Goal: Transaction & Acquisition: Purchase product/service

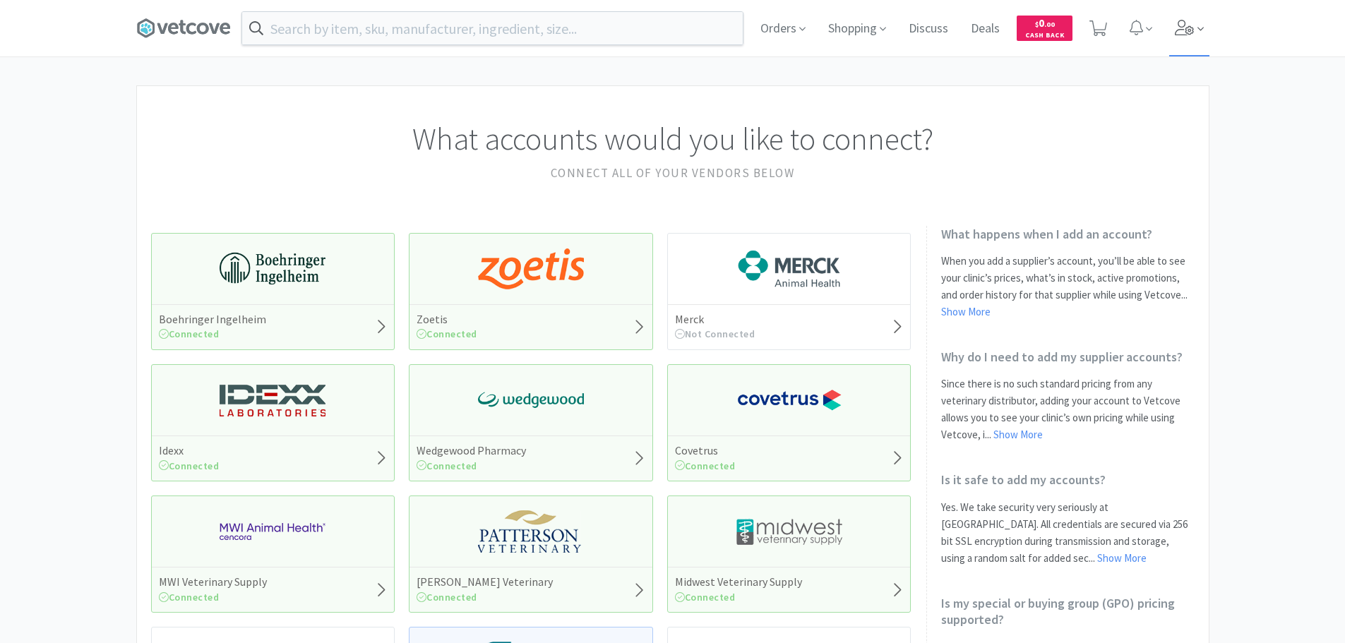
click at [1180, 25] on icon at bounding box center [1184, 28] width 20 height 16
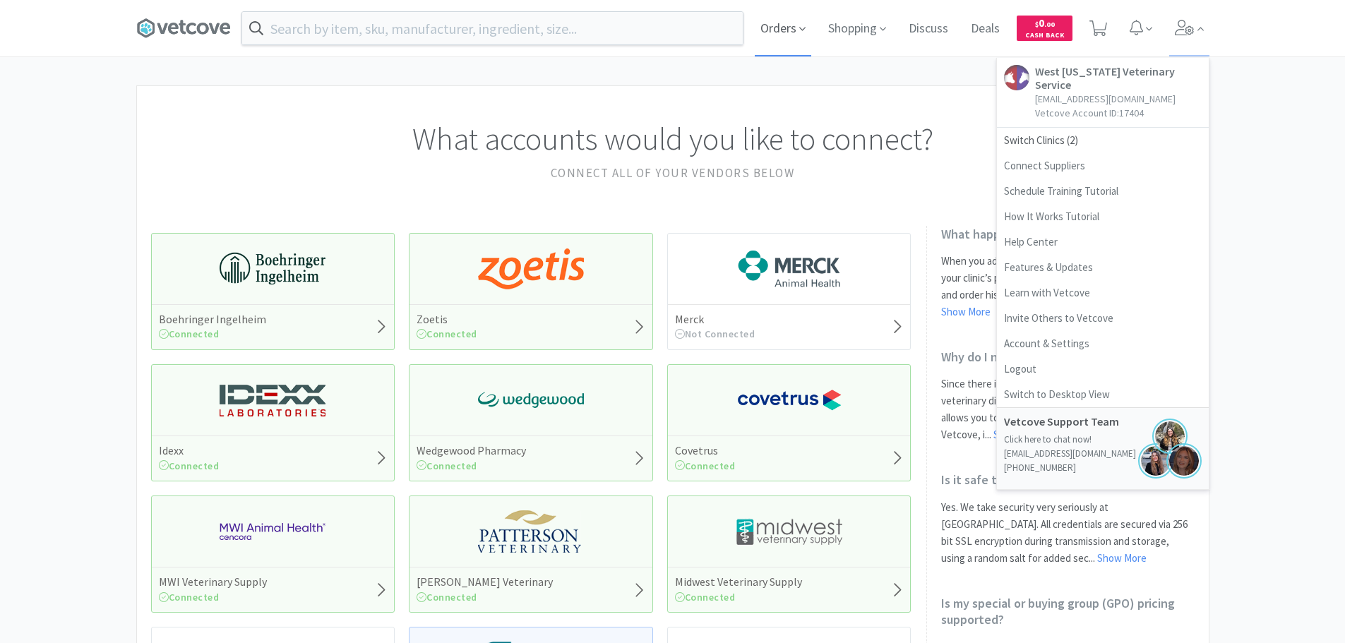
click at [785, 30] on span "Orders" at bounding box center [783, 28] width 56 height 56
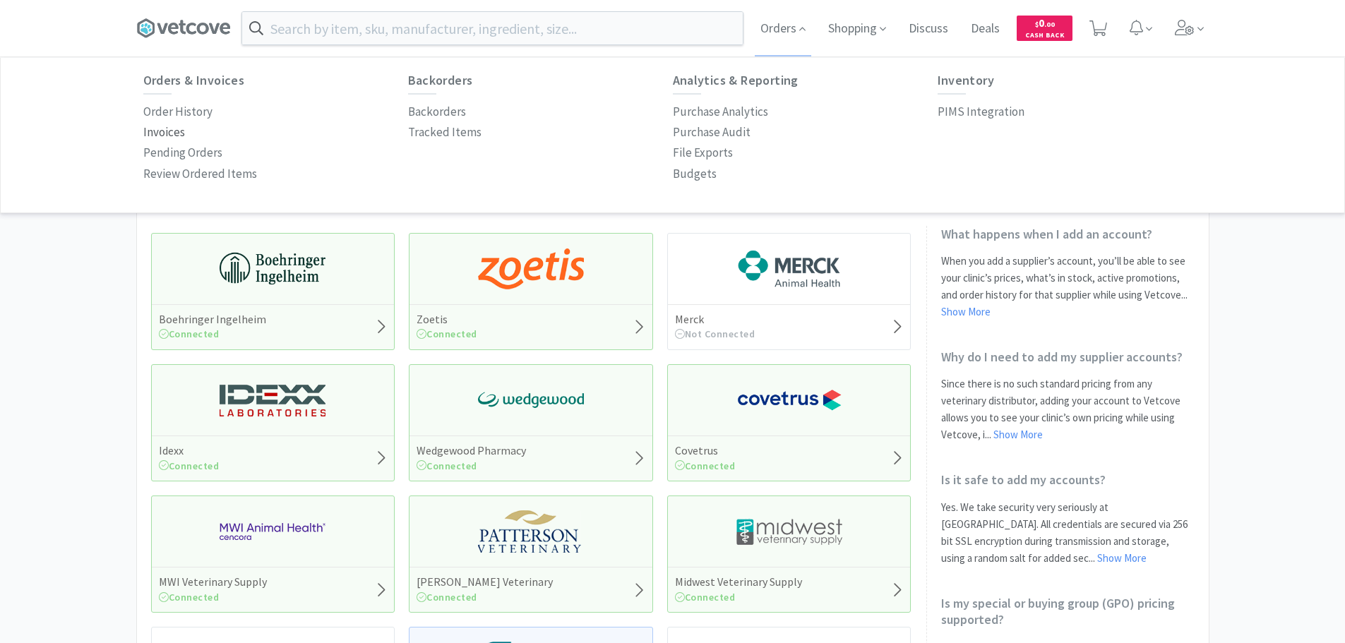
click at [175, 129] on p "Invoices" at bounding box center [164, 132] width 42 height 19
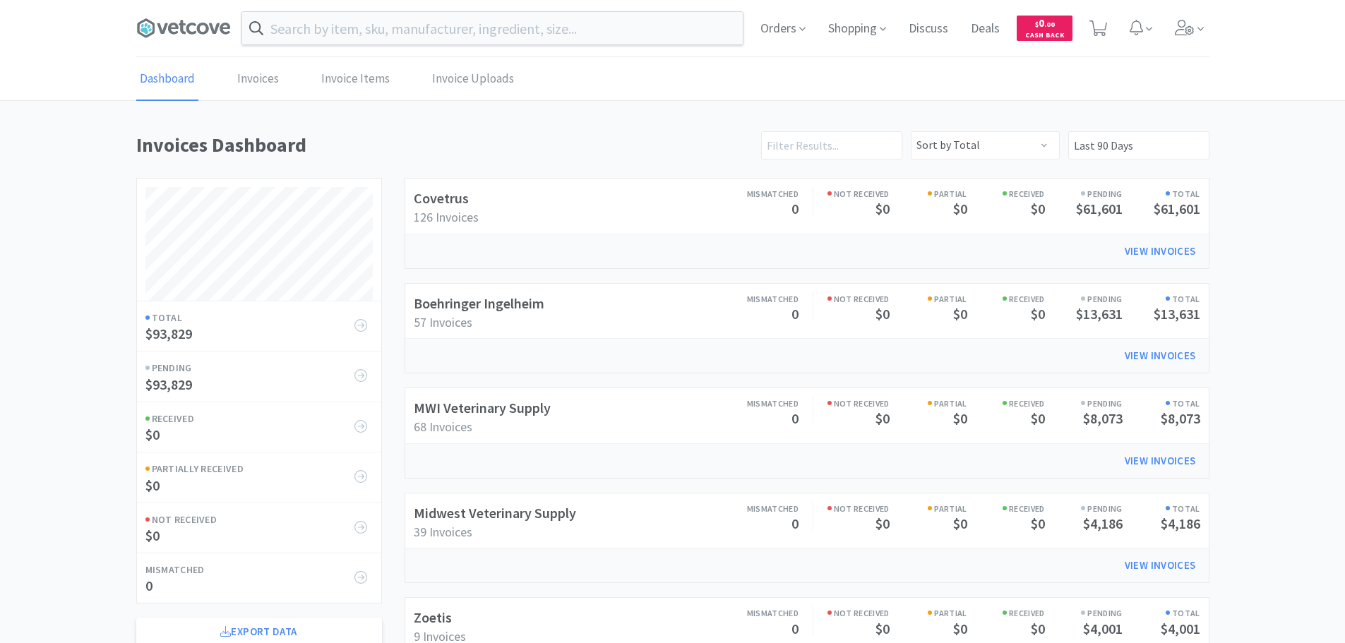
scroll to position [783, 1073]
click at [507, 308] on link "Boehringer Ingelheim" at bounding box center [479, 303] width 131 height 18
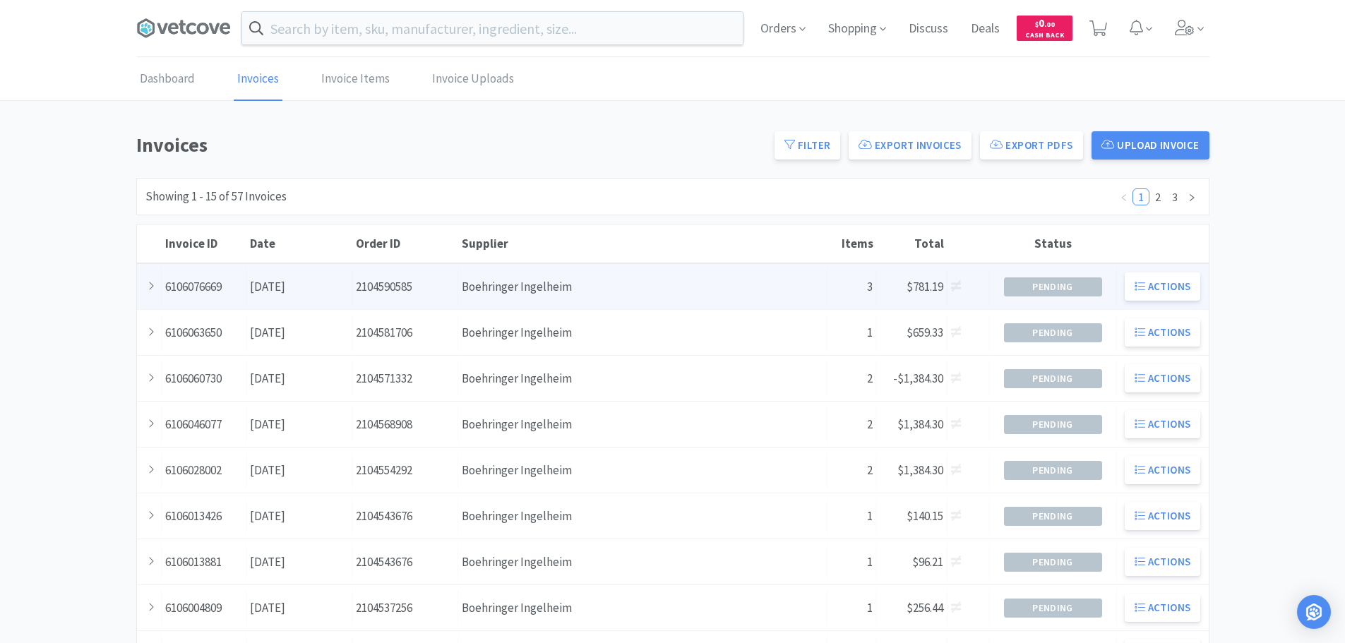
click at [515, 297] on div "Supplier Boehringer Ingelheim" at bounding box center [642, 287] width 369 height 36
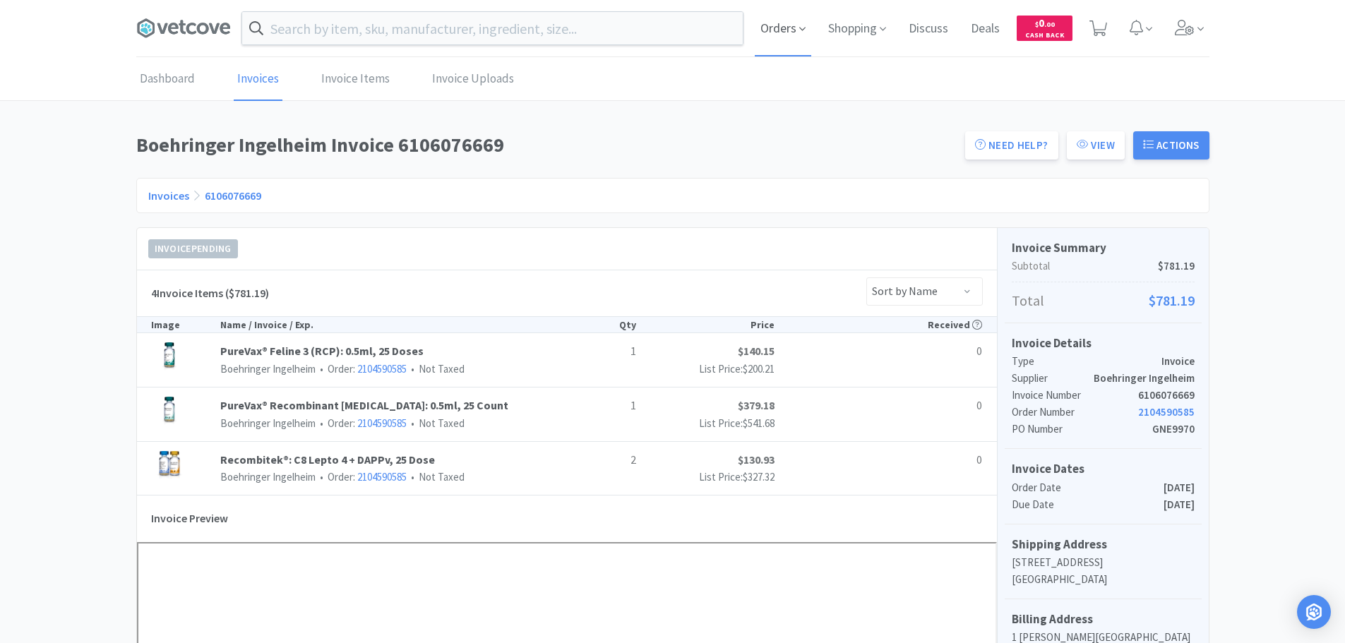
click at [792, 28] on span "Orders" at bounding box center [783, 28] width 56 height 56
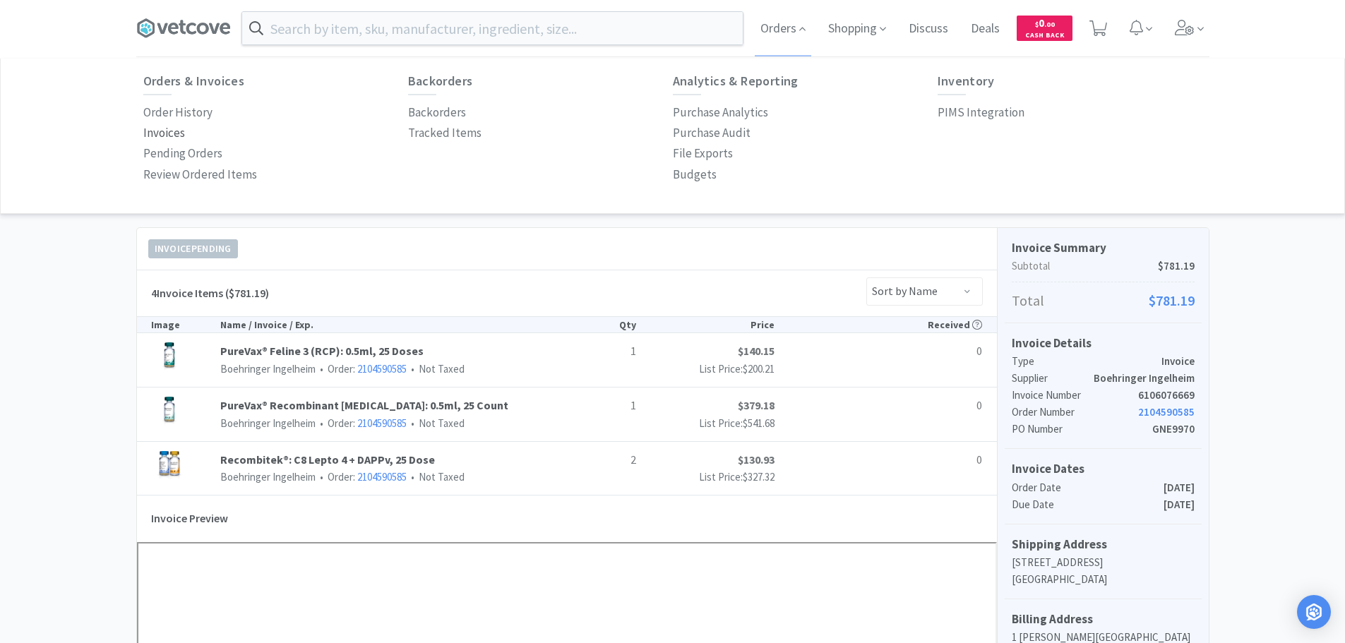
click at [173, 131] on p "Invoices" at bounding box center [164, 133] width 42 height 19
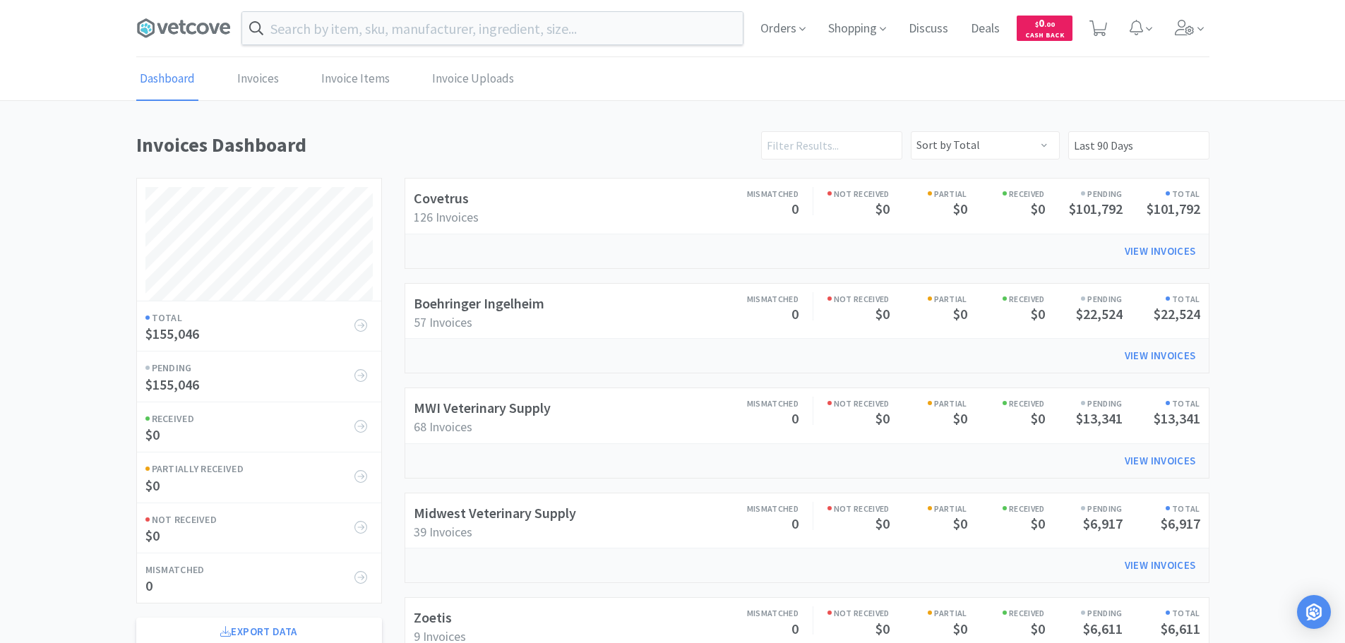
scroll to position [783, 1073]
drag, startPoint x: 450, startPoint y: 210, endPoint x: 450, endPoint y: 201, distance: 8.5
click at [450, 207] on div "Covetrus 126 Invoices" at bounding box center [512, 206] width 197 height 38
click at [450, 201] on link "Covetrus" at bounding box center [441, 198] width 55 height 18
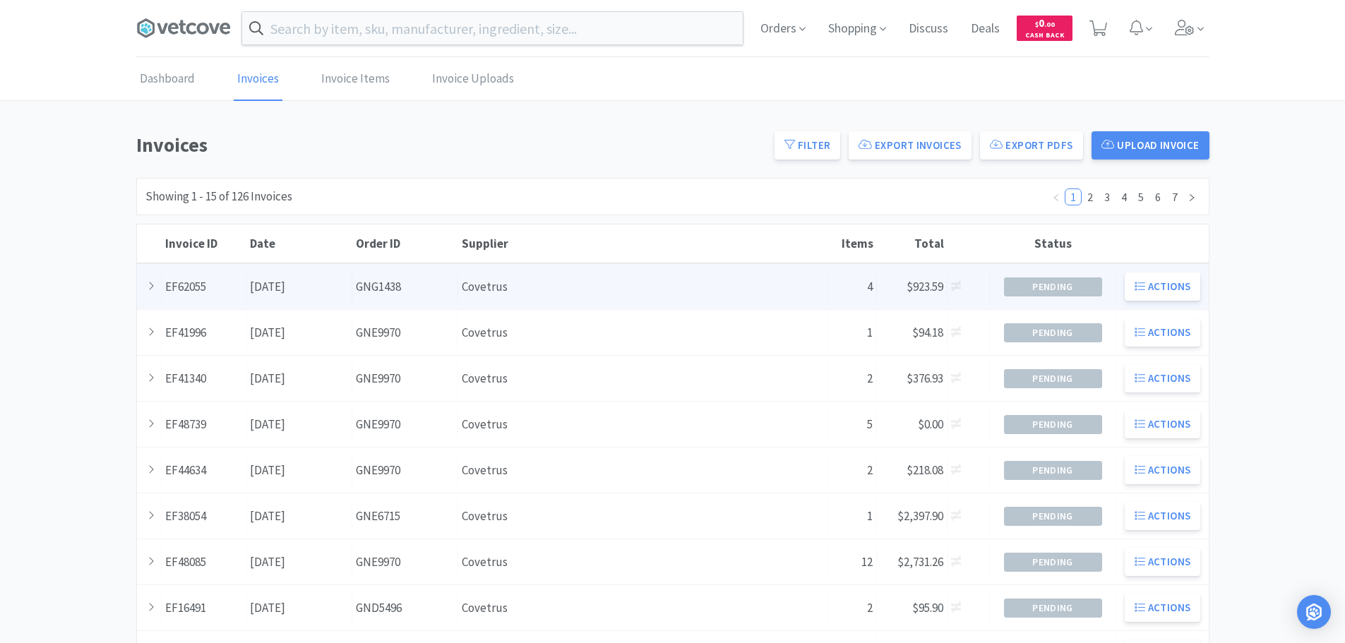
click at [382, 282] on div "Order ID GNG1438" at bounding box center [405, 287] width 106 height 36
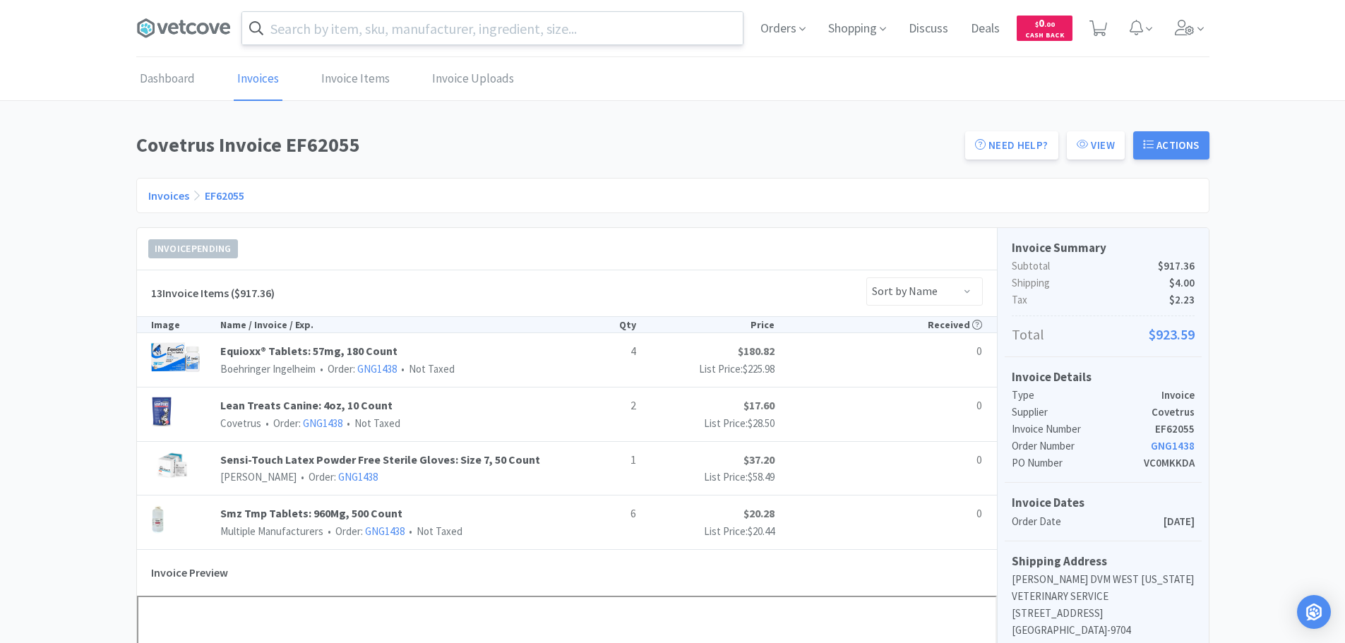
click at [511, 32] on input "text" at bounding box center [492, 28] width 500 height 32
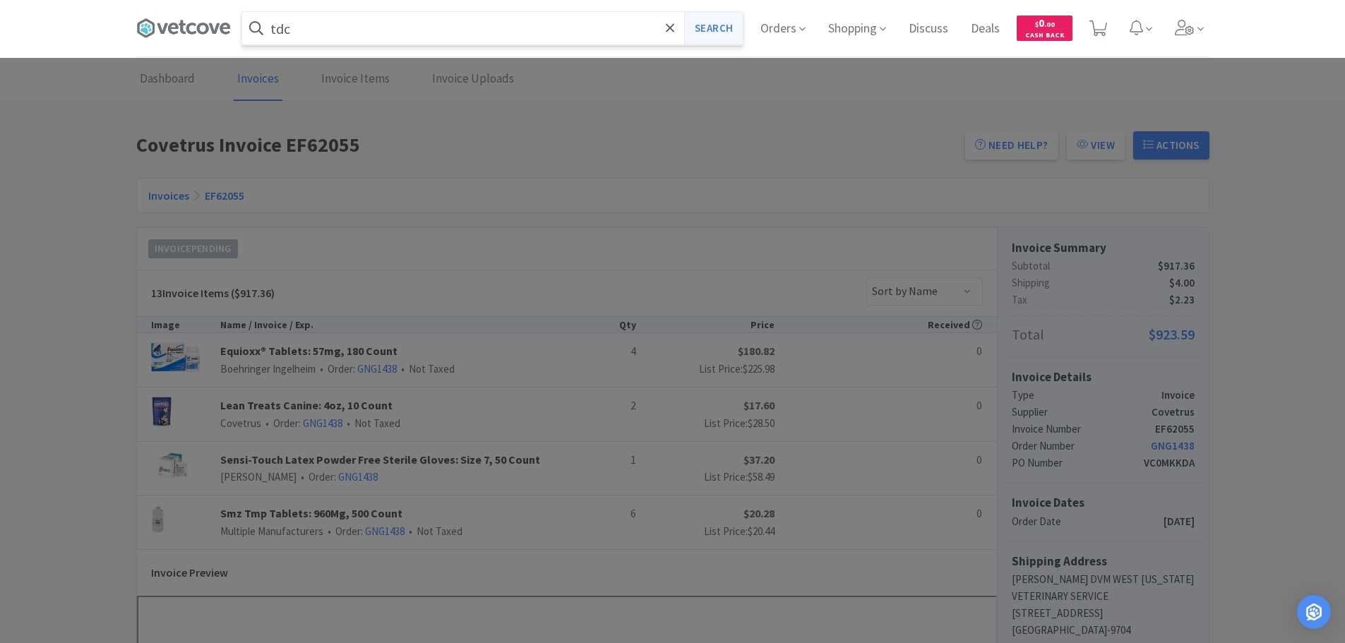
type input "tdc"
click at [704, 23] on button "Search" at bounding box center [713, 28] width 59 height 32
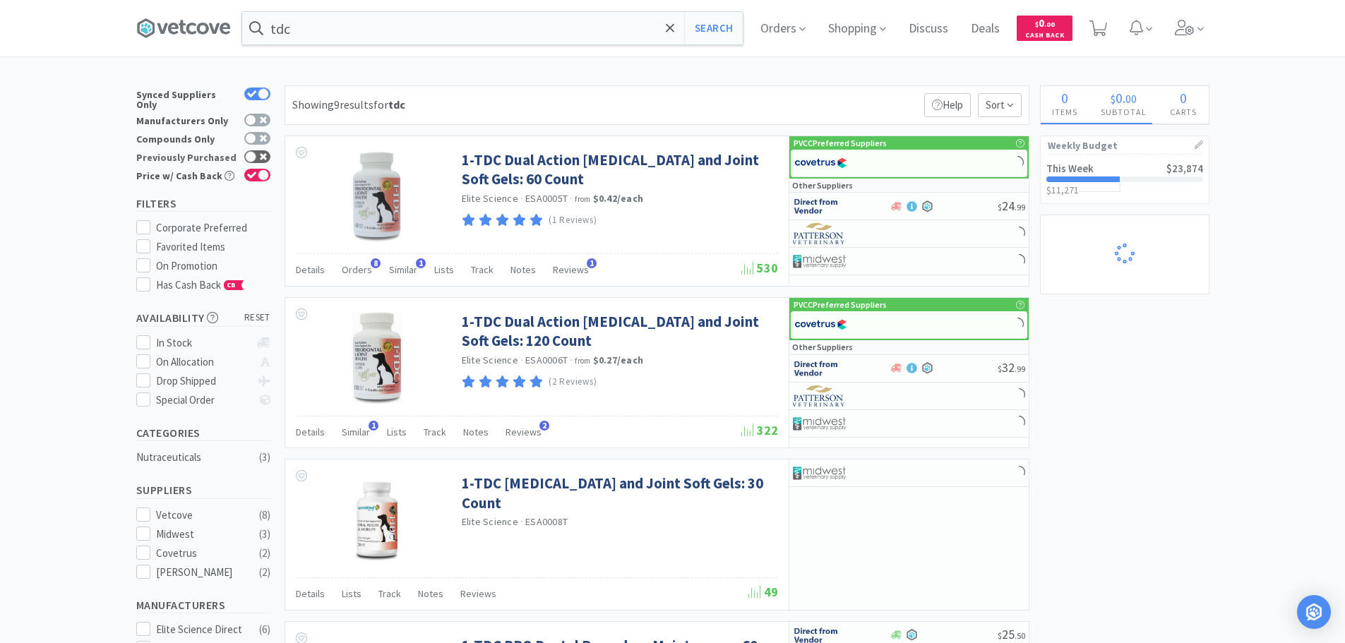
click at [261, 153] on icon at bounding box center [263, 156] width 7 height 7
checkbox input "true"
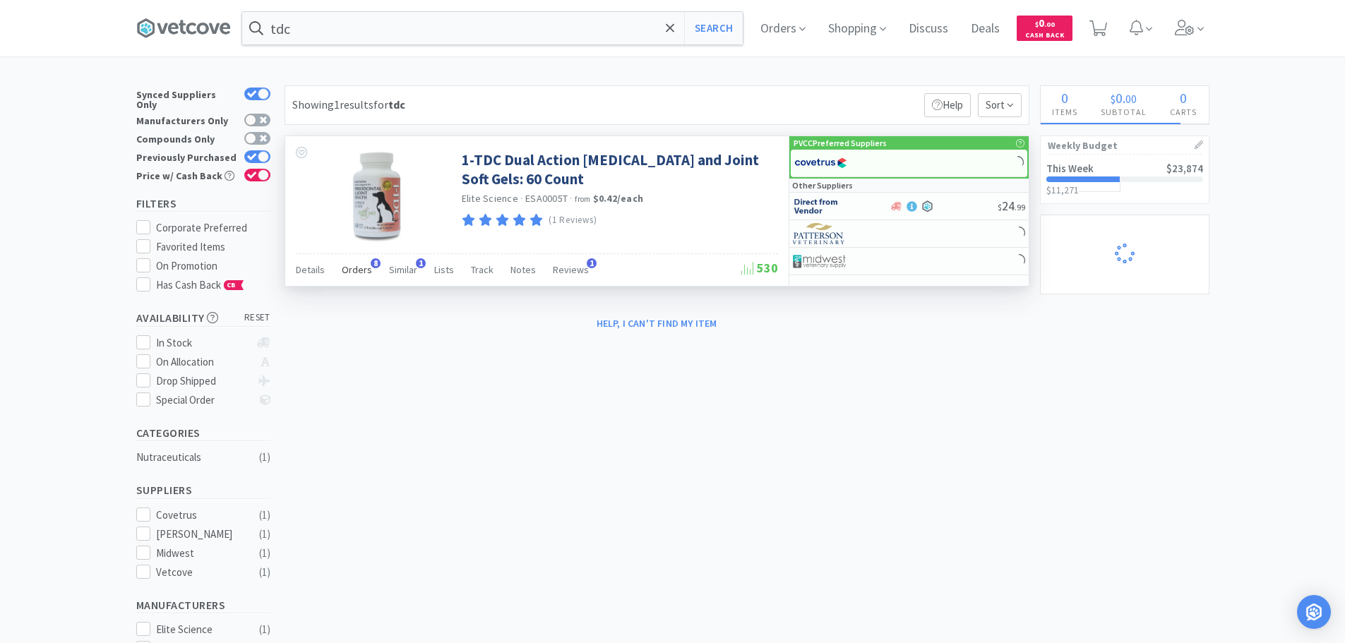
click at [356, 265] on span "Orders" at bounding box center [357, 269] width 30 height 13
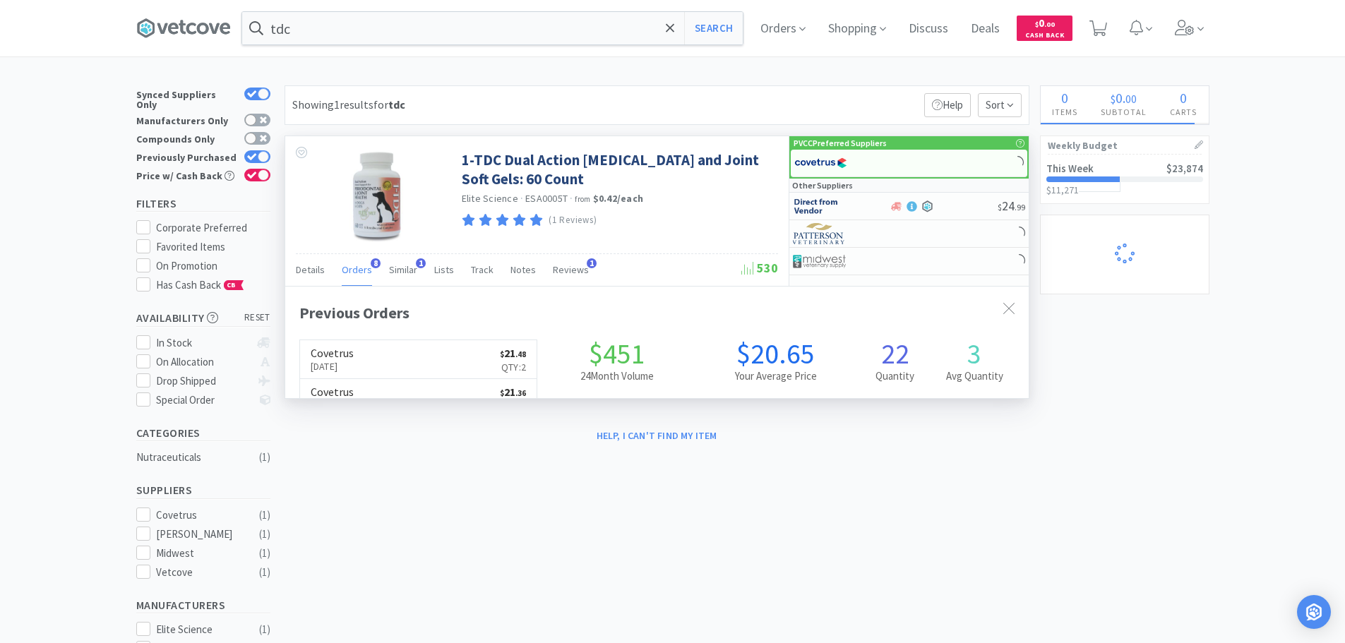
scroll to position [378, 743]
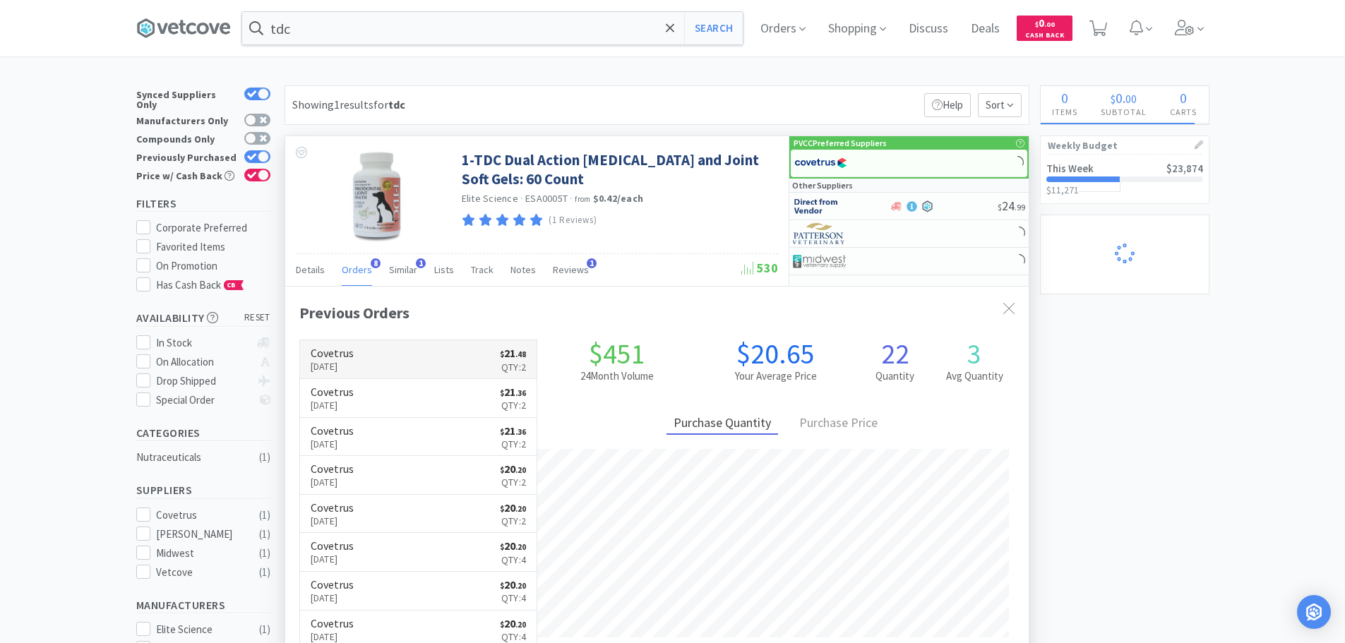
click at [353, 350] on h6 "Covetrus" at bounding box center [332, 352] width 43 height 11
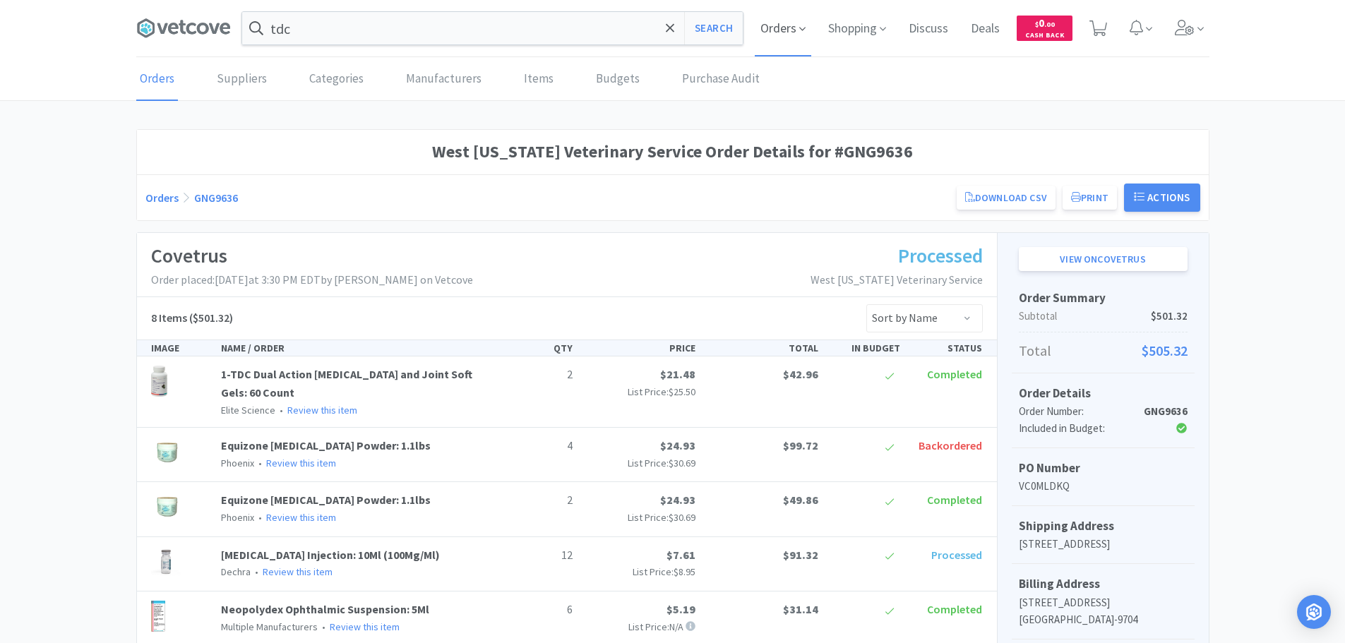
click at [790, 35] on span "Orders" at bounding box center [783, 28] width 56 height 56
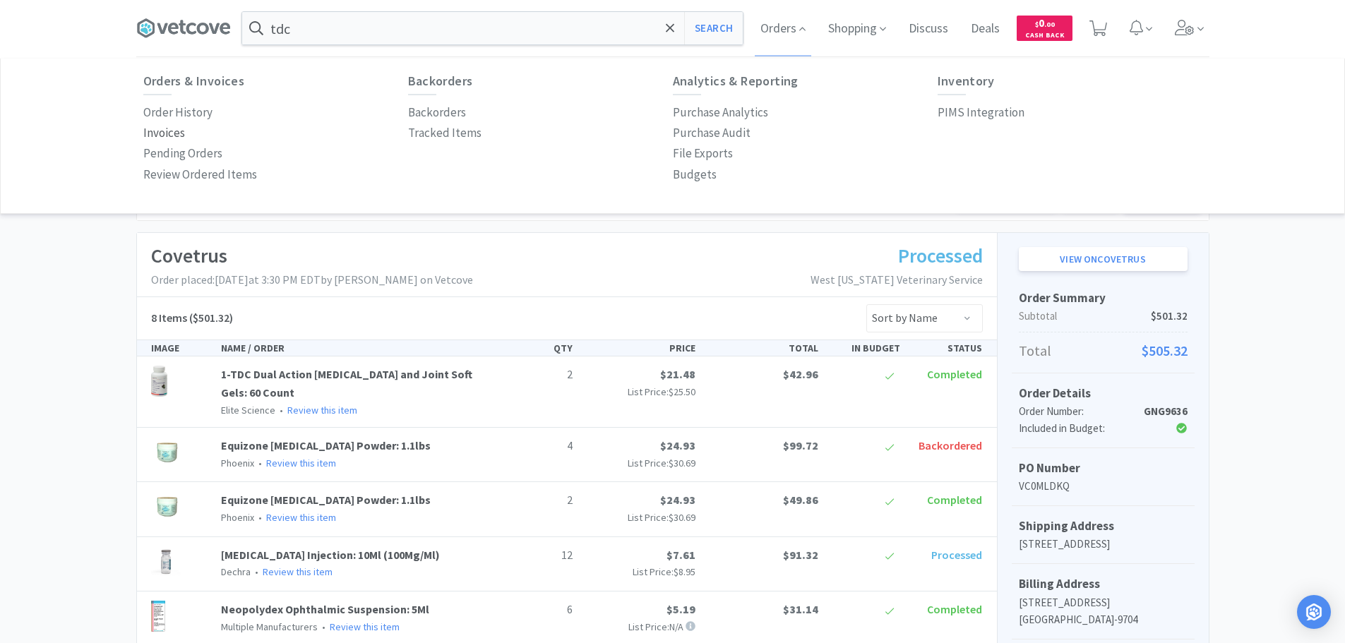
click at [148, 131] on p "Invoices" at bounding box center [164, 133] width 42 height 19
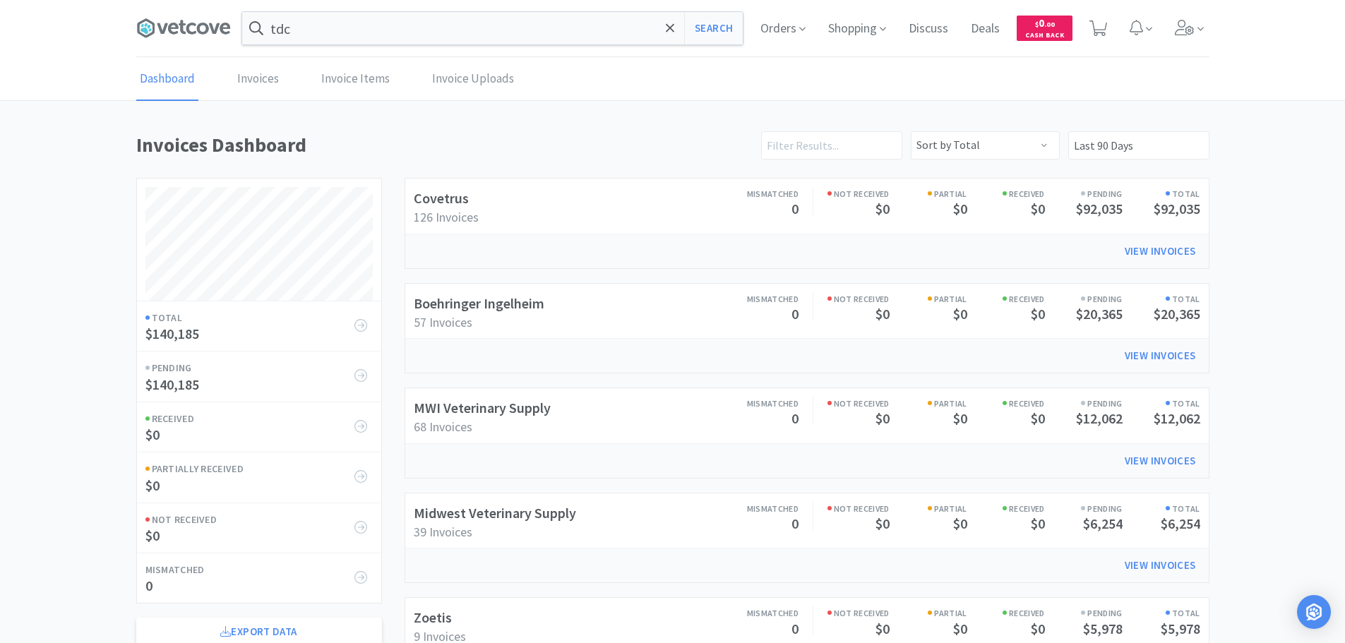
scroll to position [783, 1073]
click at [463, 203] on link "Covetrus" at bounding box center [441, 198] width 55 height 18
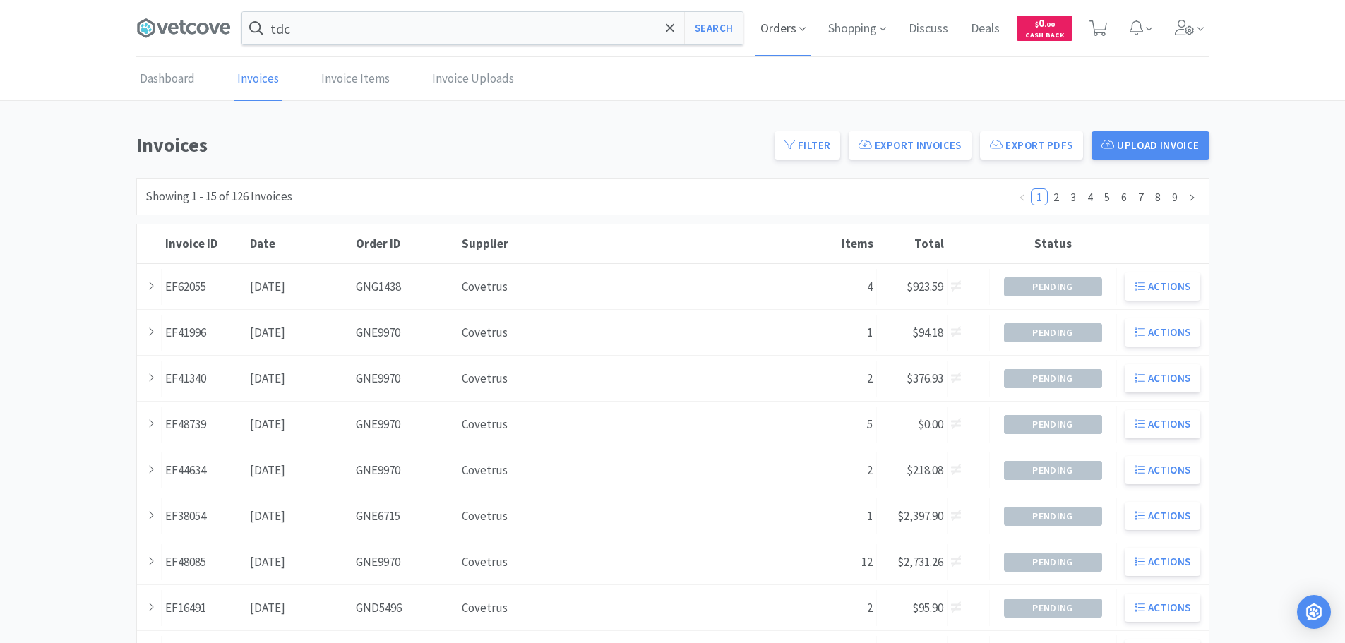
click at [786, 32] on span "Orders" at bounding box center [783, 28] width 56 height 56
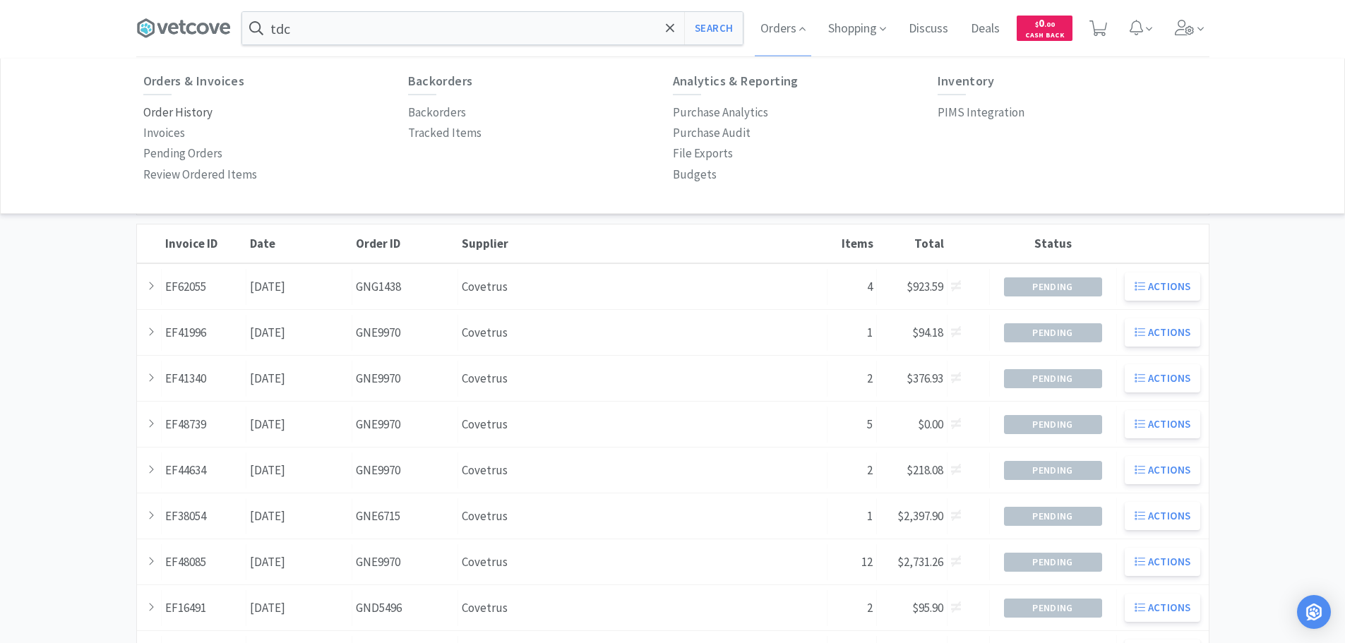
click at [174, 108] on p "Order History" at bounding box center [177, 112] width 69 height 19
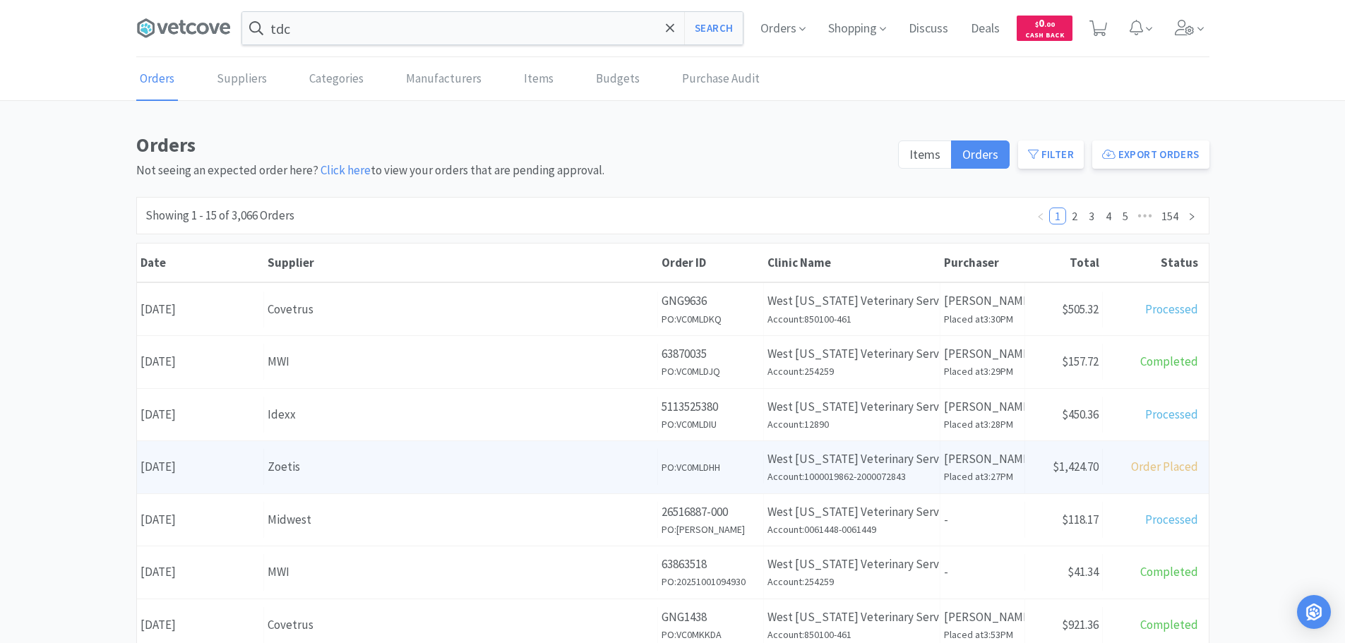
click at [303, 444] on div "Date October 1st, 2025 Supplier Zoetis Order ID PO: VC0MLDHH Clinic Name West M…" at bounding box center [672, 467] width 1071 height 52
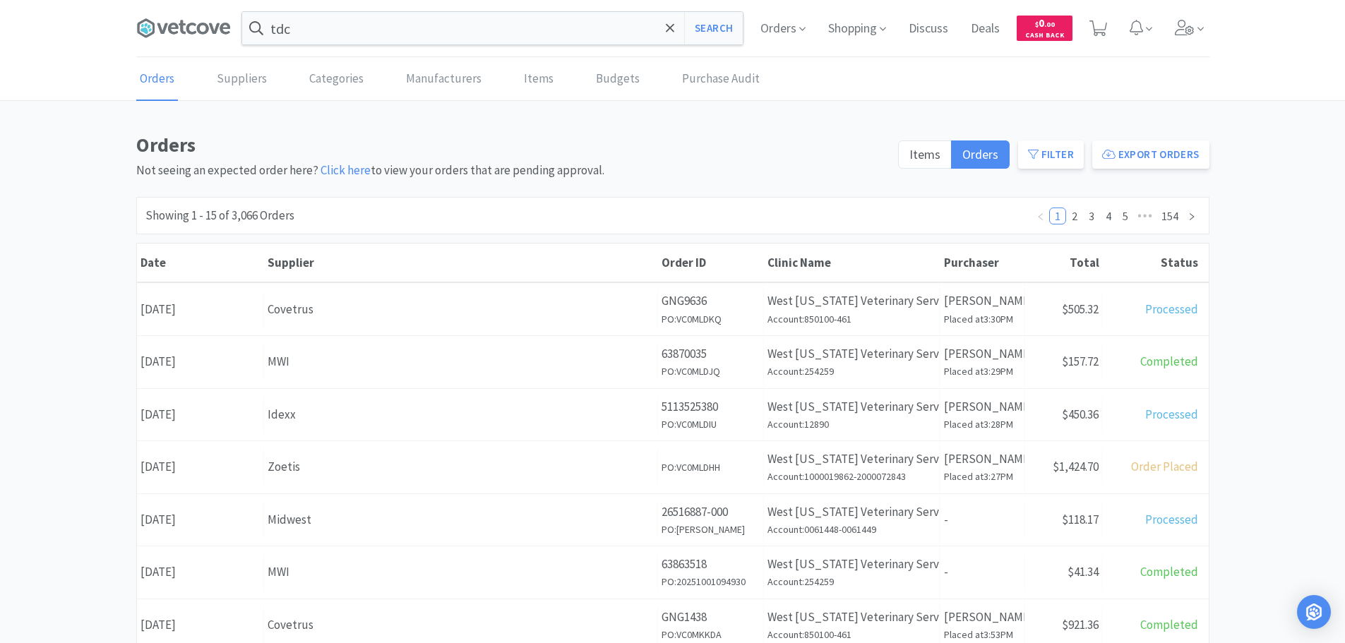
drag, startPoint x: 263, startPoint y: 473, endPoint x: 251, endPoint y: 476, distance: 11.6
click at [262, 473] on div "Date October 1st, 2025" at bounding box center [200, 467] width 127 height 36
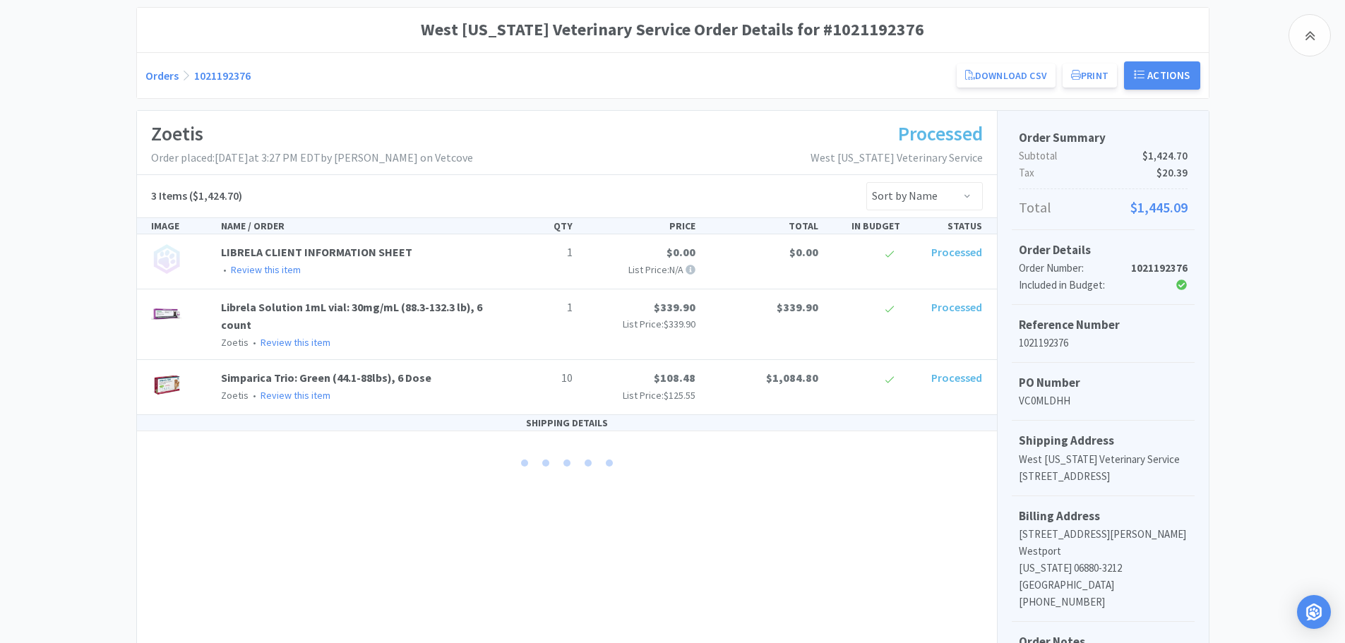
scroll to position [212, 0]
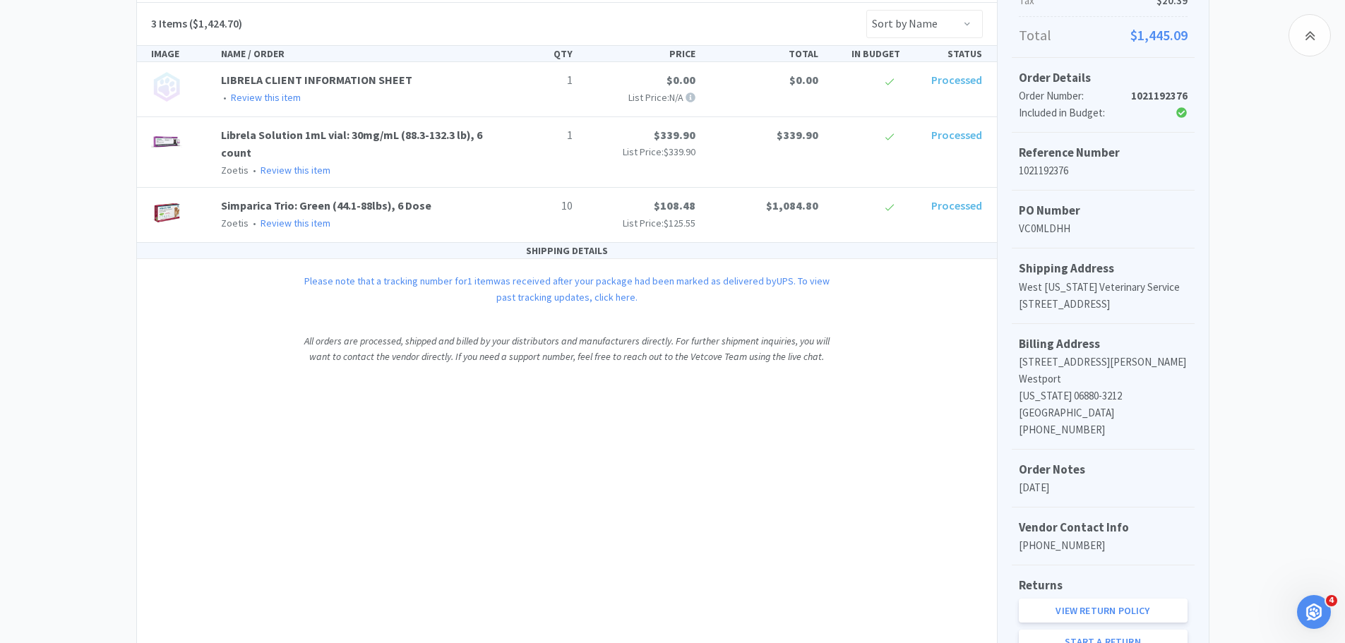
scroll to position [356, 0]
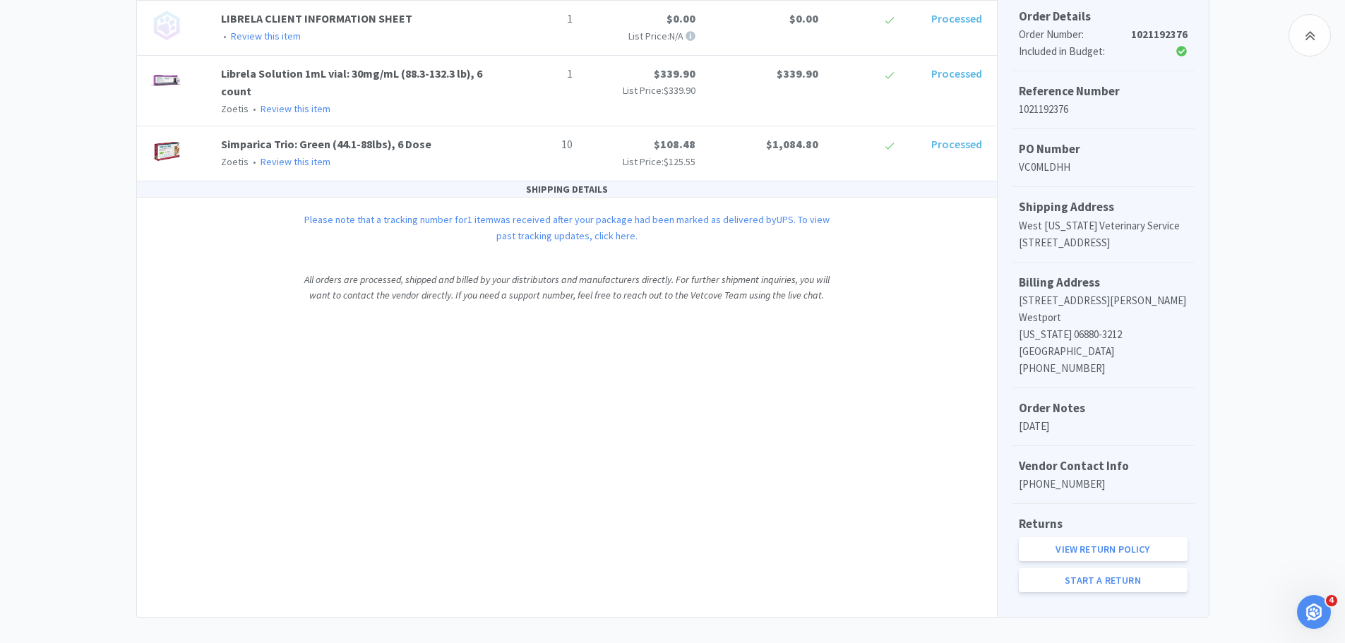
click at [566, 226] on link "Please note that a tracking number for 1 item was received after your package h…" at bounding box center [566, 227] width 525 height 28
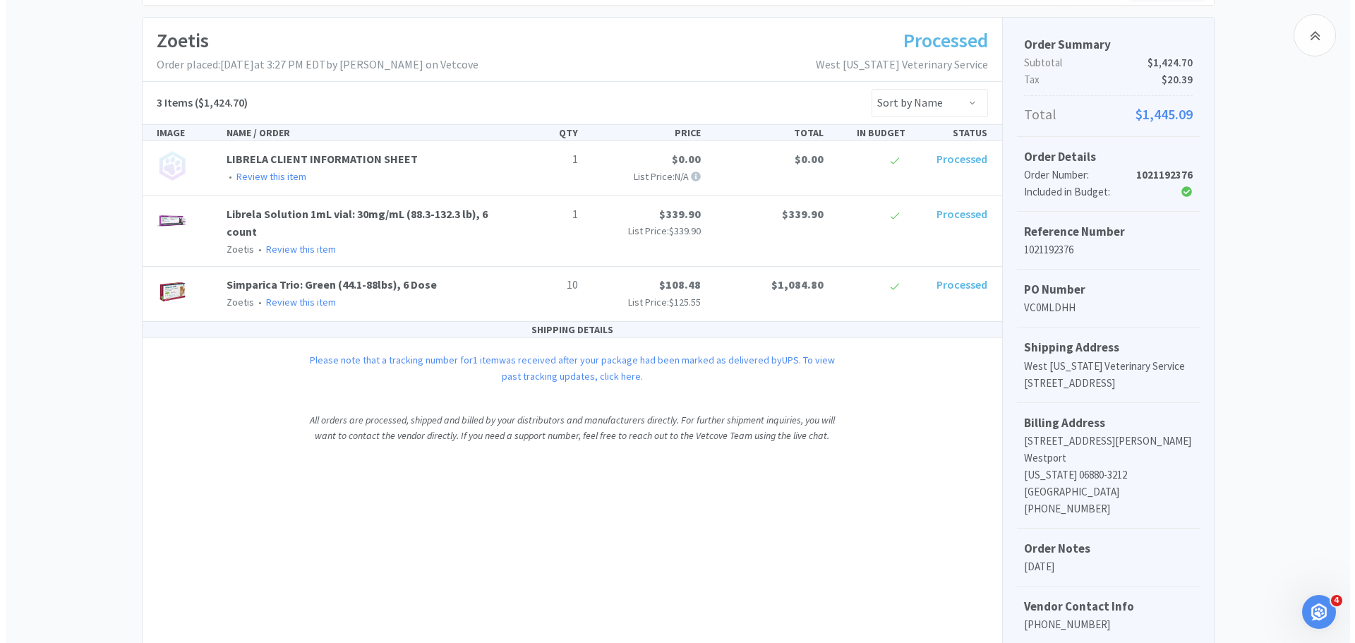
scroll to position [0, 0]
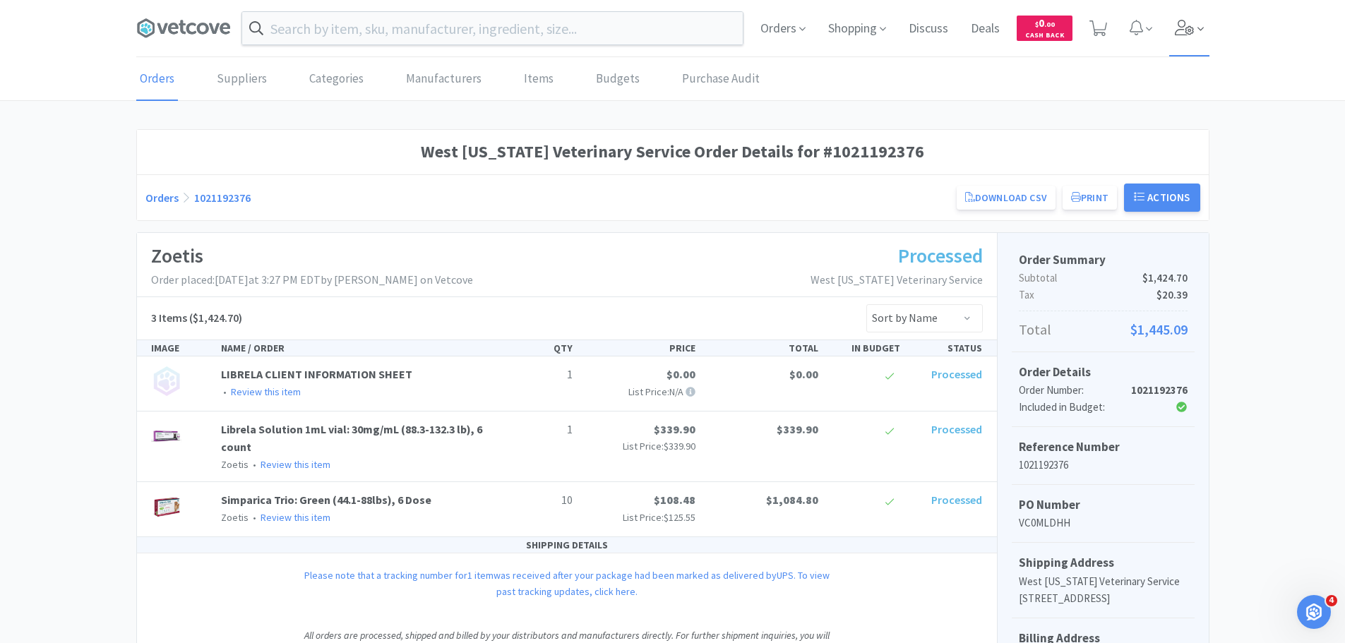
click at [1188, 27] on icon at bounding box center [1183, 28] width 19 height 16
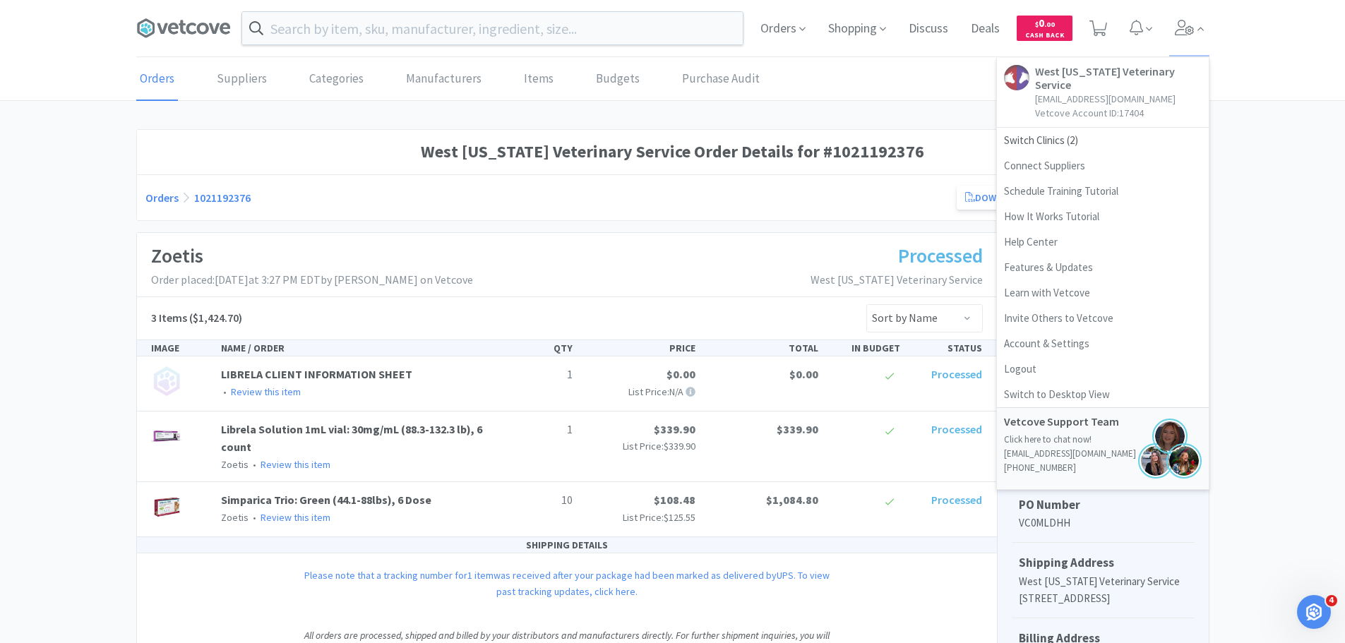
click at [1278, 176] on div "West [US_STATE] Veterinary Service Order Details for #1021192376 Orders 1021192…" at bounding box center [672, 551] width 1345 height 844
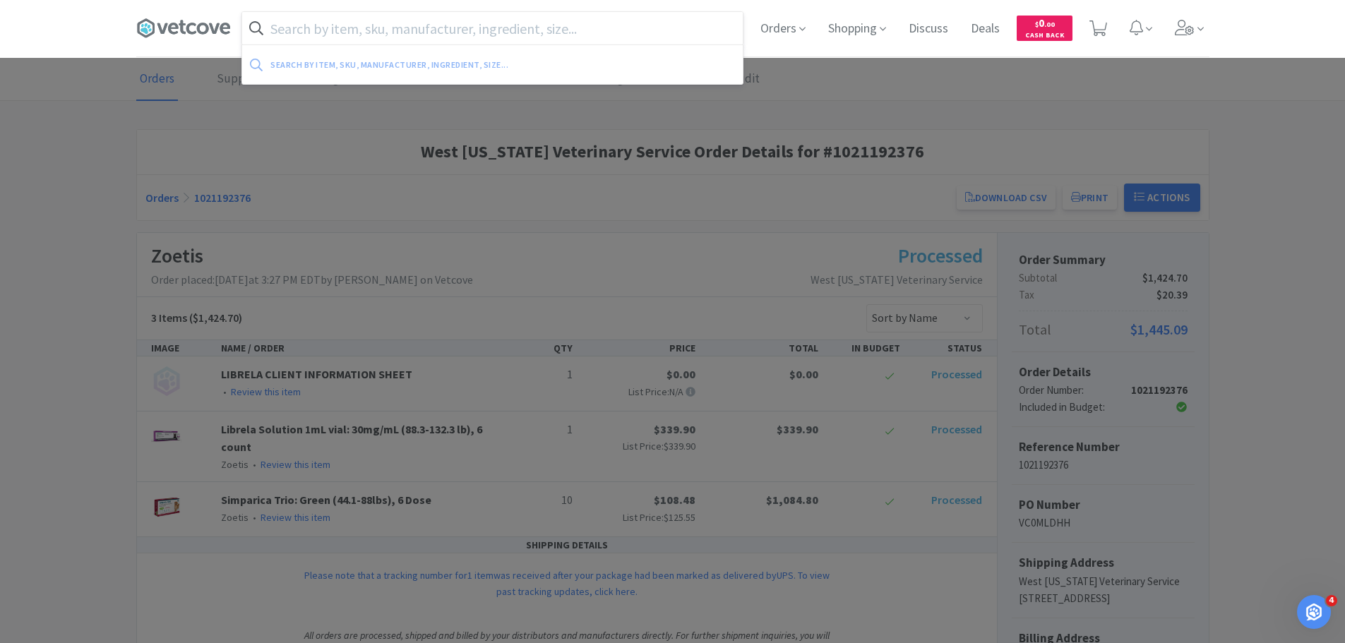
click at [323, 25] on input "text" at bounding box center [492, 28] width 500 height 32
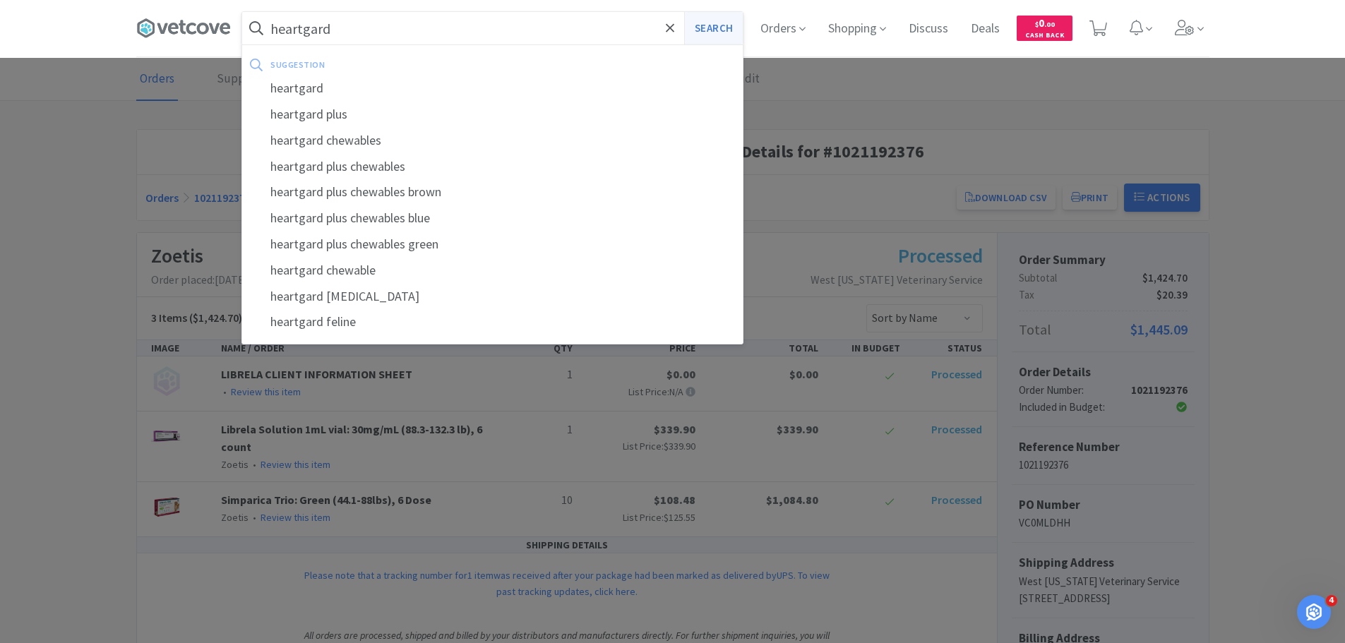
type input "heartgard"
click at [720, 22] on button "Search" at bounding box center [713, 28] width 59 height 32
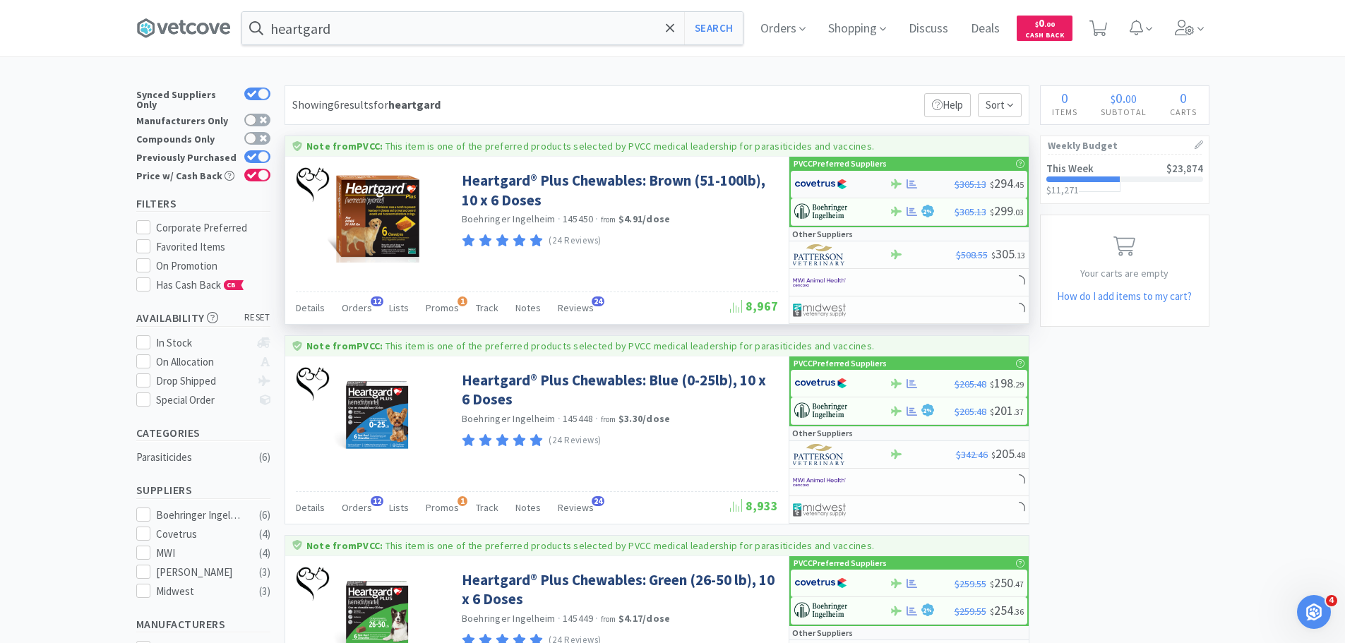
click at [838, 186] on img at bounding box center [820, 184] width 53 height 21
select select "1"
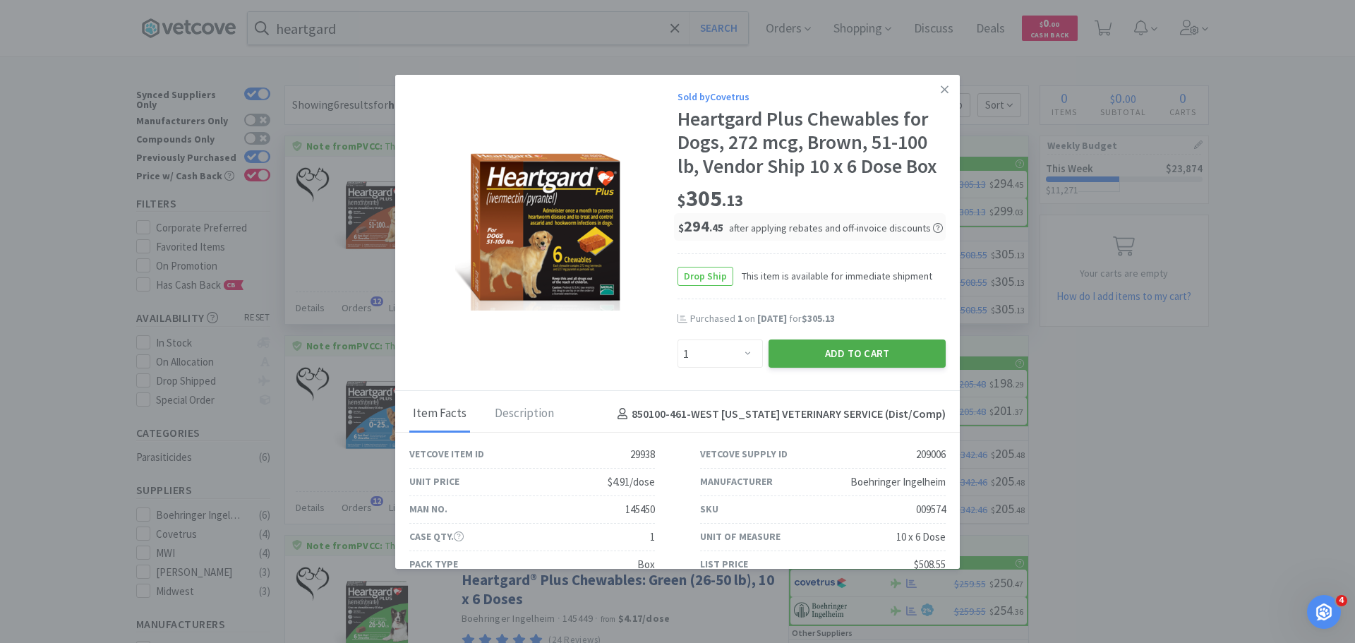
click at [815, 359] on button "Add to Cart" at bounding box center [857, 353] width 177 height 28
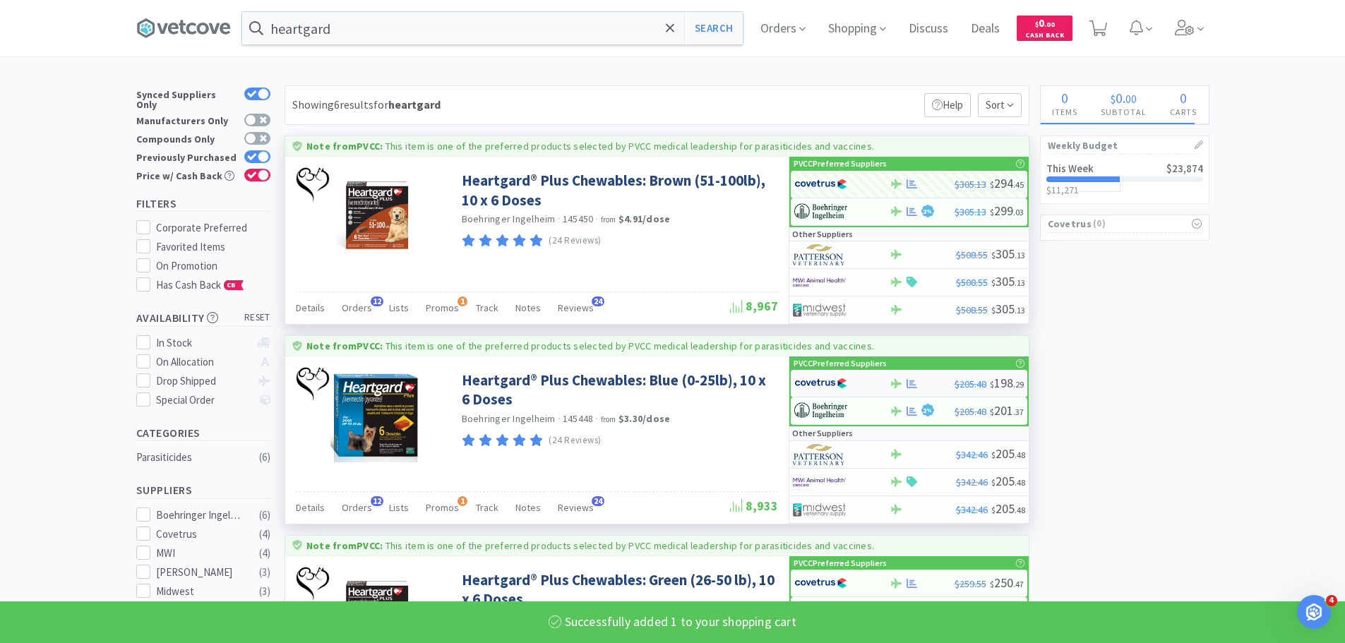
select select "1"
click at [805, 381] on img at bounding box center [820, 383] width 53 height 21
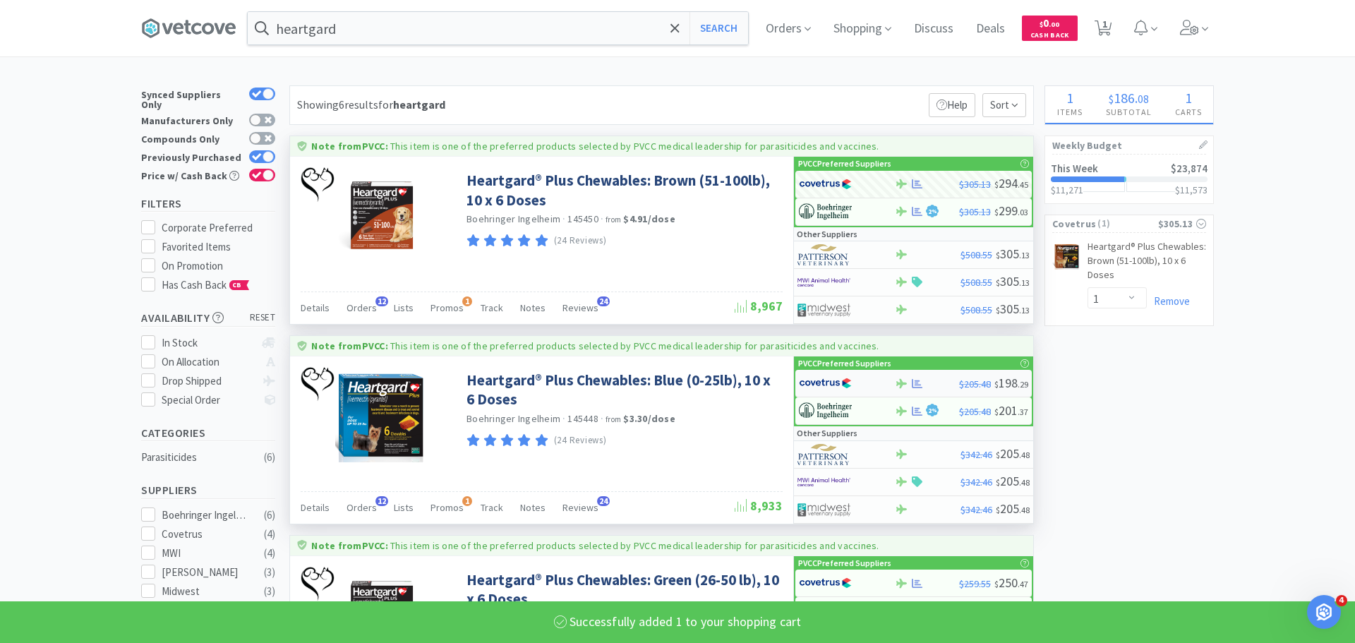
select select "1"
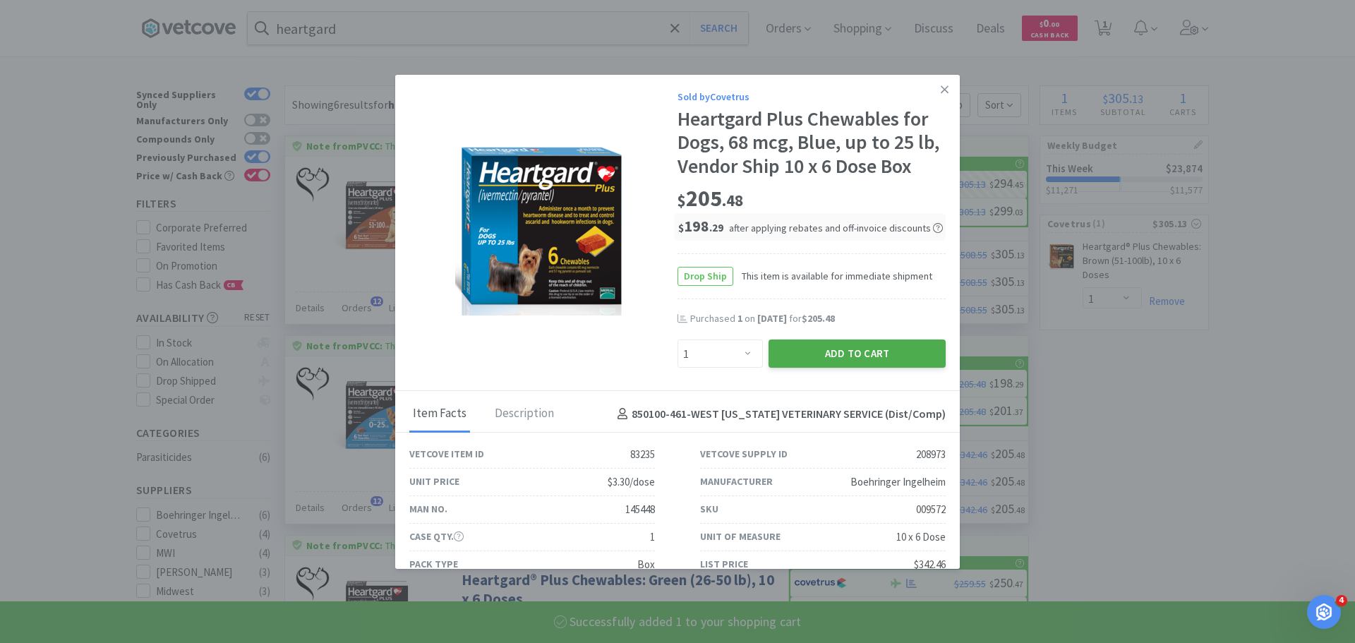
click at [817, 354] on button "Add to Cart" at bounding box center [857, 353] width 177 height 28
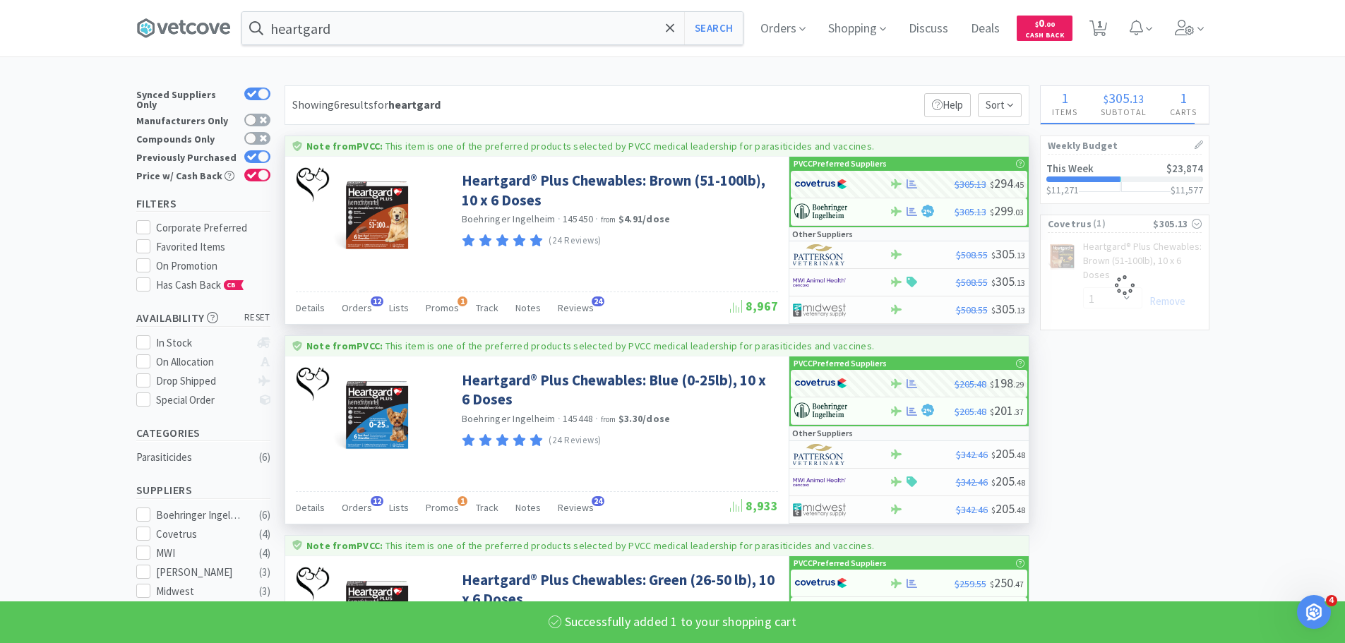
select select "1"
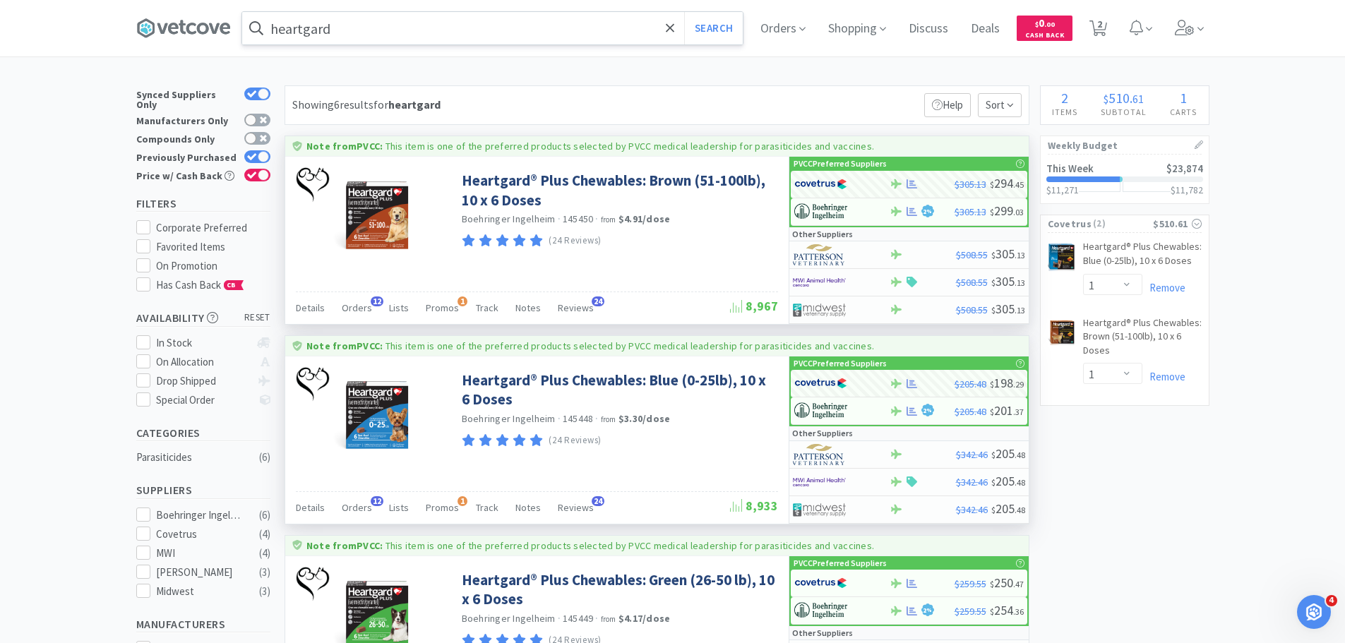
click at [342, 33] on input "heartgard" at bounding box center [492, 28] width 500 height 32
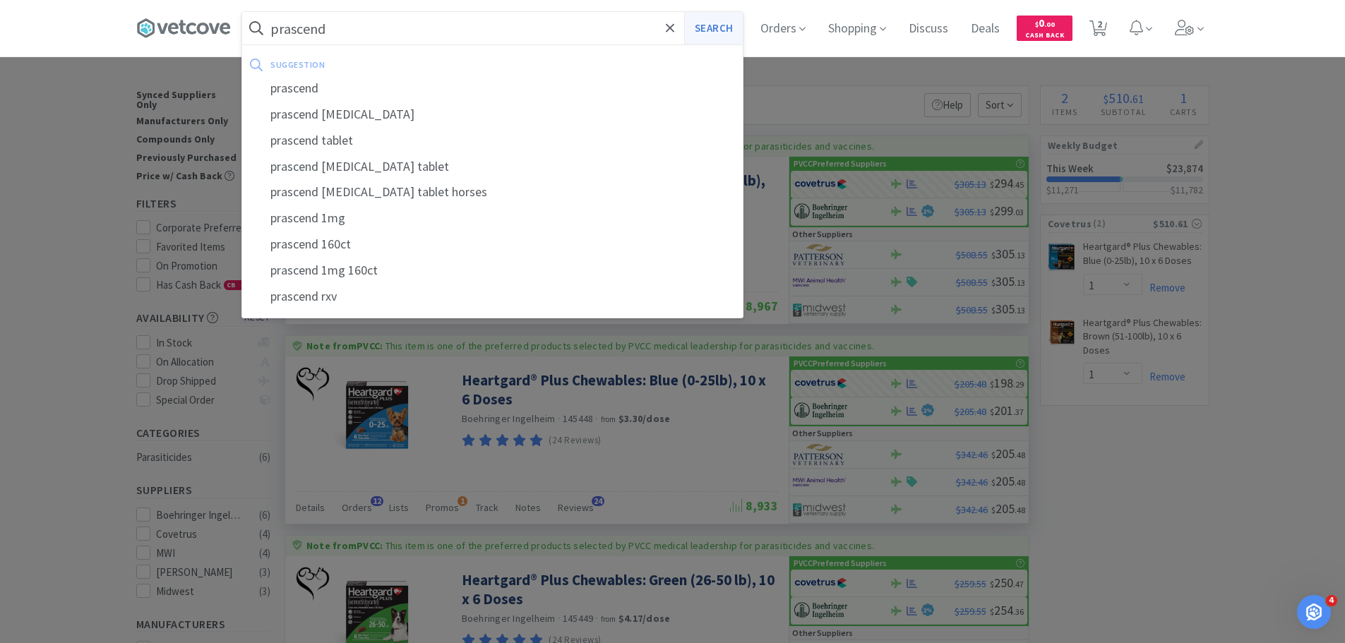
type input "prascend"
click at [712, 32] on button "Search" at bounding box center [713, 28] width 59 height 32
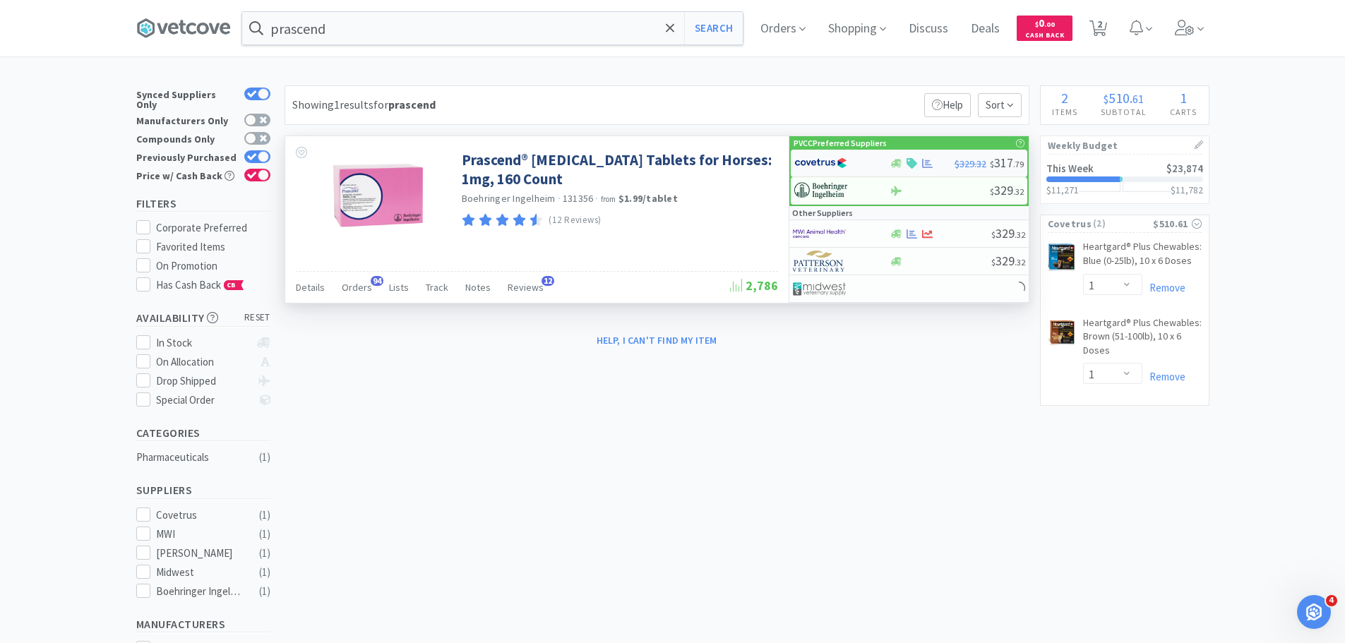
click at [834, 157] on img at bounding box center [820, 162] width 53 height 21
select select "1"
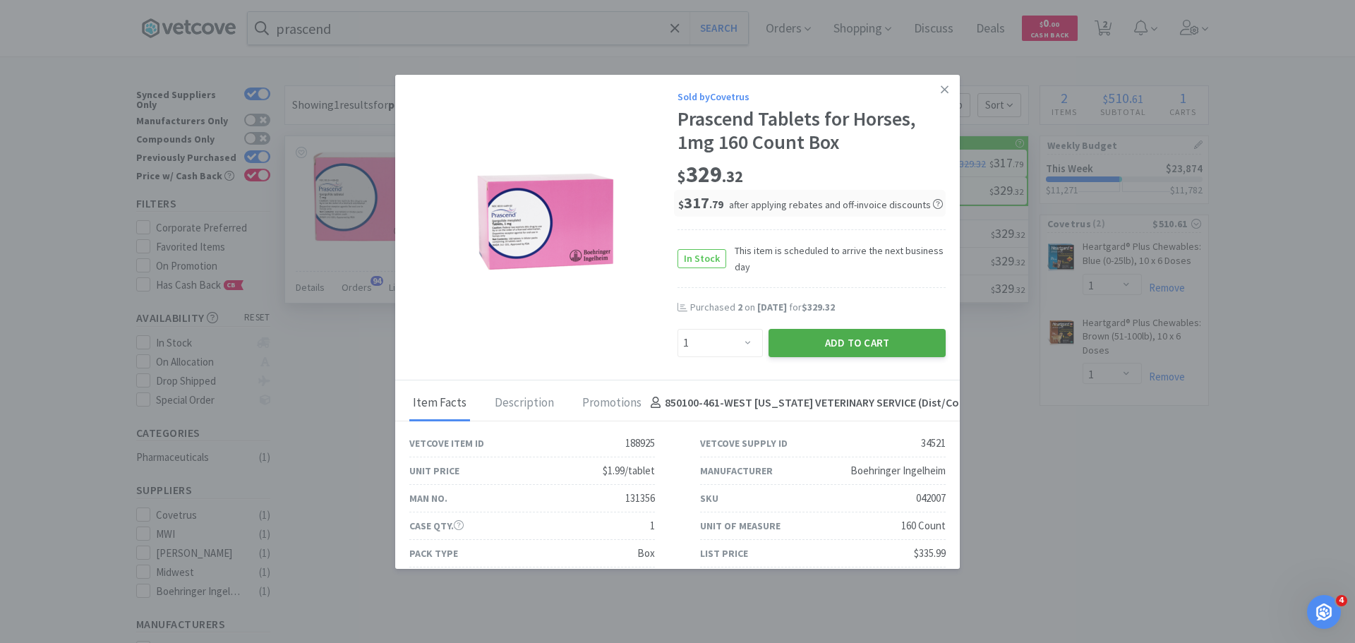
click at [829, 349] on button "Add to Cart" at bounding box center [857, 343] width 177 height 28
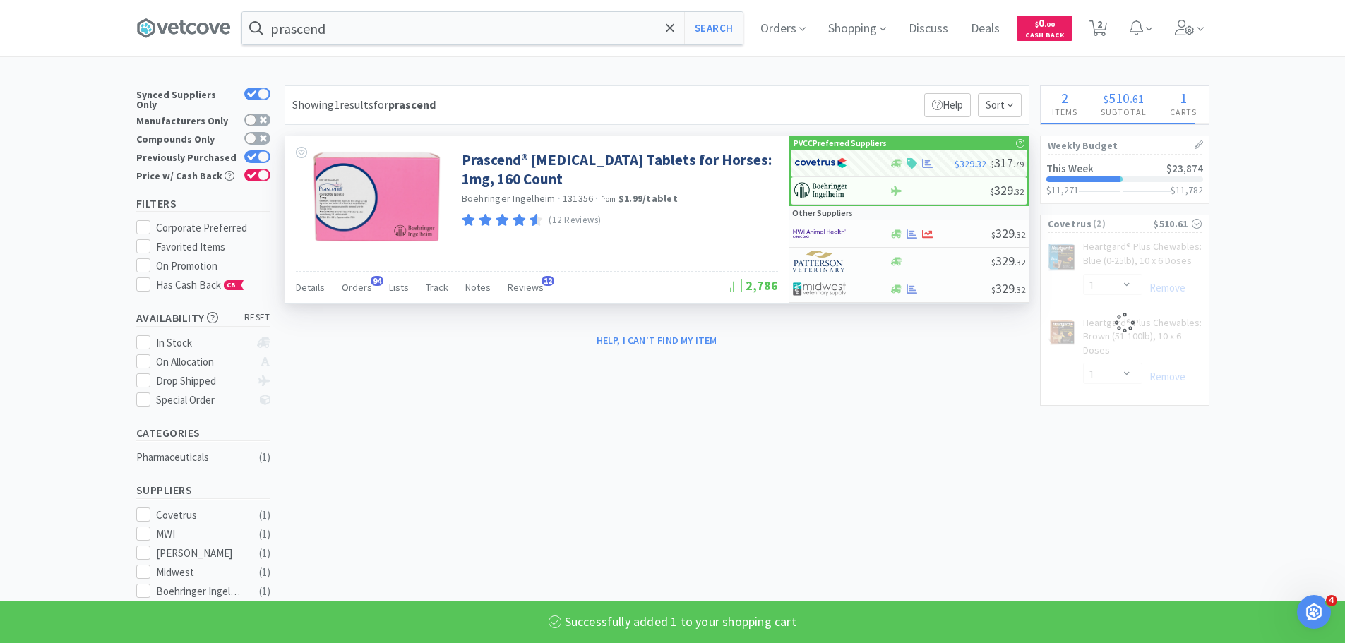
select select "1"
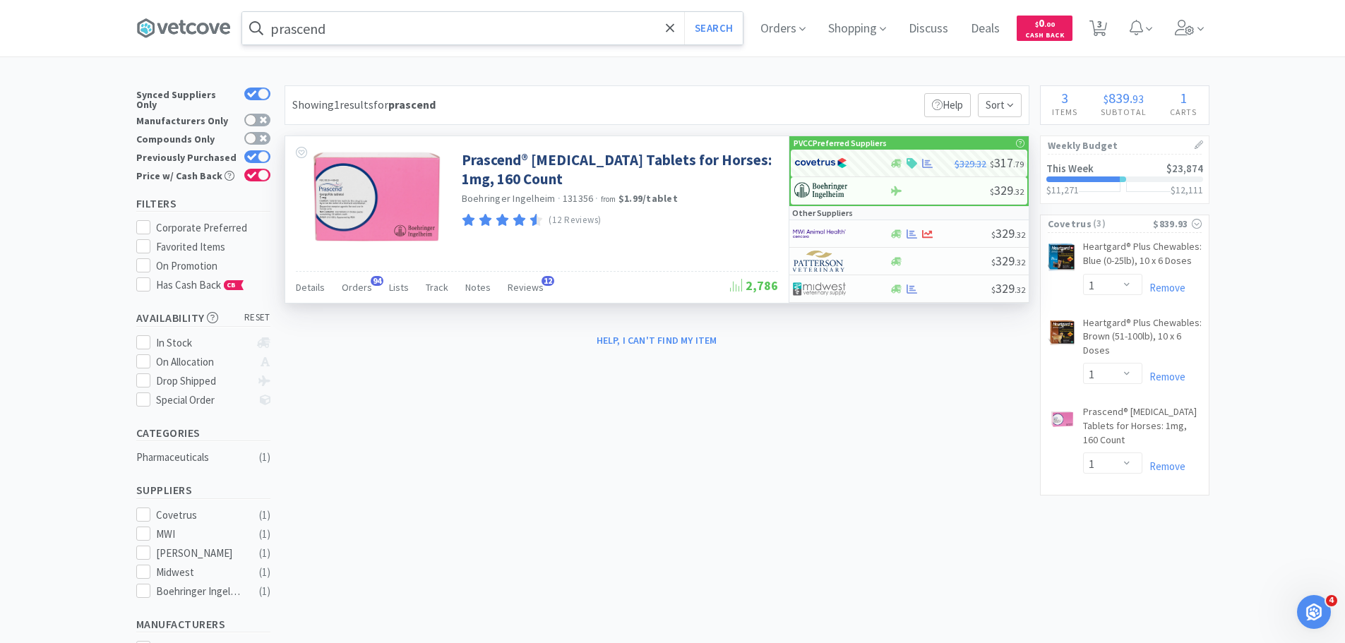
click at [425, 24] on input "prascend" at bounding box center [492, 28] width 500 height 32
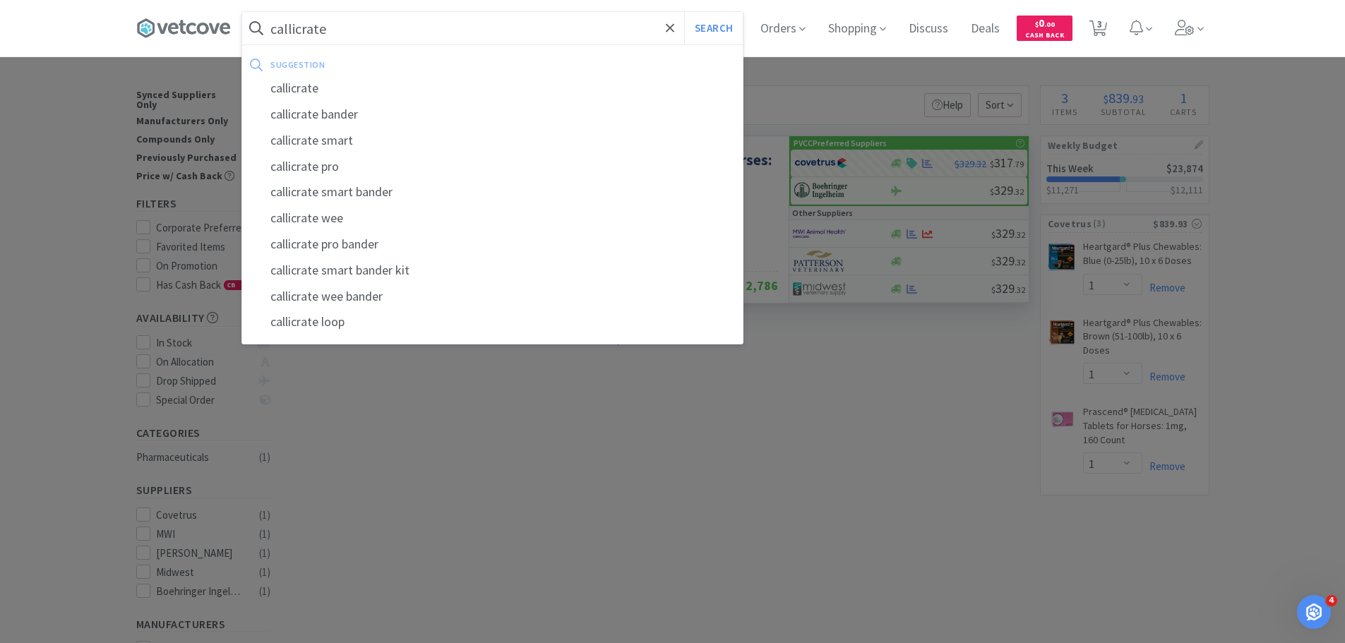
type input "callicrate"
click at [684, 12] on button "Search" at bounding box center [713, 28] width 59 height 32
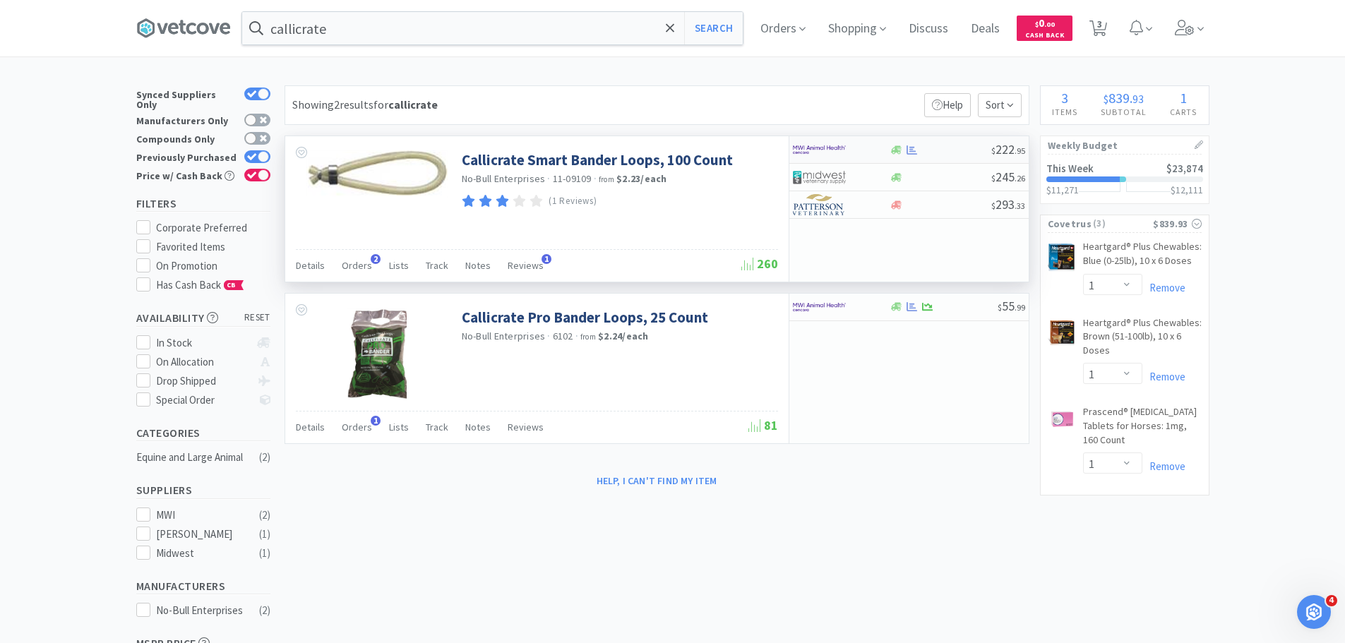
click at [834, 146] on img at bounding box center [819, 149] width 53 height 21
select select "1"
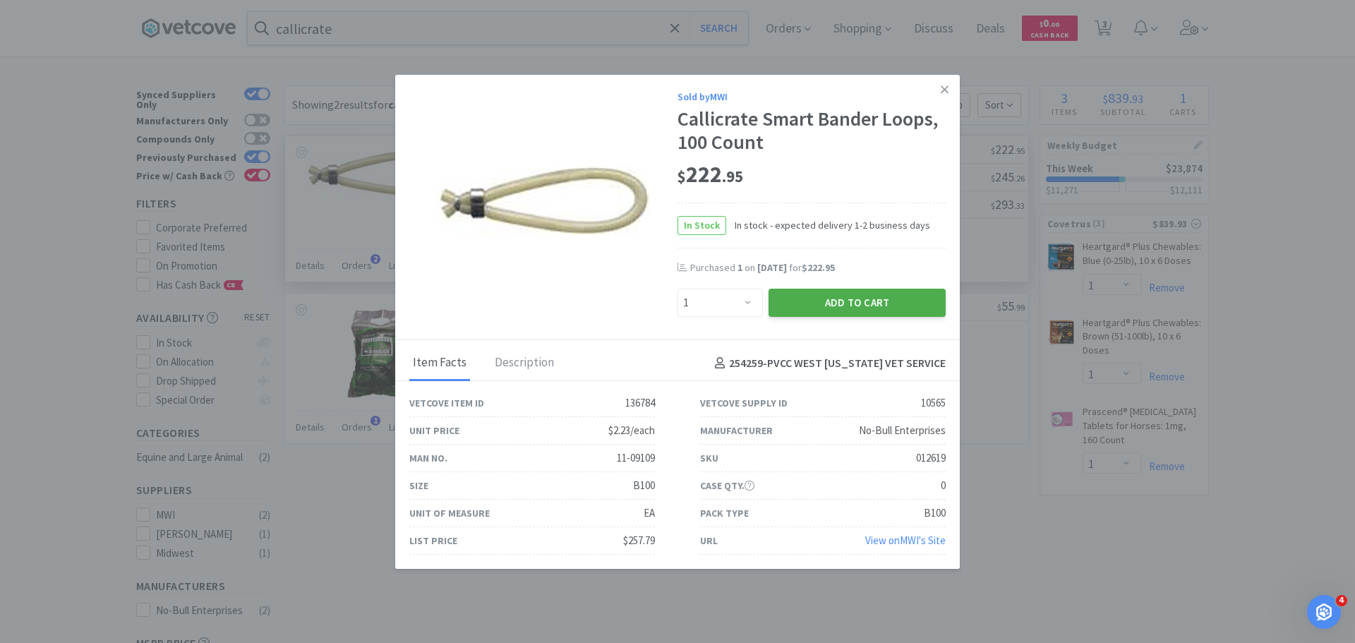
click at [831, 306] on button "Add to Cart" at bounding box center [857, 303] width 177 height 28
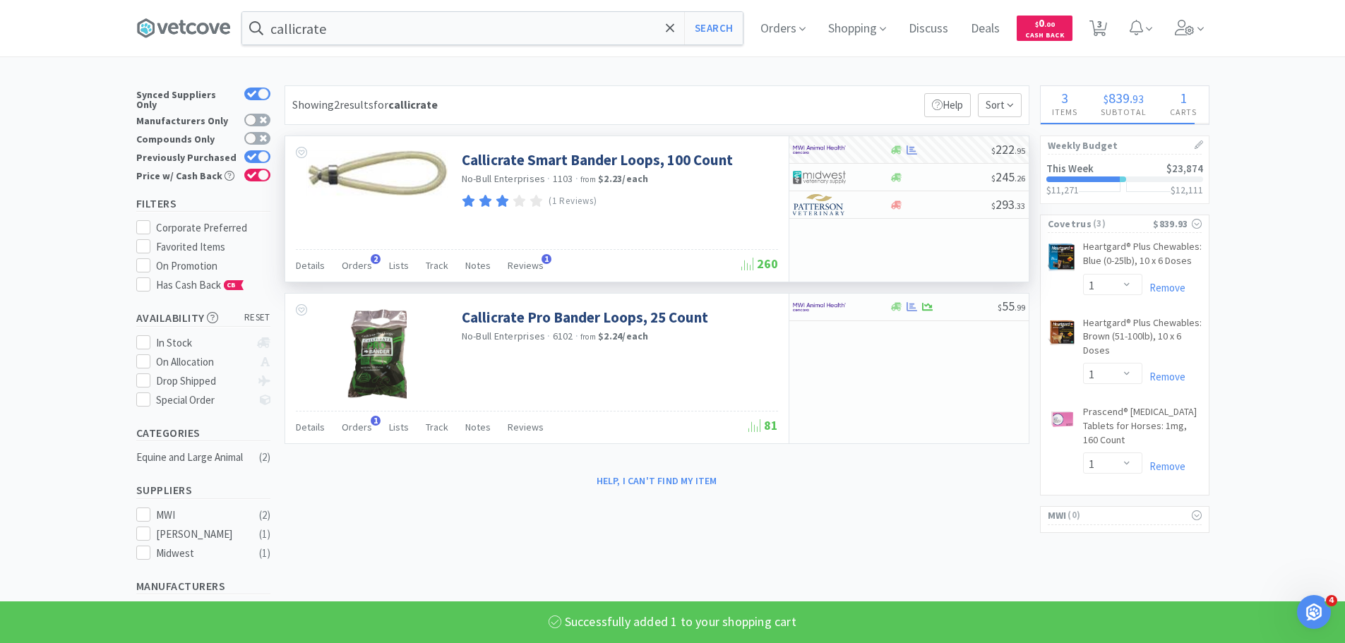
select select "1"
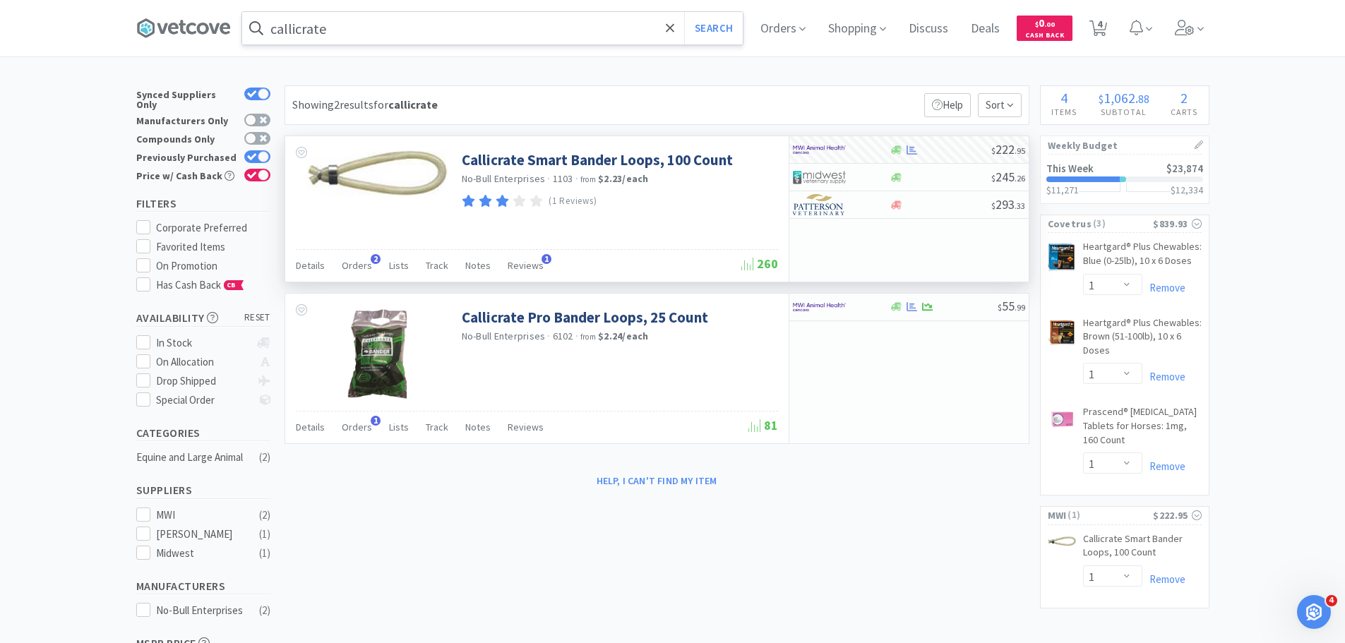
click at [510, 25] on input "callicrate" at bounding box center [492, 28] width 500 height 32
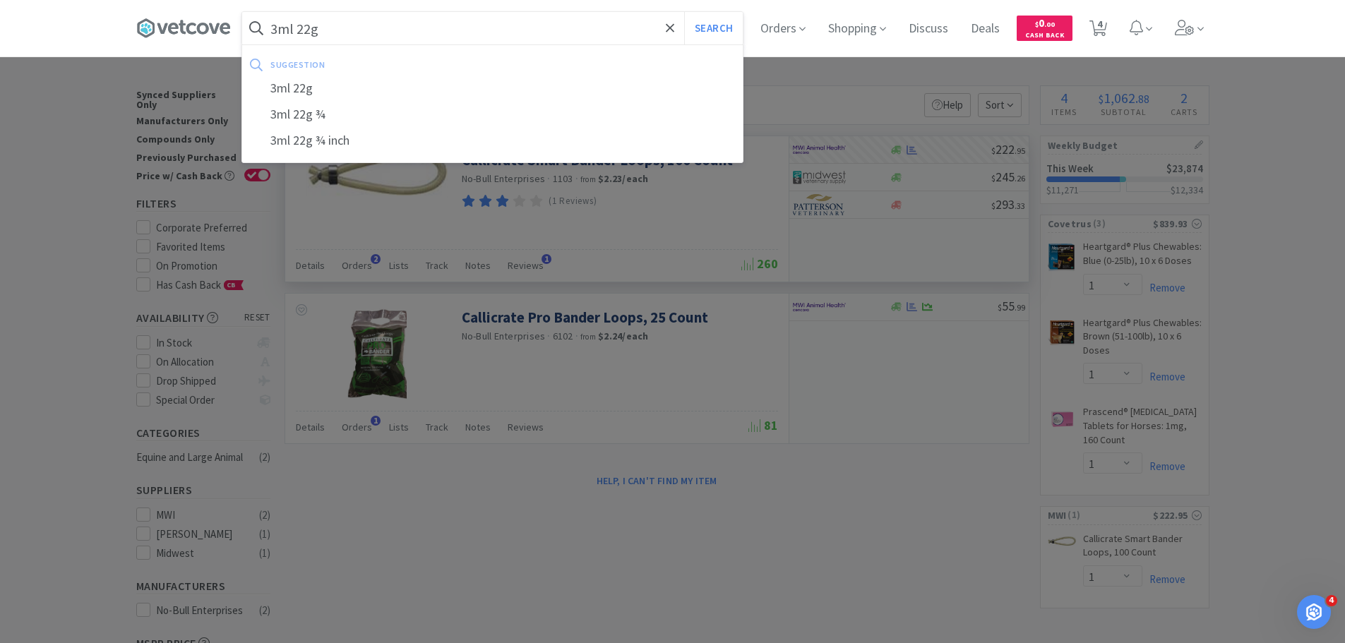
type input "3ml 22g"
click at [684, 12] on button "Search" at bounding box center [713, 28] width 59 height 32
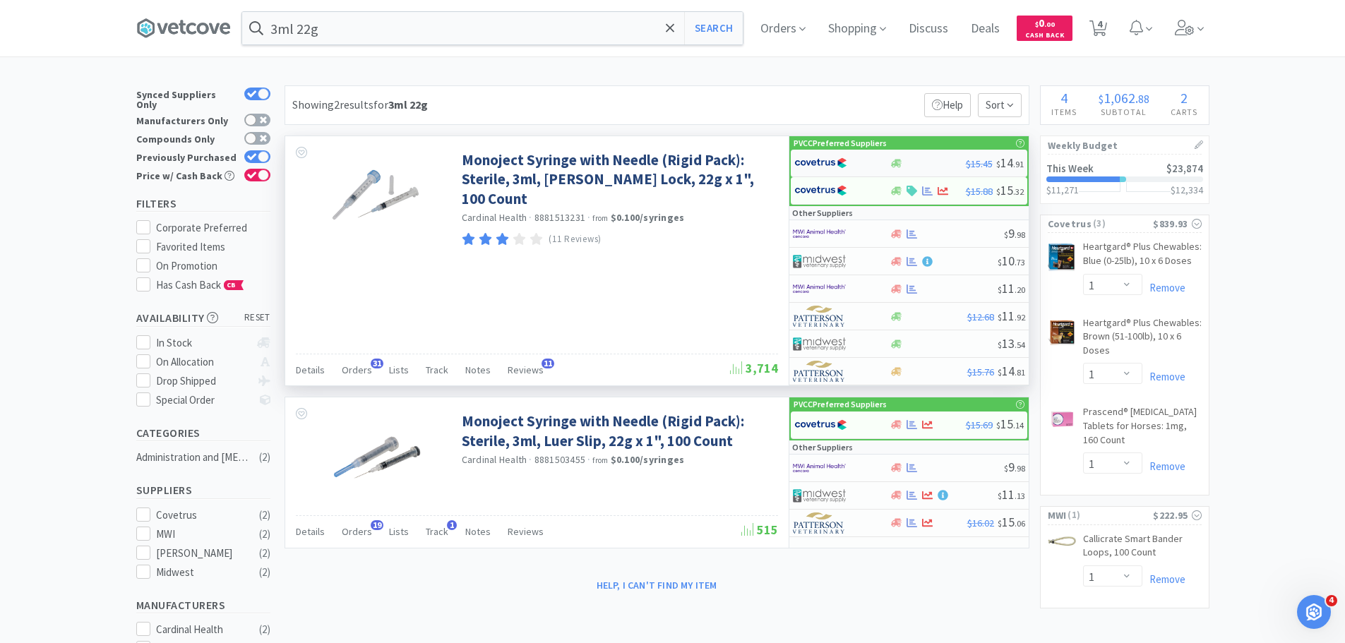
click at [838, 155] on img at bounding box center [820, 162] width 53 height 21
select select "1"
click at [857, 196] on div at bounding box center [833, 191] width 78 height 24
select select "1"
click at [848, 163] on div at bounding box center [833, 163] width 78 height 24
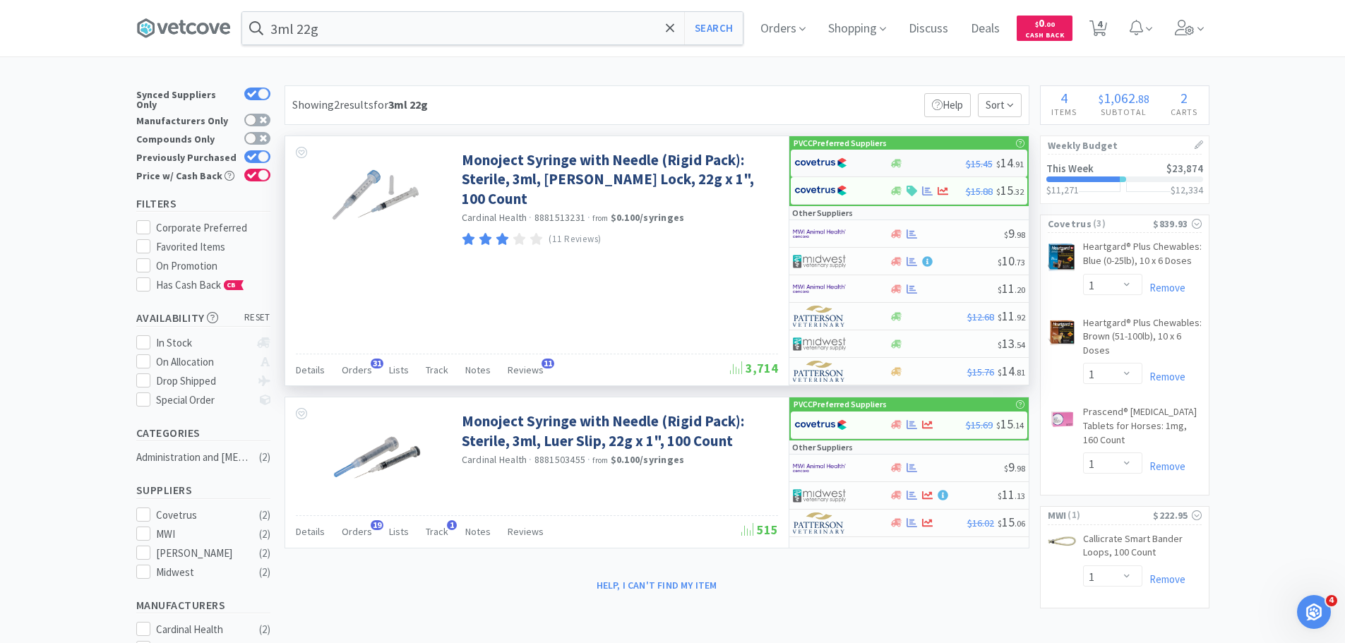
select select "1"
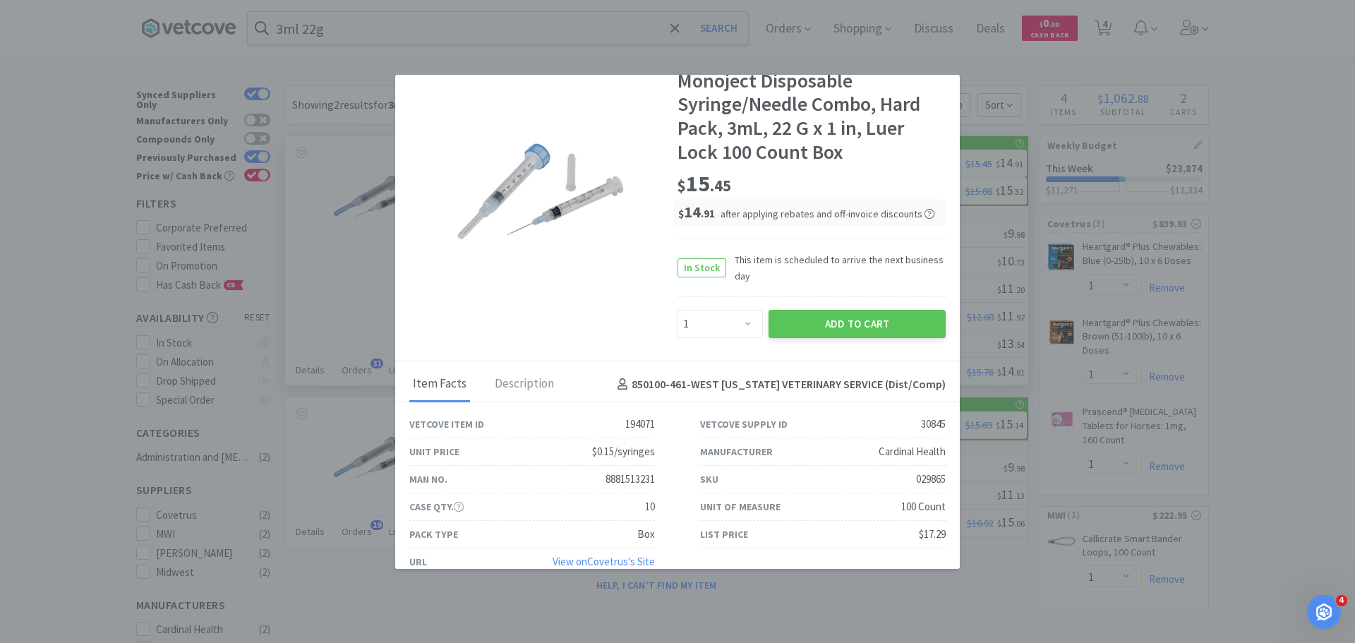
scroll to position [59, 0]
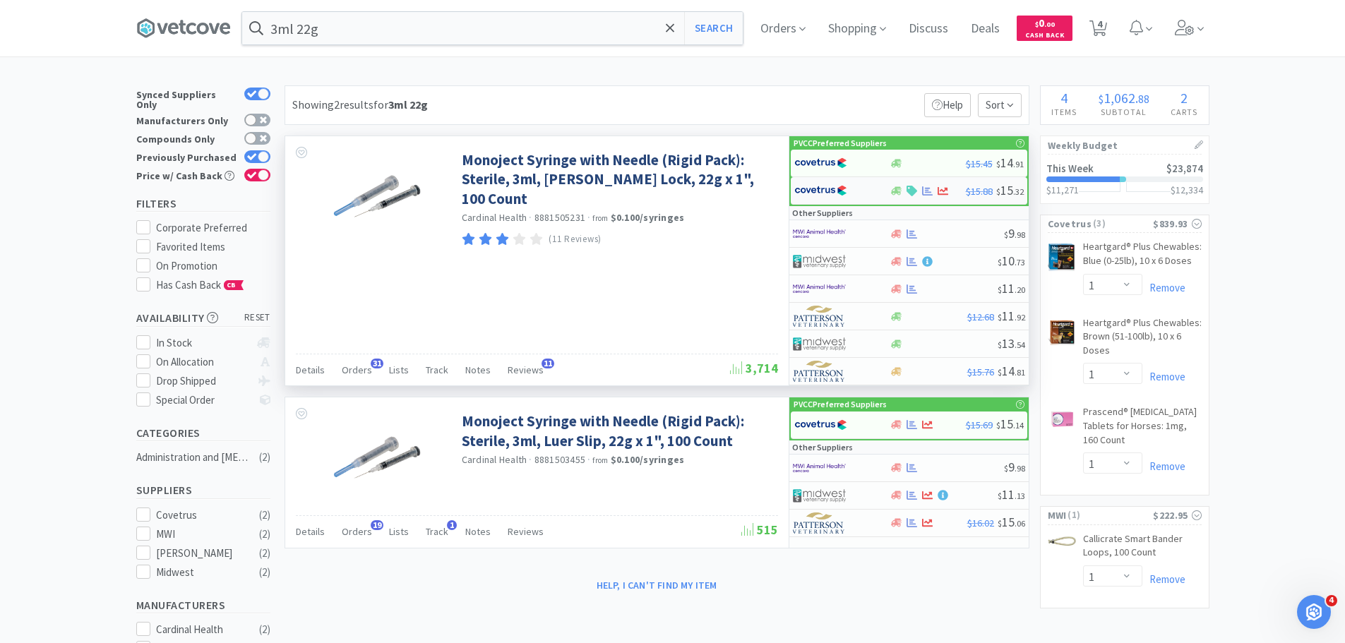
click at [834, 185] on img at bounding box center [820, 190] width 53 height 21
select select "1"
click at [815, 169] on img at bounding box center [820, 162] width 53 height 21
select select "1"
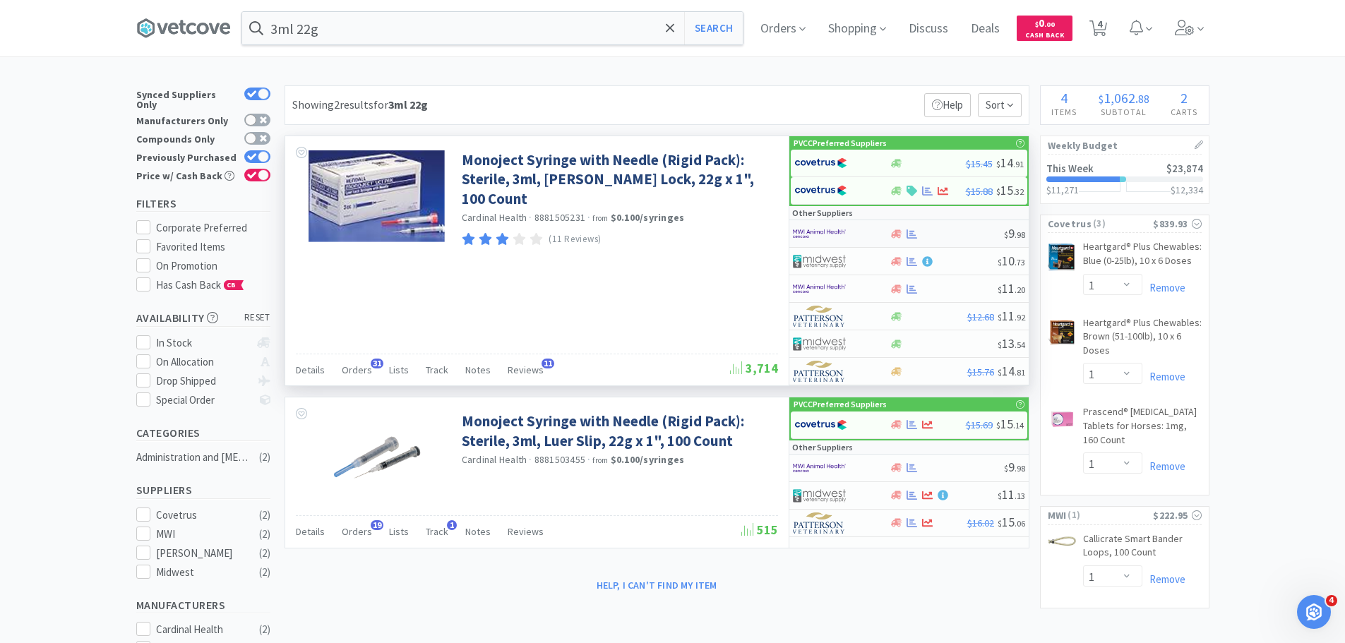
click at [802, 234] on img at bounding box center [819, 233] width 53 height 21
select select "1"
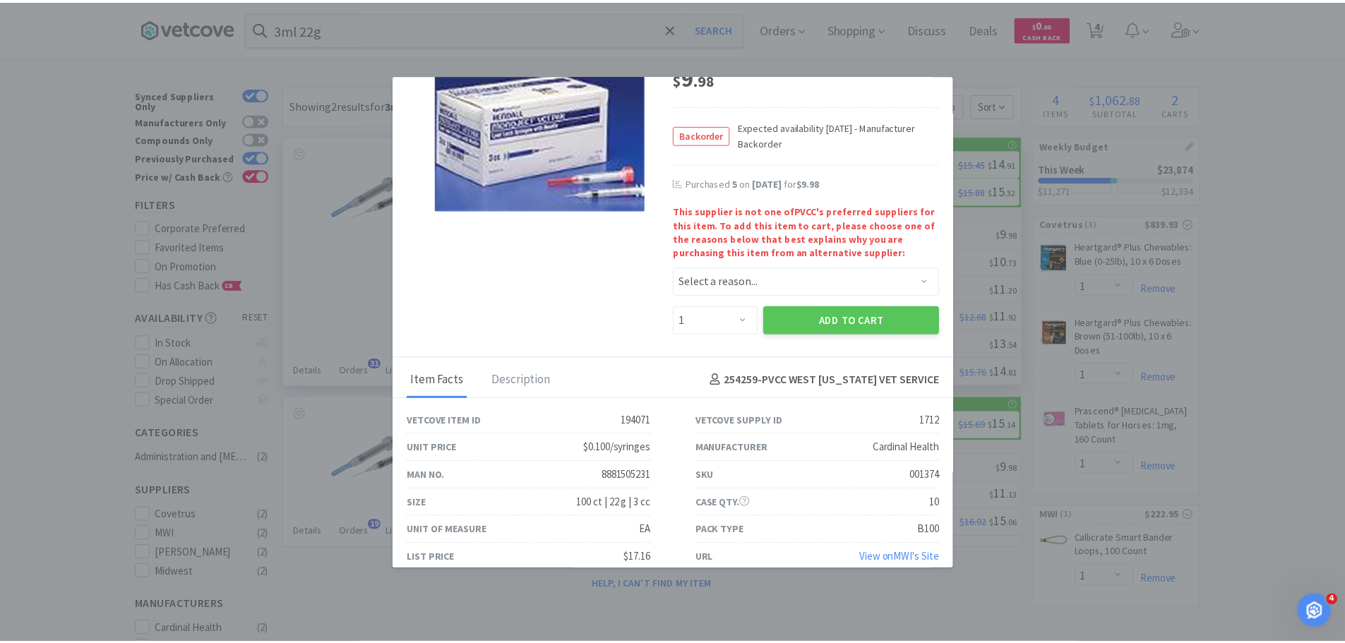
scroll to position [162, 0]
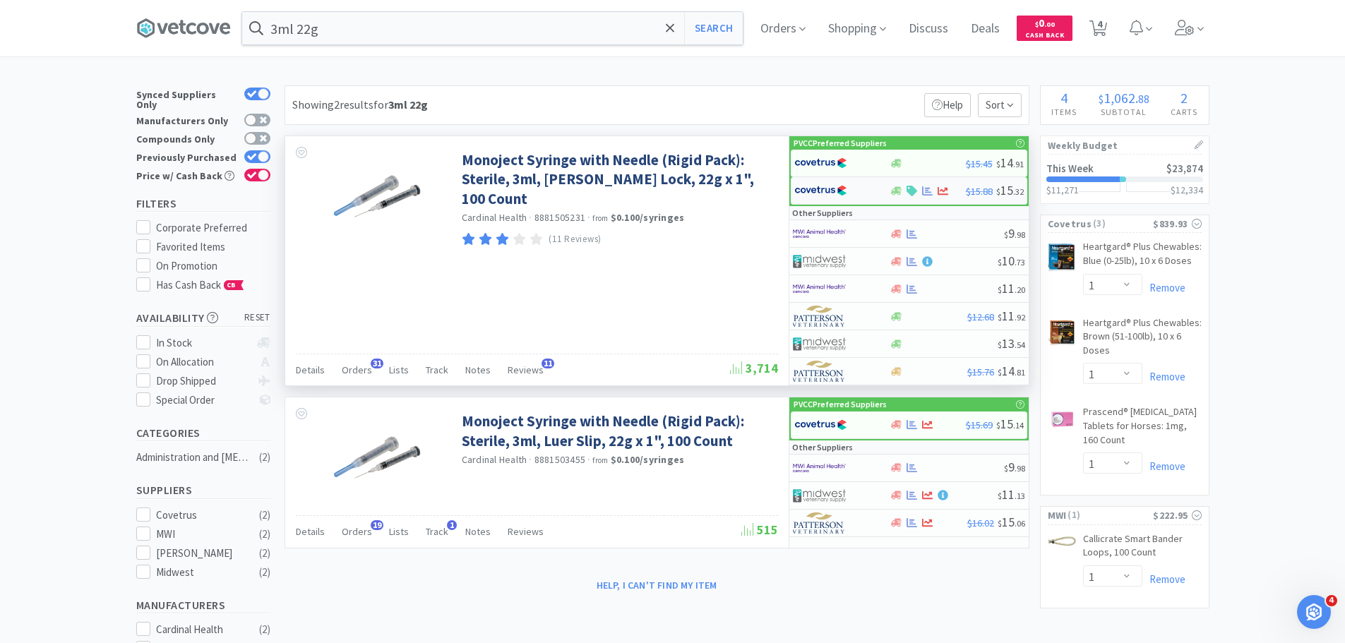
click at [852, 193] on div at bounding box center [833, 191] width 78 height 24
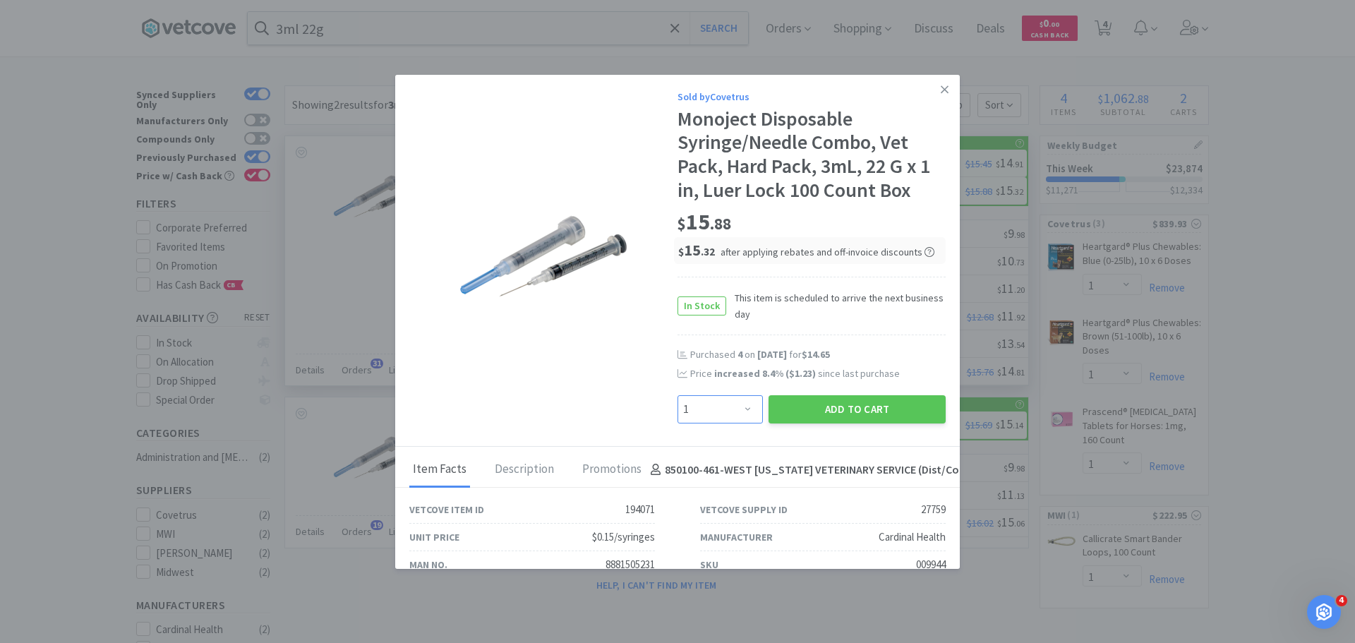
drag, startPoint x: 726, startPoint y: 413, endPoint x: 726, endPoint y: 398, distance: 14.8
click at [726, 413] on select "Enter Quantity 1 2 3 4 5 6 7 8 9 10 11 12 13 14 15 16 17 18 19 20 Enter Quantity" at bounding box center [720, 409] width 85 height 28
select select "4"
click at [678, 395] on select "Enter Quantity 1 2 3 4 5 6 7 8 9 10 11 12 13 14 15 16 17 18 19 20 Enter Quantity" at bounding box center [720, 409] width 85 height 28
click at [841, 414] on button "Add to Cart" at bounding box center [857, 409] width 177 height 28
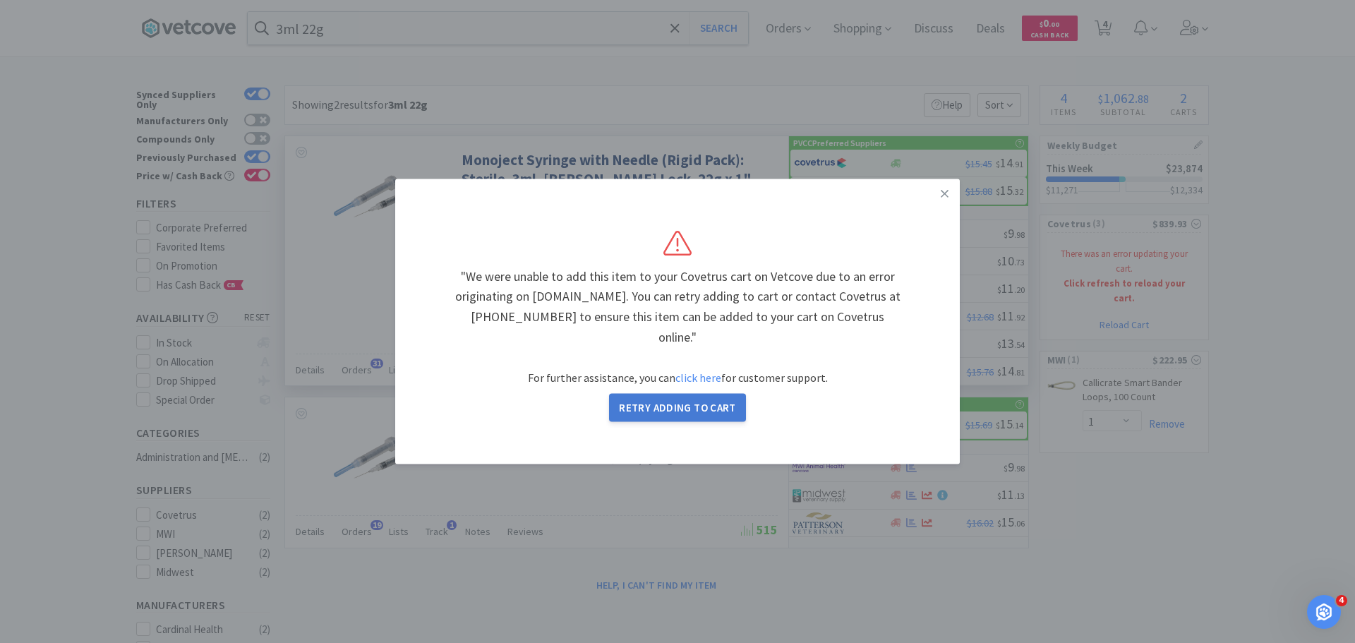
click at [702, 397] on button "Retry Adding to Cart" at bounding box center [677, 408] width 137 height 28
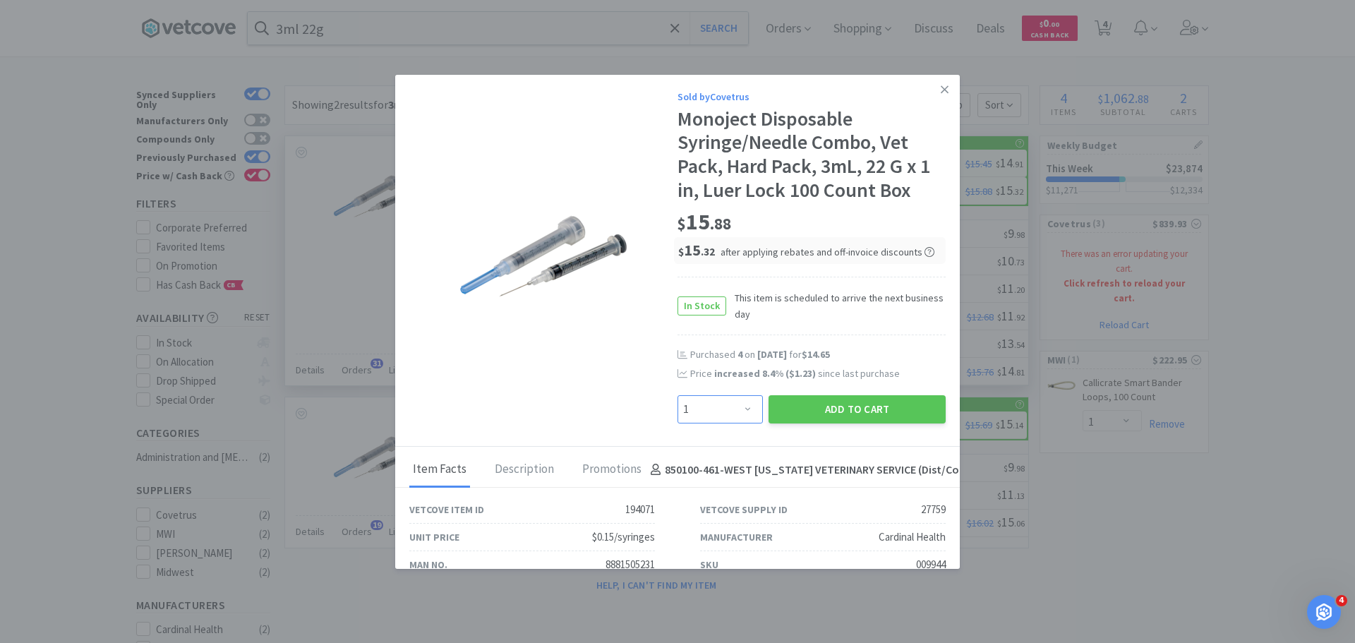
click at [743, 405] on select "Enter Quantity 1 2 3 4 5 6 7 8 9 10 11 12 13 14 15 16 17 18 19 20 Enter Quantity" at bounding box center [720, 409] width 85 height 28
select select "4"
click at [678, 395] on select "Enter Quantity 1 2 3 4 5 6 7 8 9 10 11 12 13 14 15 16 17 18 19 20 Enter Quantity" at bounding box center [720, 409] width 85 height 28
click at [851, 407] on button "Add to Cart" at bounding box center [857, 409] width 177 height 28
select select "1"
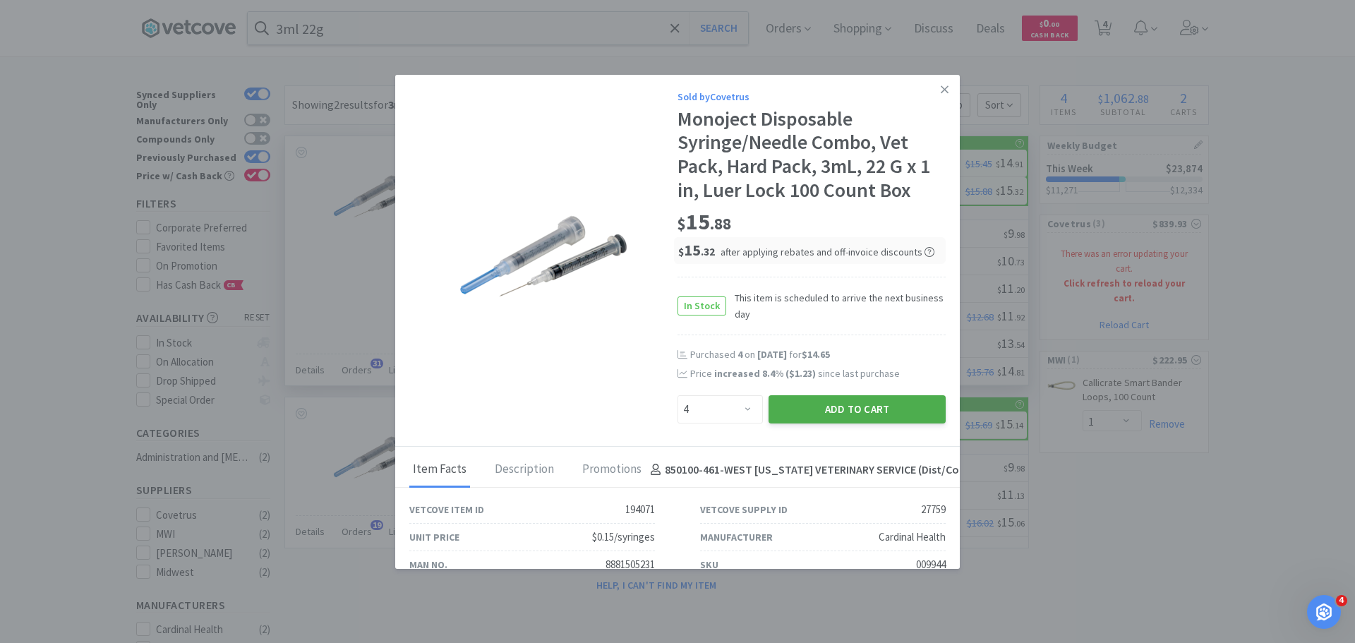
select select "1"
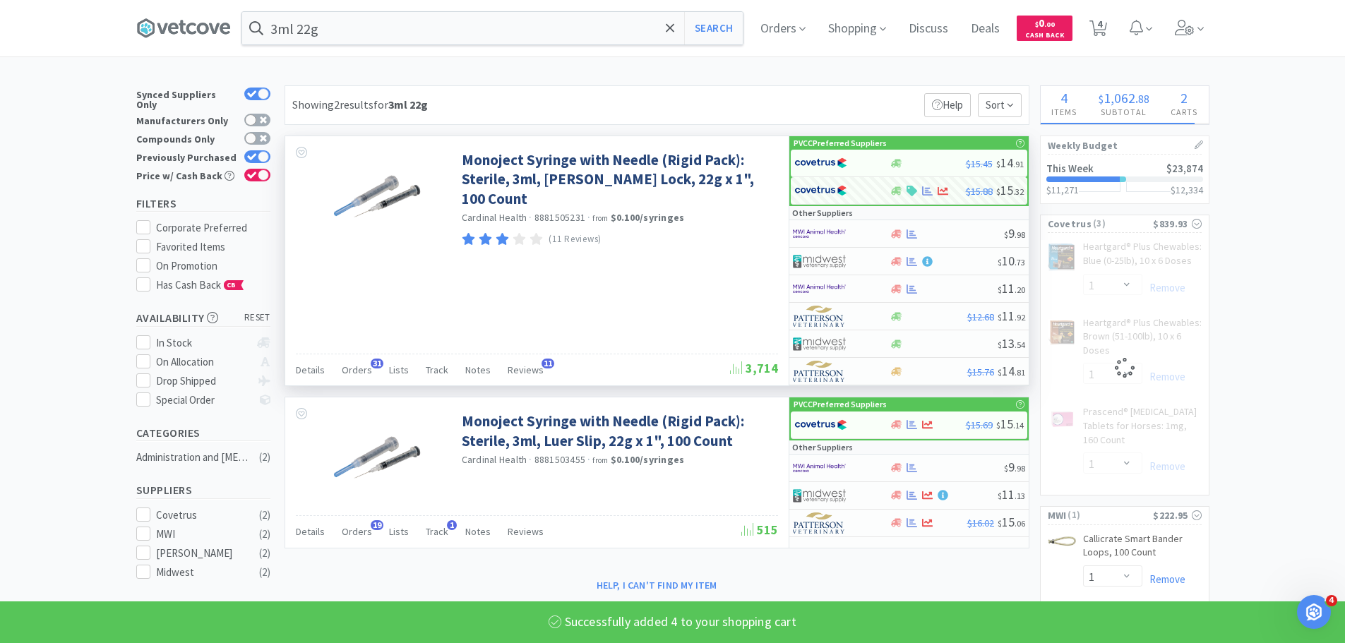
select select "4"
select select "1"
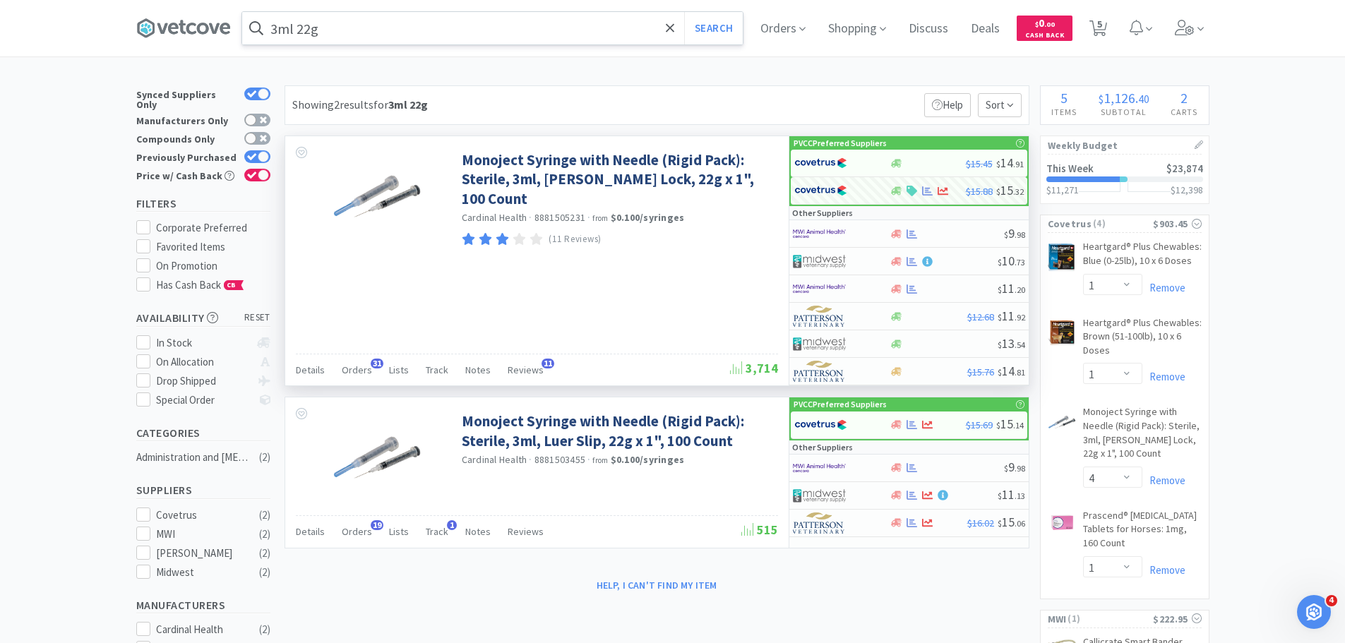
click at [407, 28] on input "3ml 22g" at bounding box center [492, 28] width 500 height 32
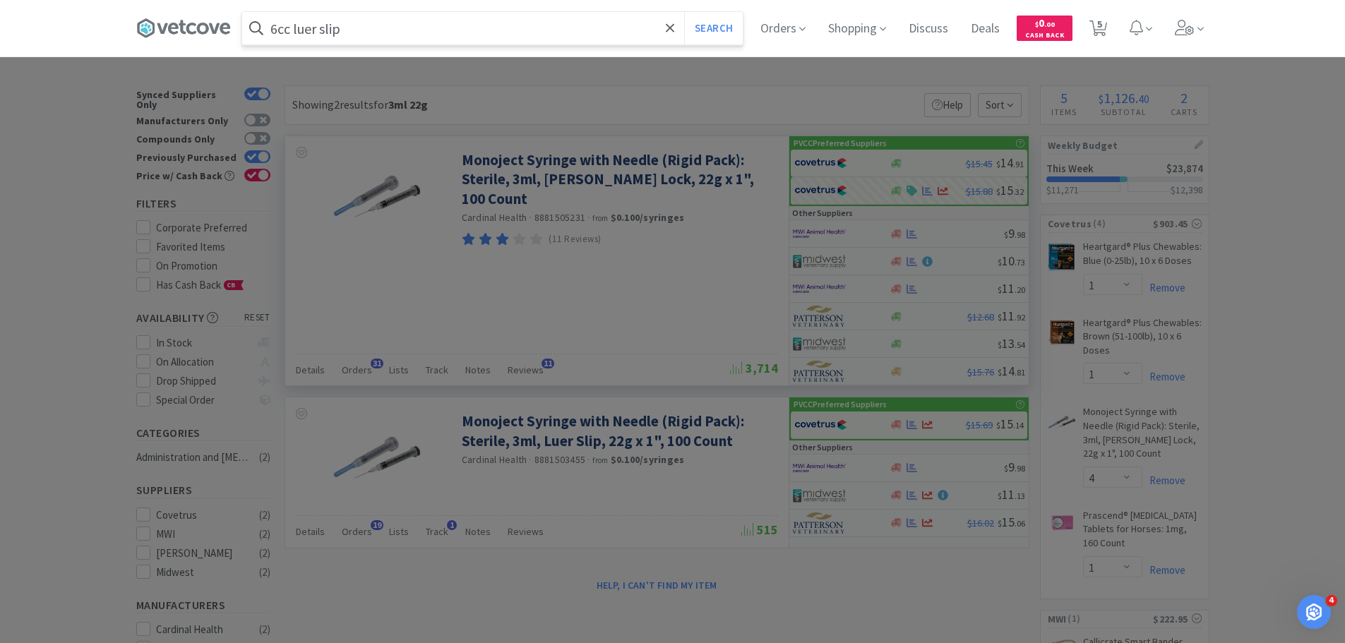
type input "6cc luer slip"
click at [684, 12] on button "Search" at bounding box center [713, 28] width 59 height 32
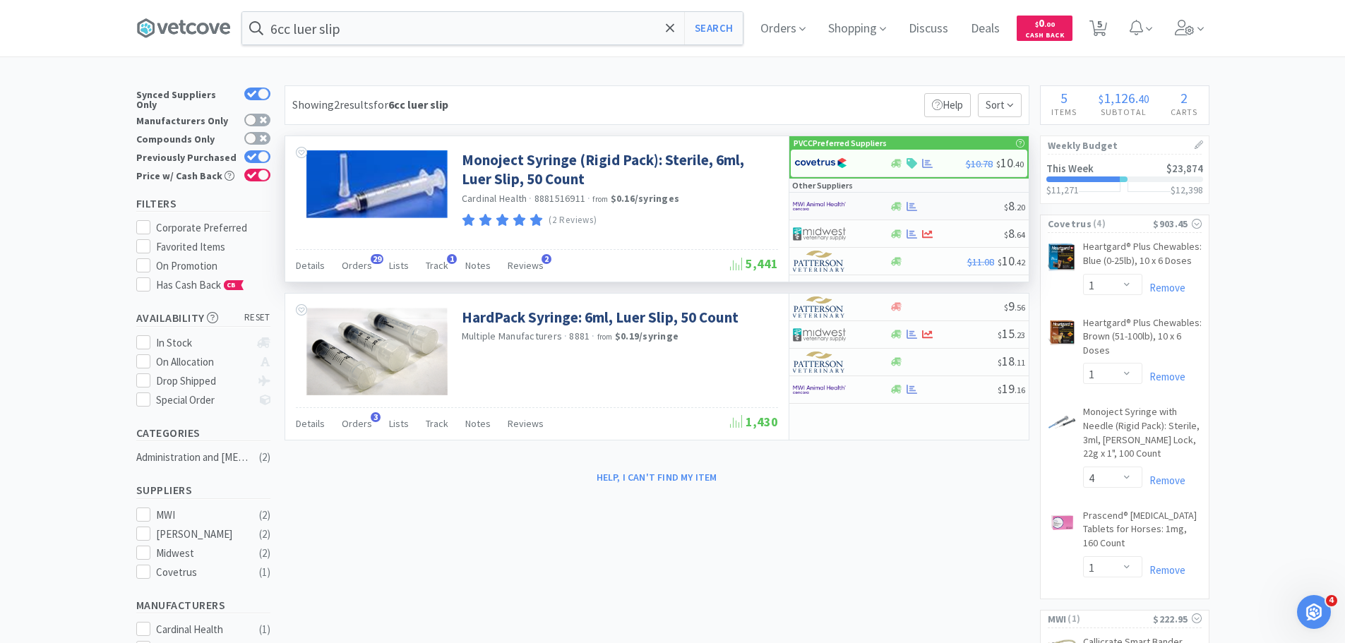
click at [823, 200] on img at bounding box center [819, 206] width 53 height 21
select select "1"
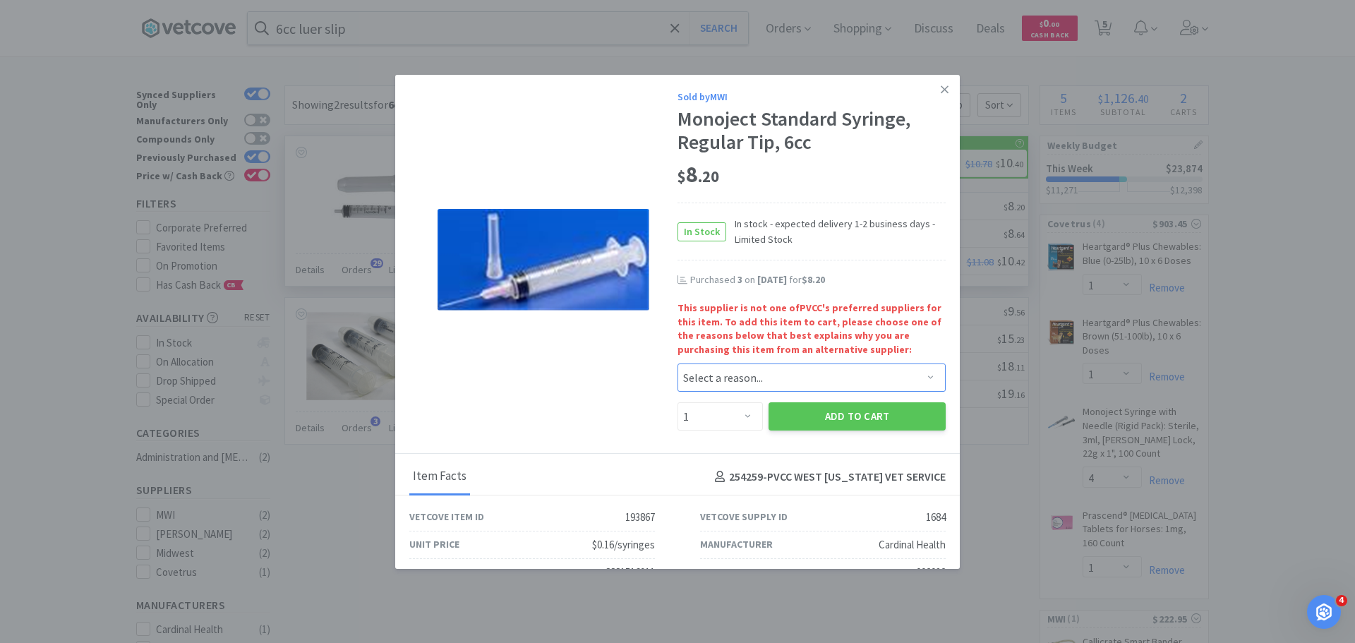
drag, startPoint x: 738, startPoint y: 379, endPoint x: 735, endPoint y: 387, distance: 8.3
click at [738, 379] on select "Select a reason... Availability - This item is out of stock at the preferred su…" at bounding box center [812, 377] width 268 height 28
select select "pricing"
click at [678, 363] on select "Select a reason... Availability - This item is out of stock at the preferred su…" at bounding box center [812, 377] width 268 height 28
click at [707, 423] on select "Enter Quantity 1 2 3 4 5 6 7 8 9 10 11 12 13 14 15 16 17 18 19 20 Enter Quantity" at bounding box center [720, 416] width 85 height 28
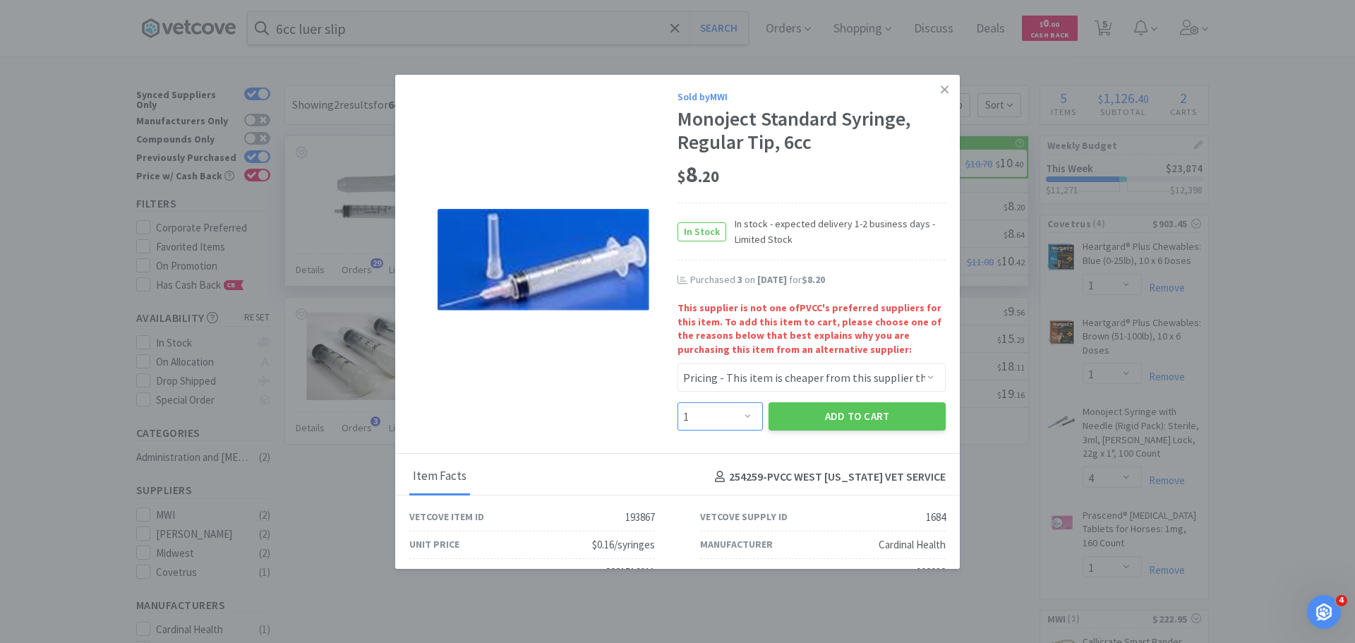
select select "3"
click at [678, 402] on select "Enter Quantity 1 2 3 4 5 6 7 8 9 10 11 12 13 14 15 16 17 18 19 20 Enter Quantity" at bounding box center [720, 416] width 85 height 28
click at [800, 419] on button "Add to Cart" at bounding box center [857, 416] width 177 height 28
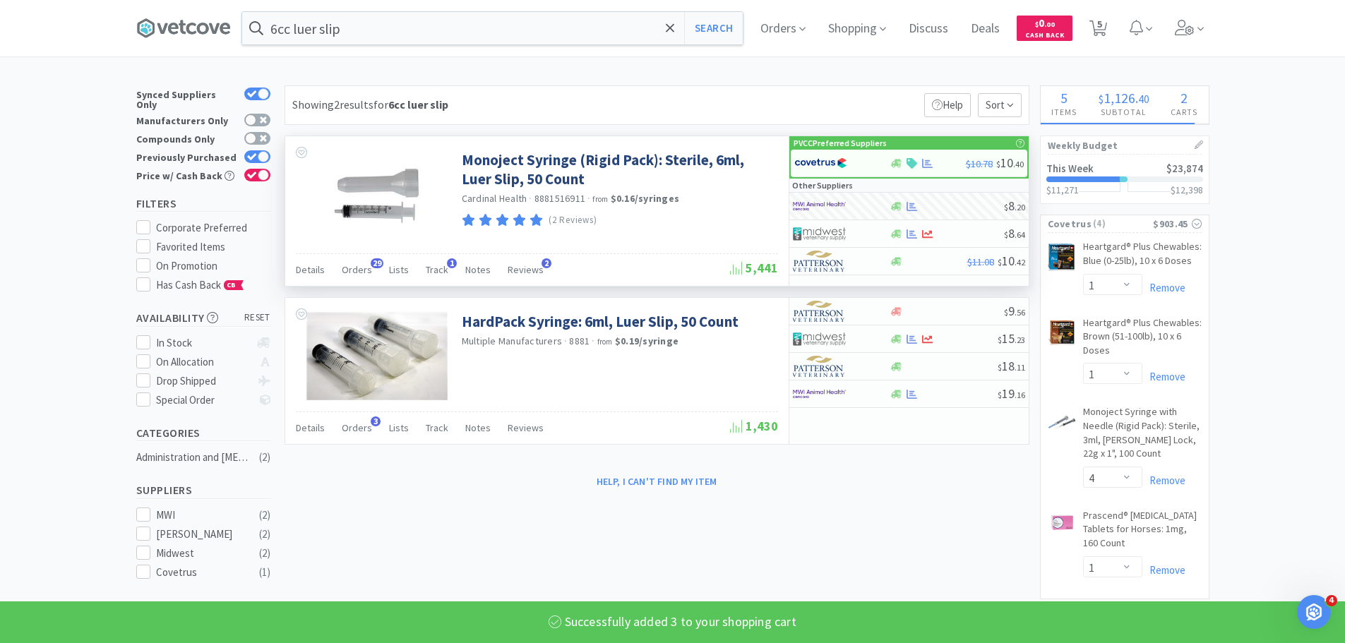
select select "3"
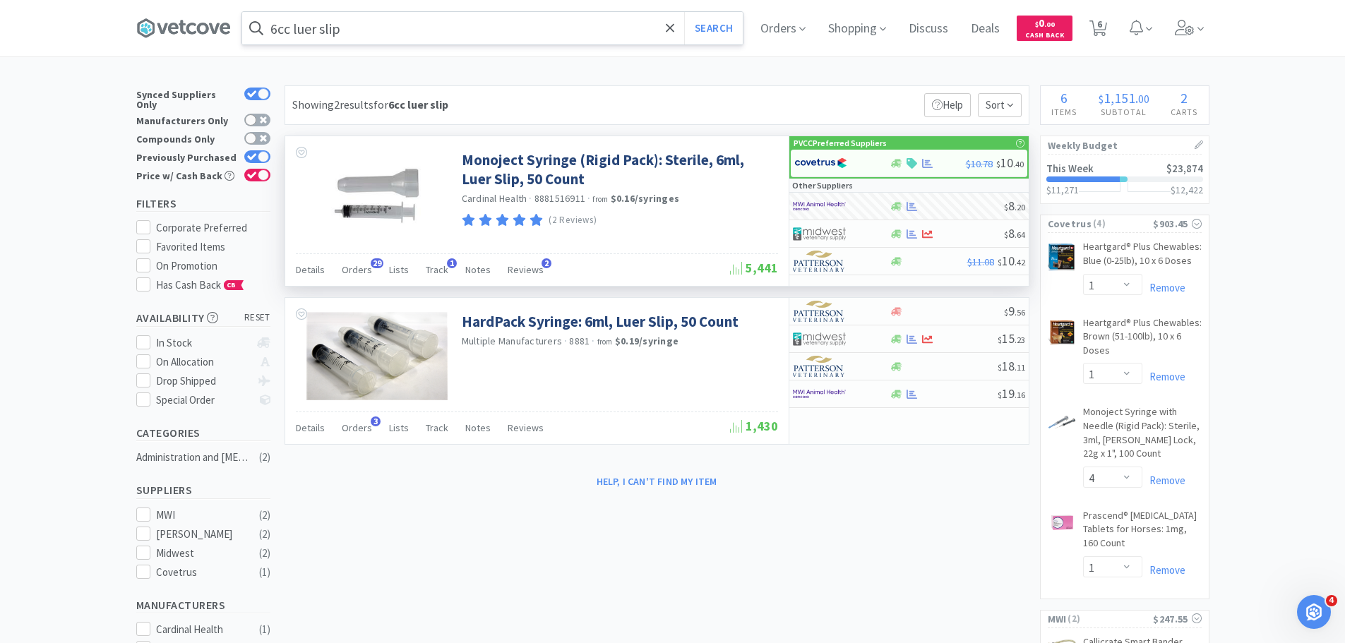
click at [361, 35] on input "6cc luer slip" at bounding box center [492, 28] width 500 height 32
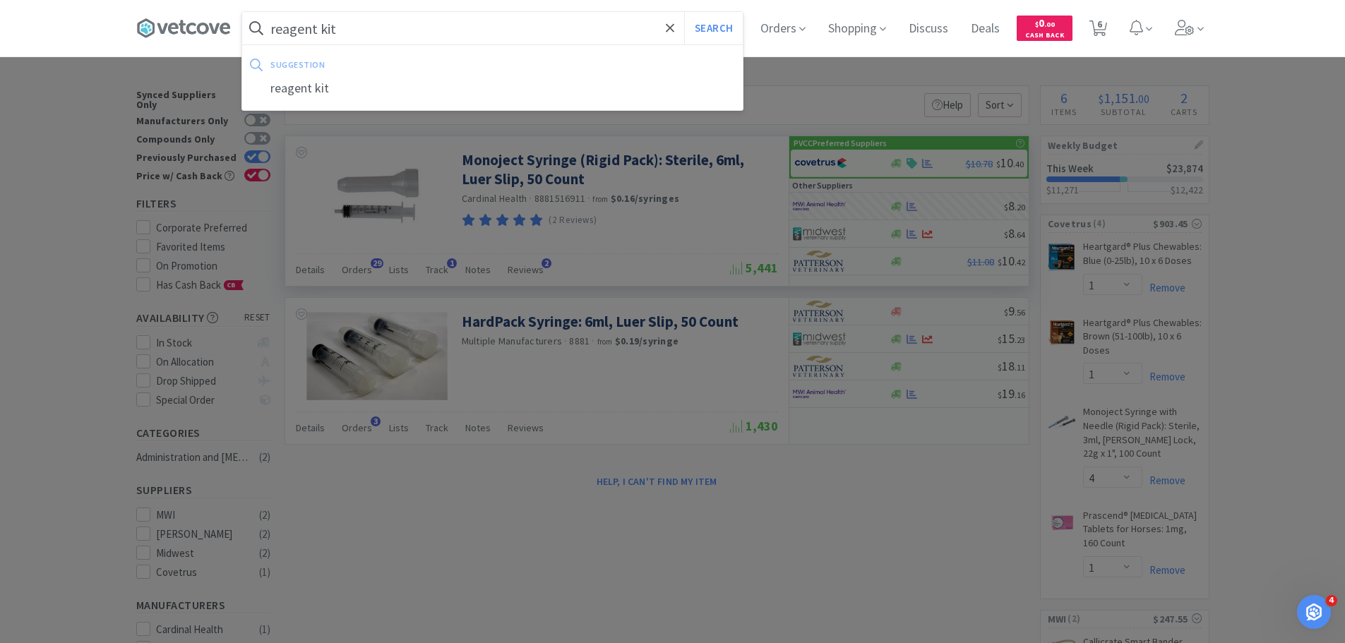
type input "reagent kit"
click at [684, 12] on button "Search" at bounding box center [713, 28] width 59 height 32
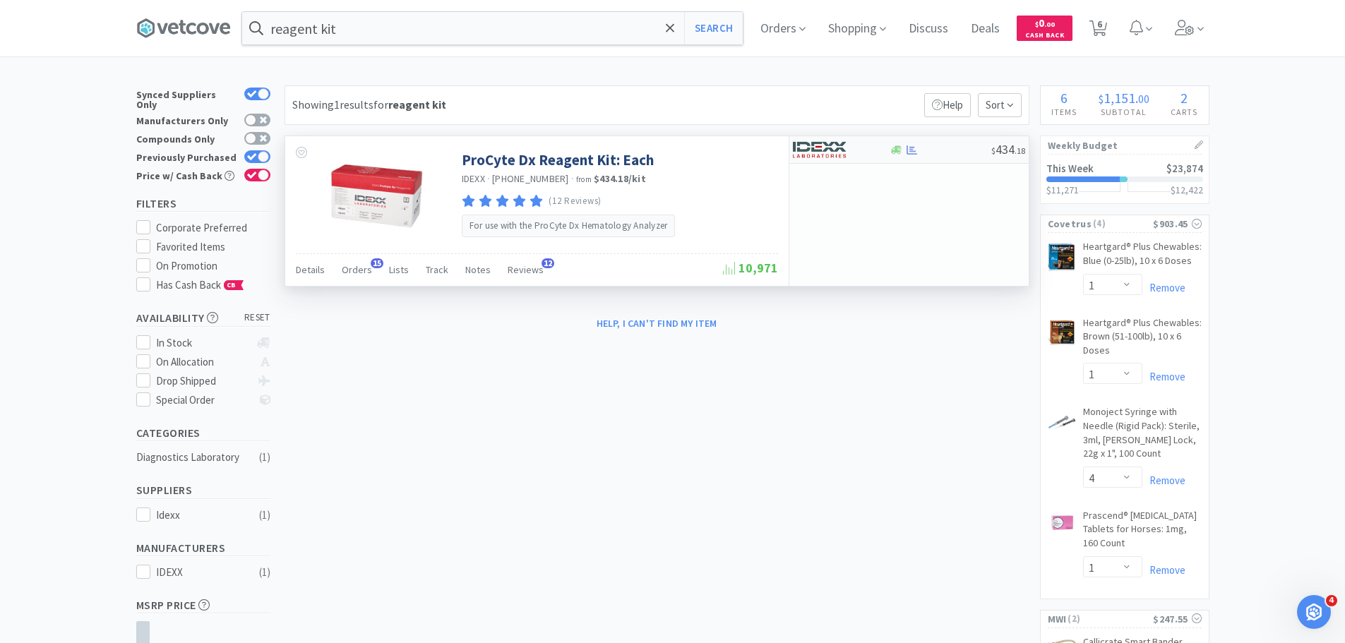
click at [855, 148] on div at bounding box center [832, 150] width 78 height 24
select select "1"
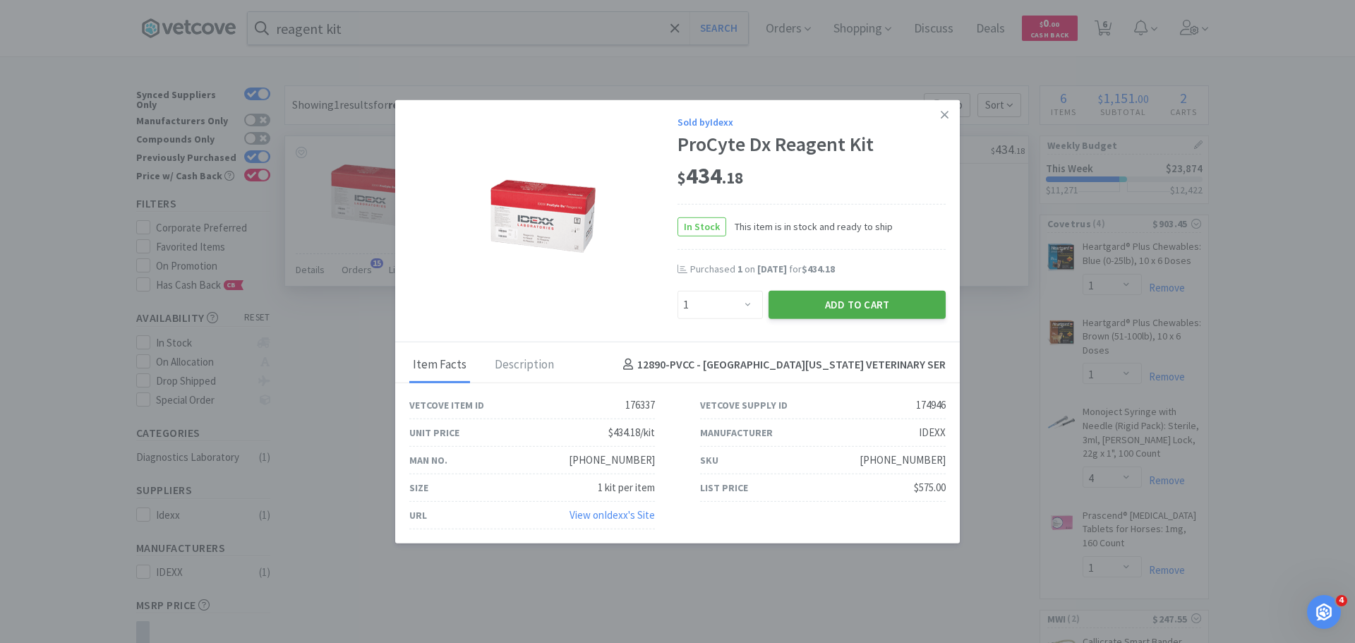
click at [838, 305] on button "Add to Cart" at bounding box center [857, 304] width 177 height 28
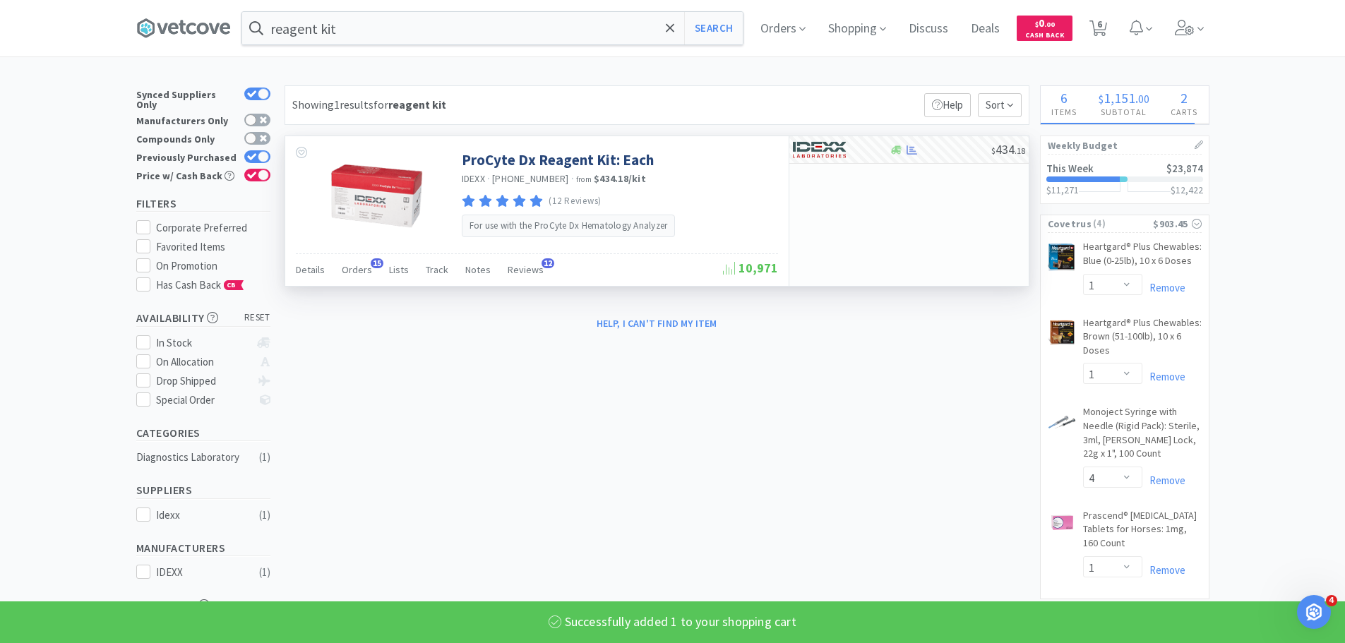
select select "1"
click at [491, 26] on input "reagent kit" at bounding box center [492, 28] width 500 height 32
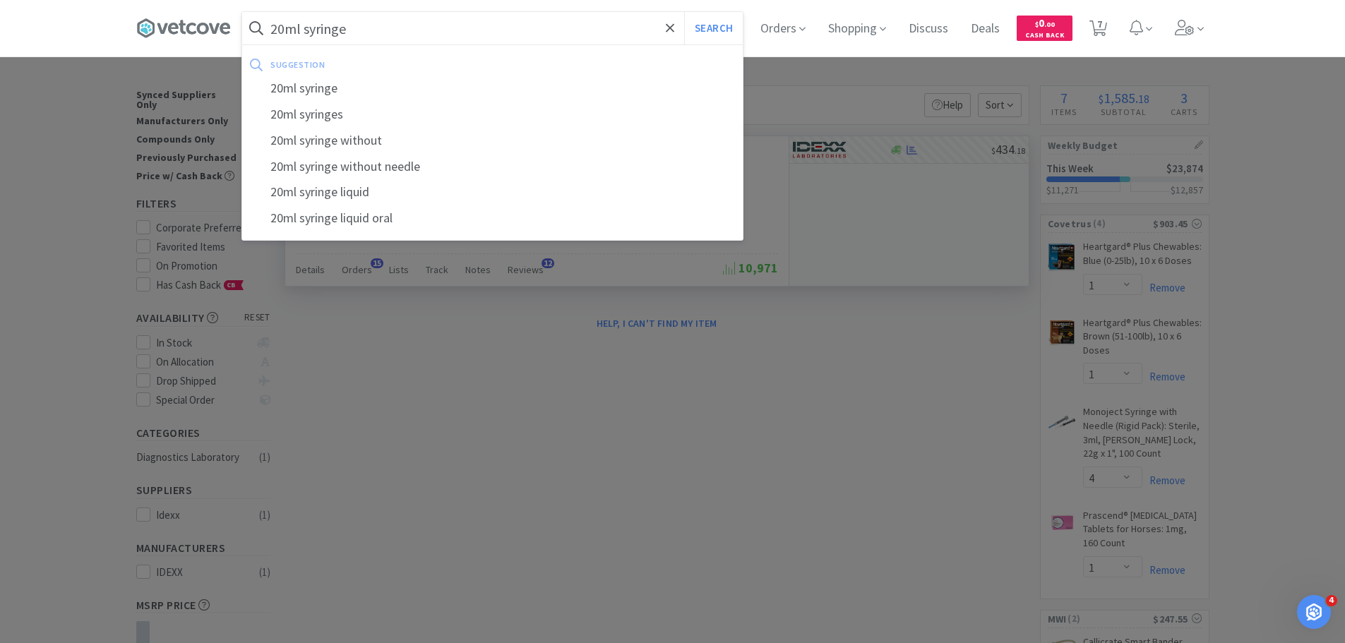
type input "20ml syringe"
click at [684, 12] on button "Search" at bounding box center [713, 28] width 59 height 32
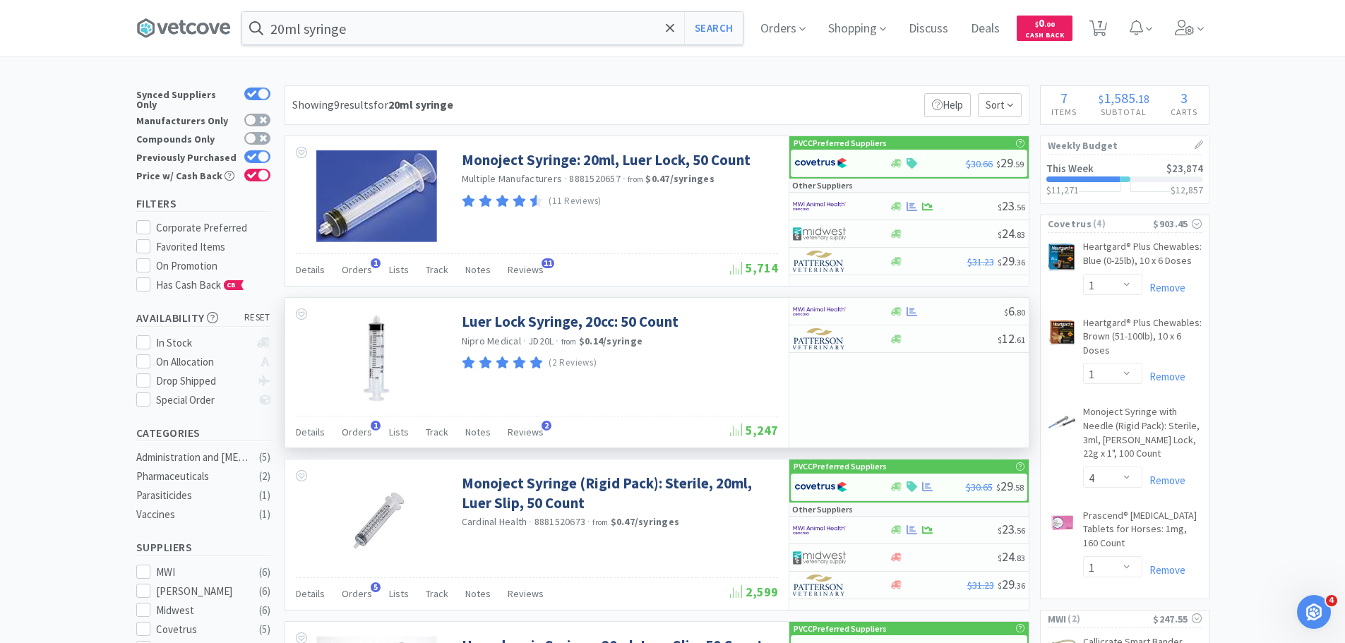
scroll to position [71, 0]
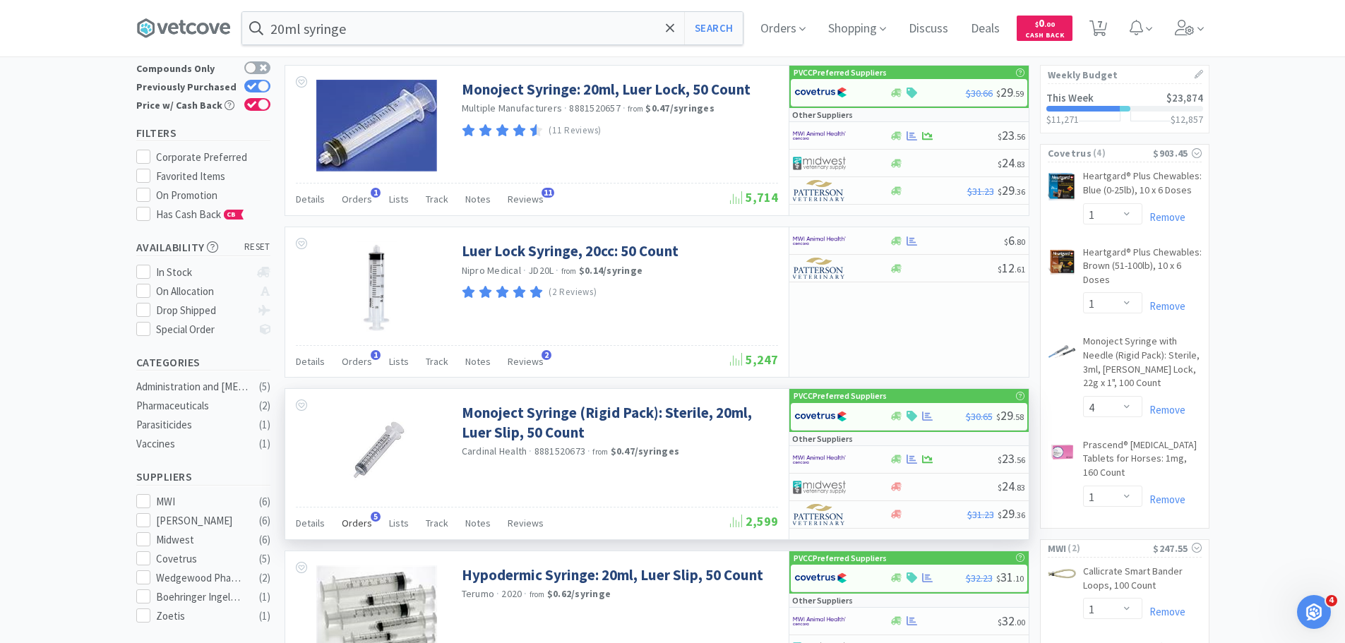
click at [355, 524] on span "Orders" at bounding box center [357, 523] width 30 height 13
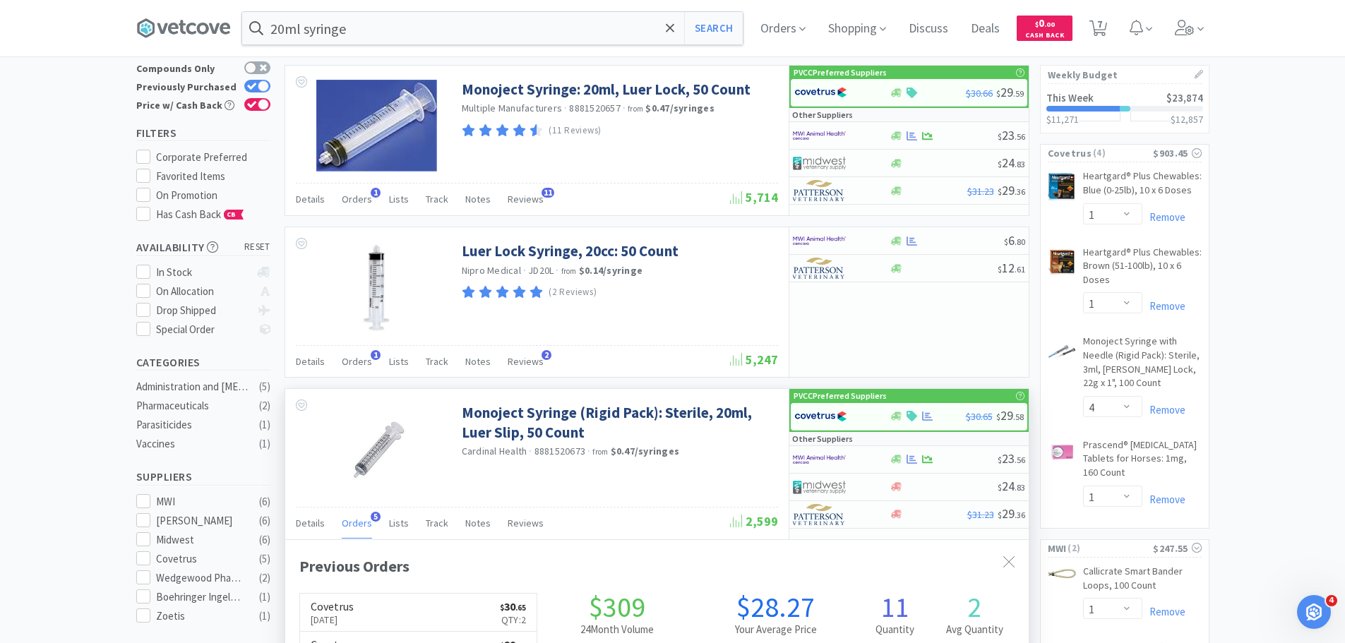
scroll to position [366, 743]
click at [355, 524] on span "Orders" at bounding box center [357, 523] width 30 height 13
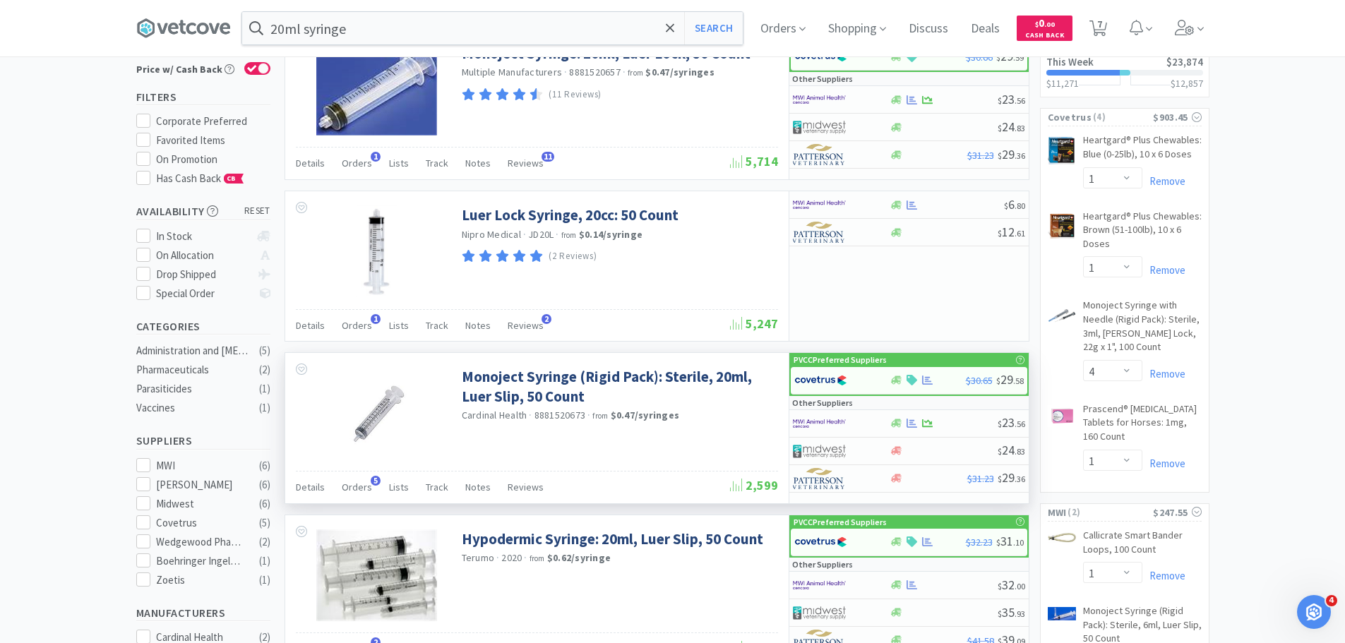
scroll to position [141, 0]
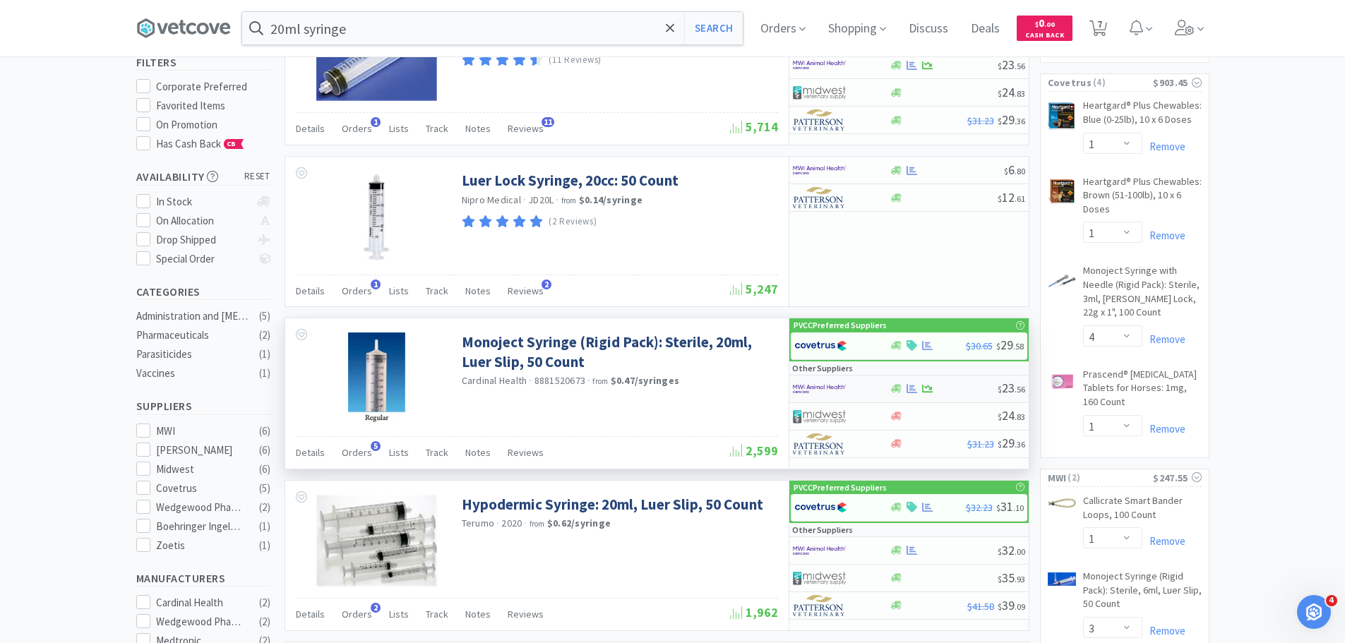
click at [858, 390] on div at bounding box center [832, 389] width 78 height 24
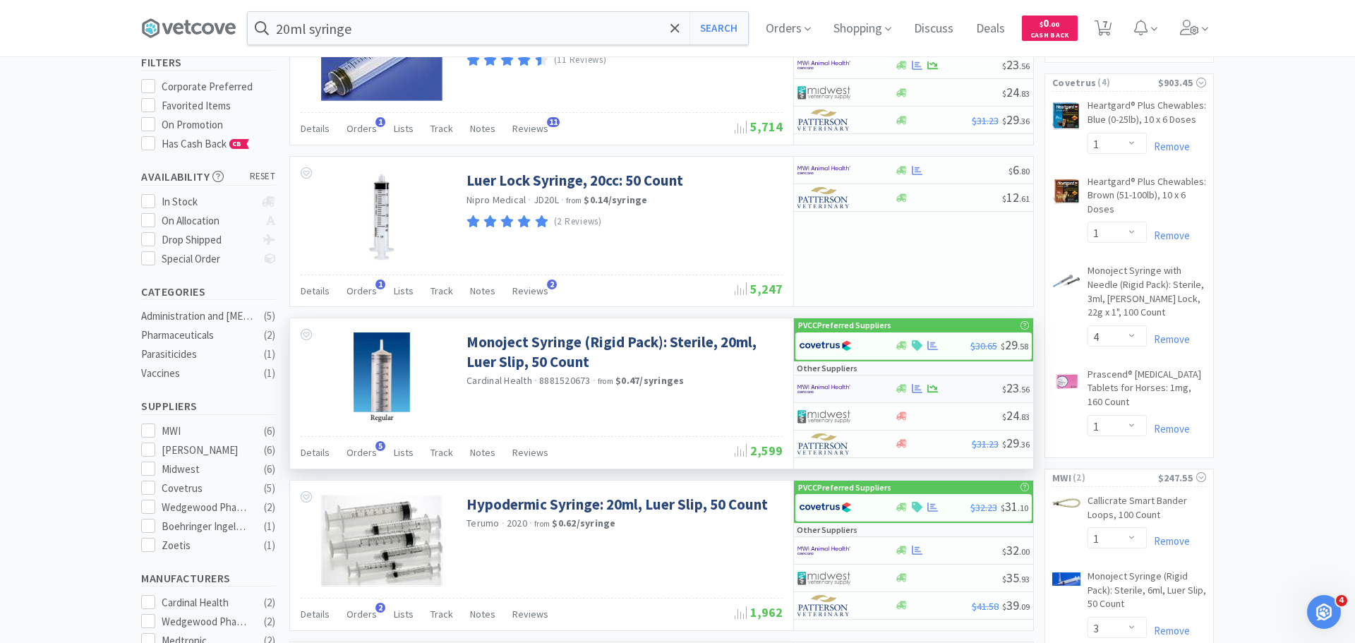
select select "1"
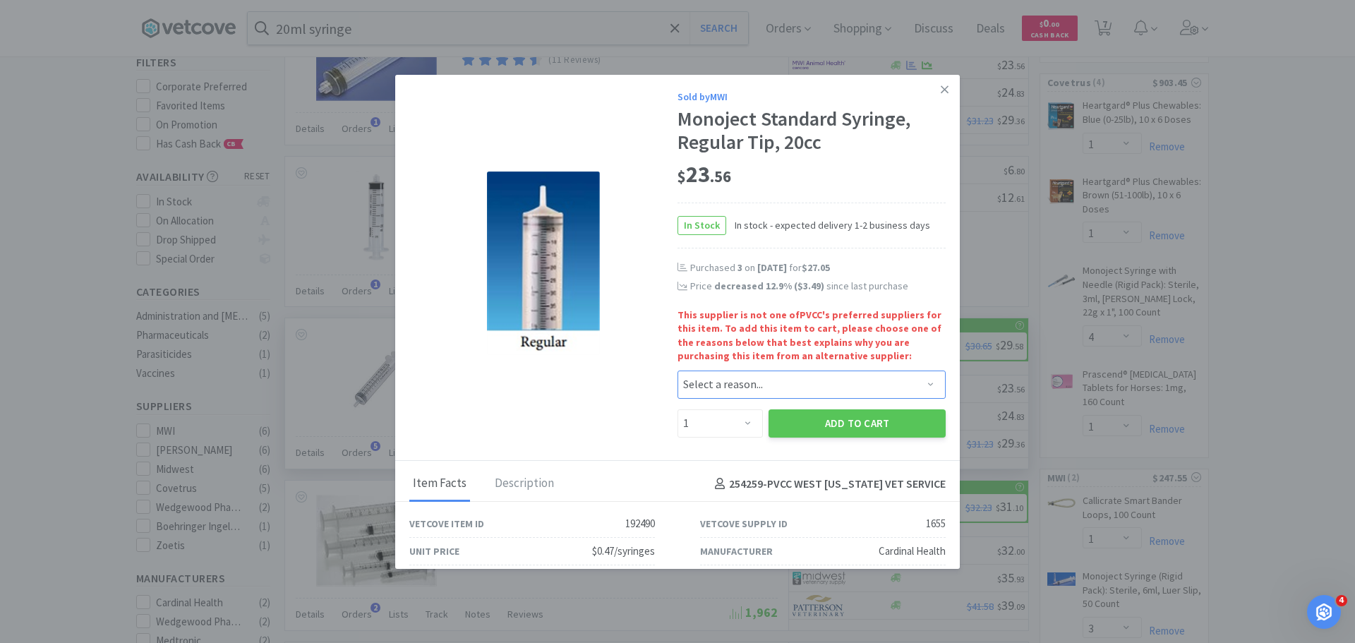
click at [774, 383] on select "Select a reason... Availability - This item is out of stock at the preferred su…" at bounding box center [812, 385] width 268 height 28
select select "pricing"
click at [678, 371] on select "Select a reason... Availability - This item is out of stock at the preferred su…" at bounding box center [812, 385] width 268 height 28
drag, startPoint x: 727, startPoint y: 426, endPoint x: 727, endPoint y: 418, distance: 7.8
click at [727, 426] on select "Enter Quantity 1 2 3 4 5 6 7 8 9 10 11 12 13 14 15 16 17 18 19 20 Enter Quantity" at bounding box center [720, 423] width 85 height 28
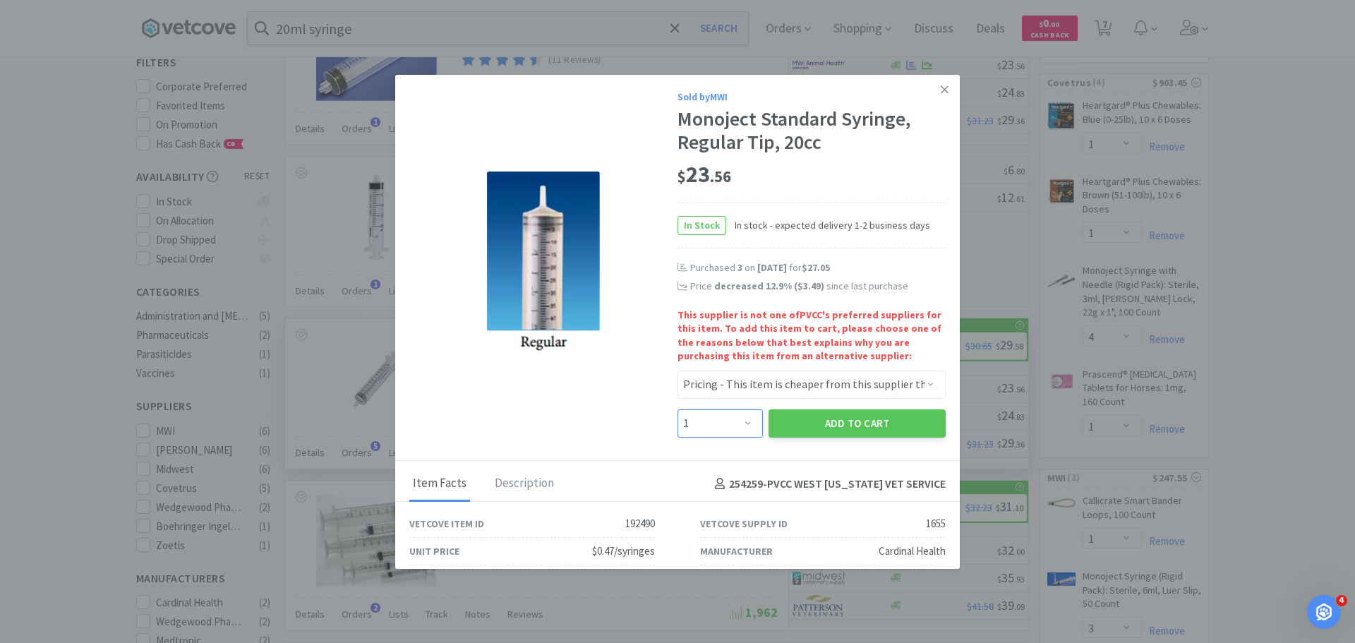
select select "3"
click at [678, 409] on select "Enter Quantity 1 2 3 4 5 6 7 8 9 10 11 12 13 14 15 16 17 18 19 20 Enter Quantity" at bounding box center [720, 423] width 85 height 28
click at [809, 422] on button "Add to Cart" at bounding box center [857, 423] width 177 height 28
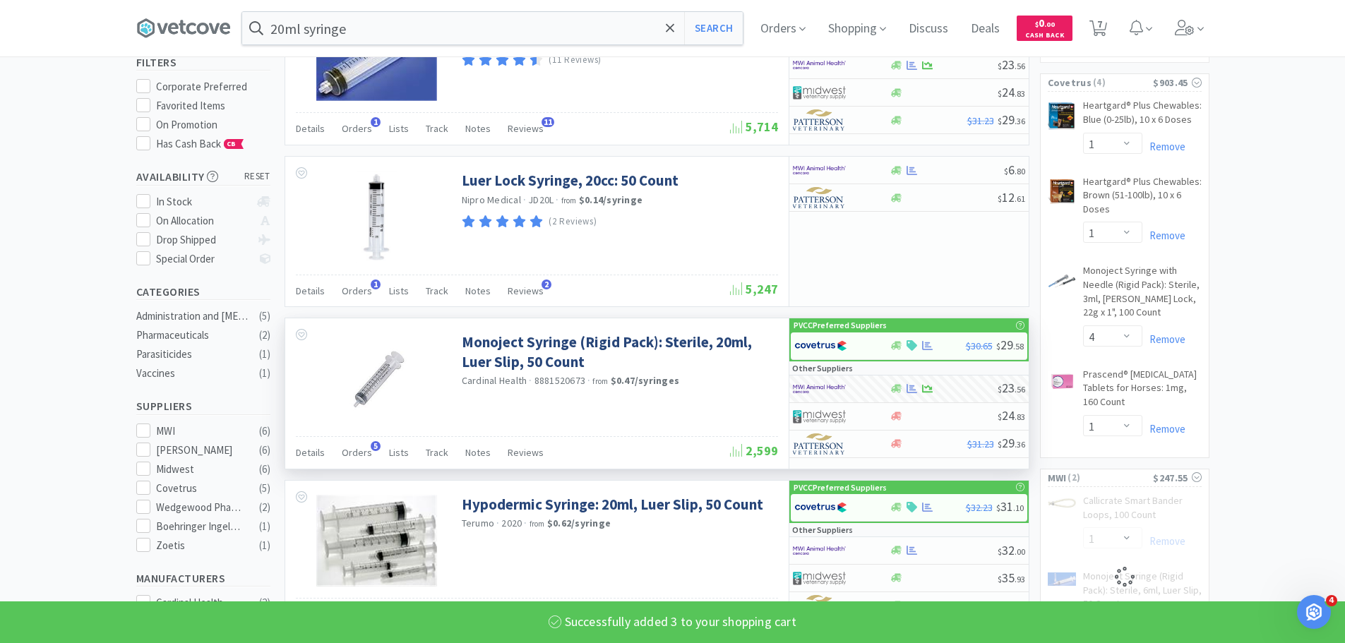
select select "3"
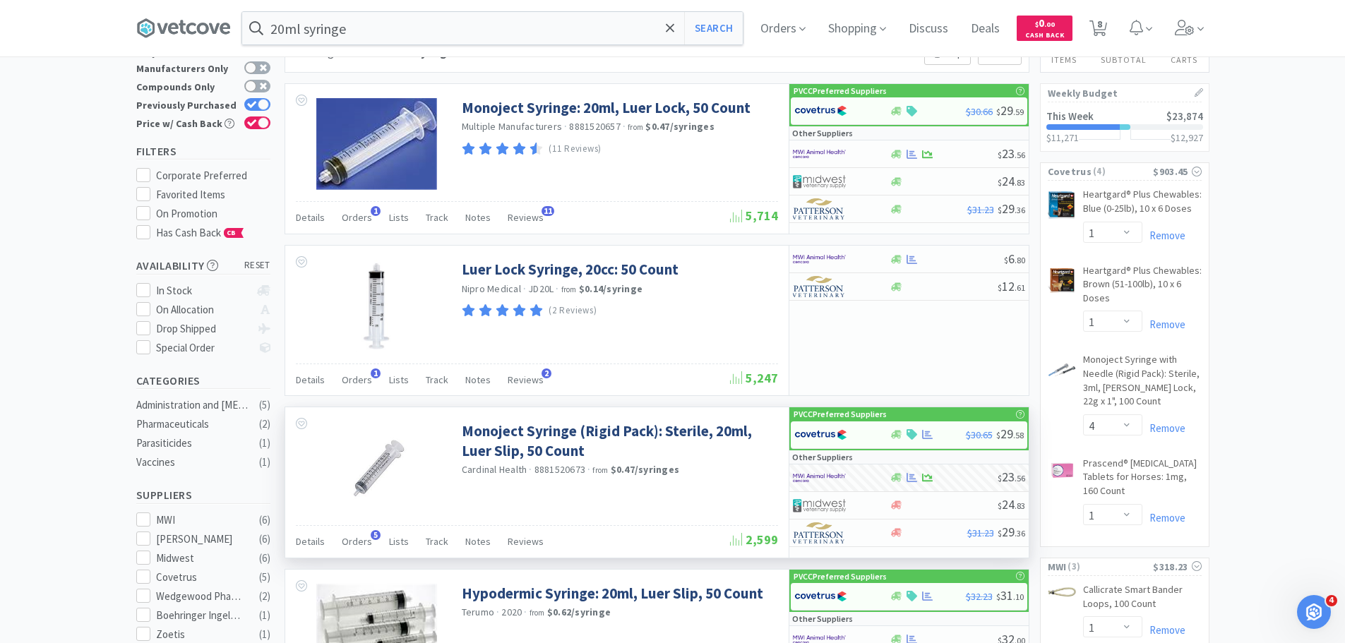
scroll to position [0, 0]
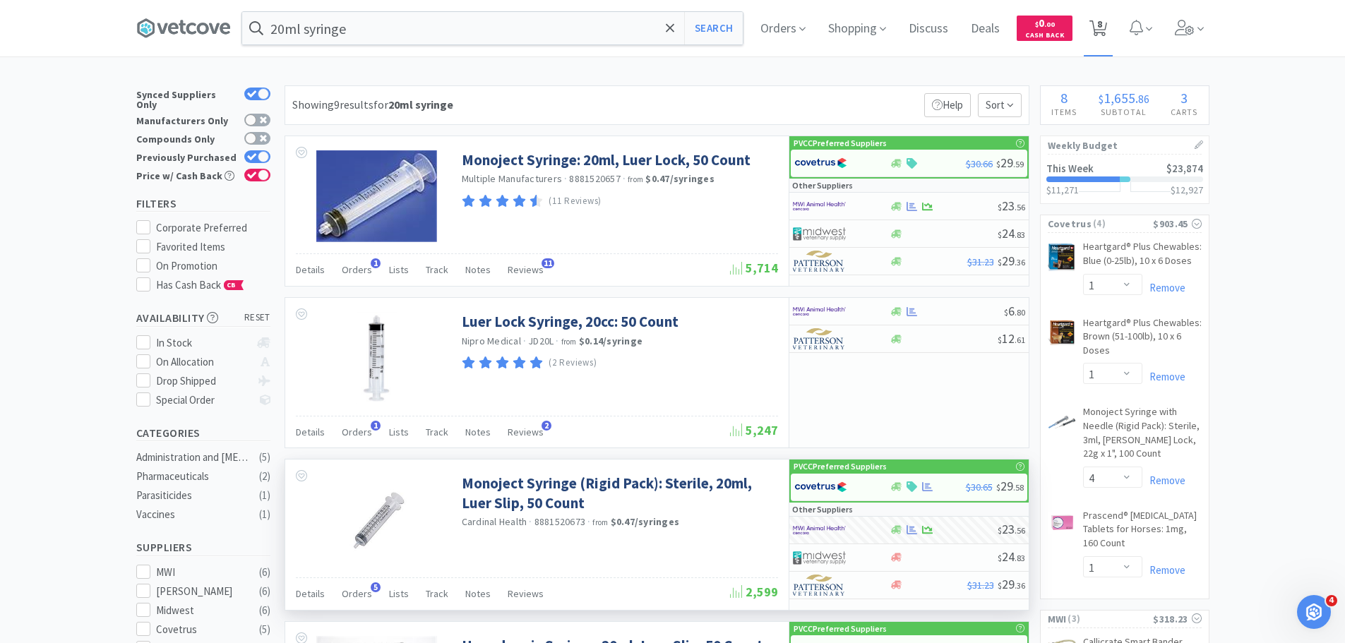
click at [1101, 32] on icon at bounding box center [1098, 28] width 18 height 16
select select "1"
select select "4"
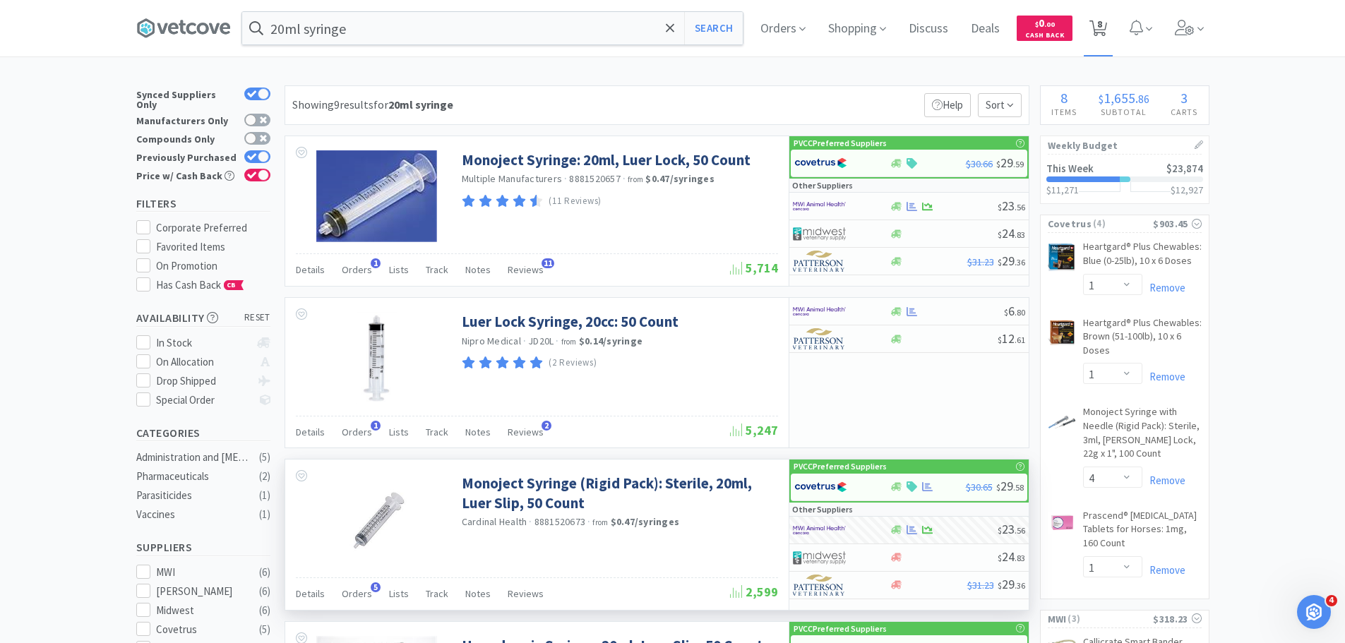
select select "1"
select select "3"
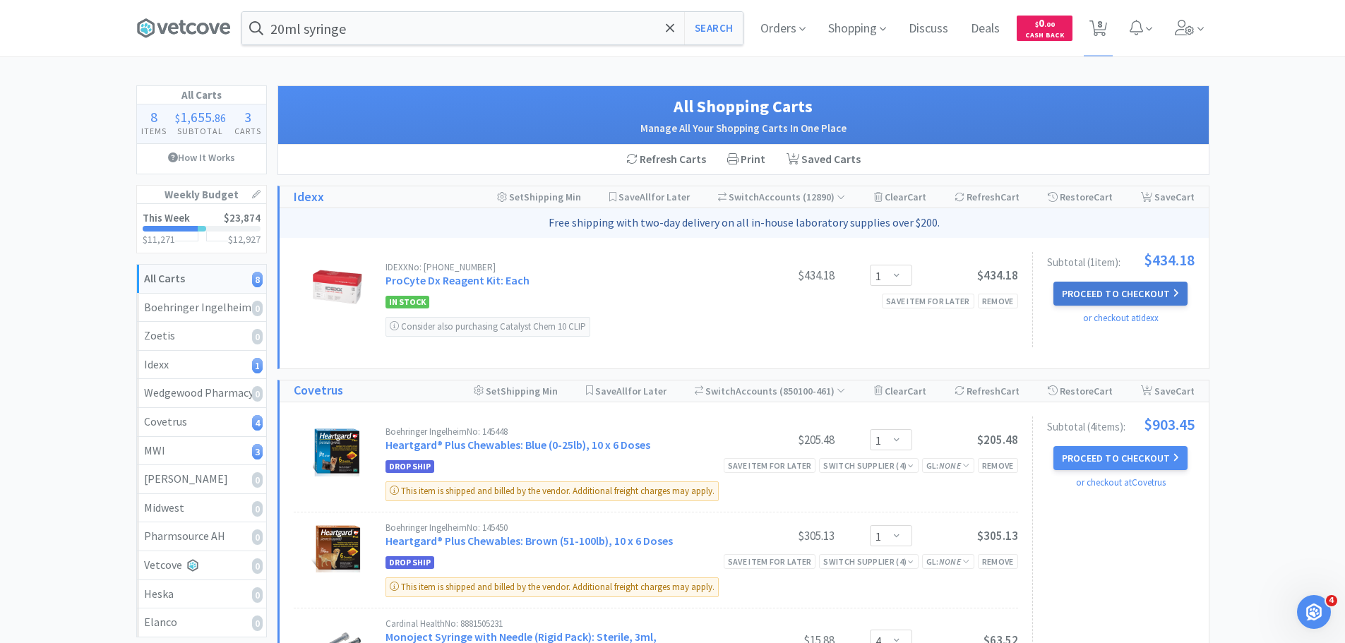
click at [1124, 294] on button "Proceed to Checkout" at bounding box center [1120, 294] width 134 height 24
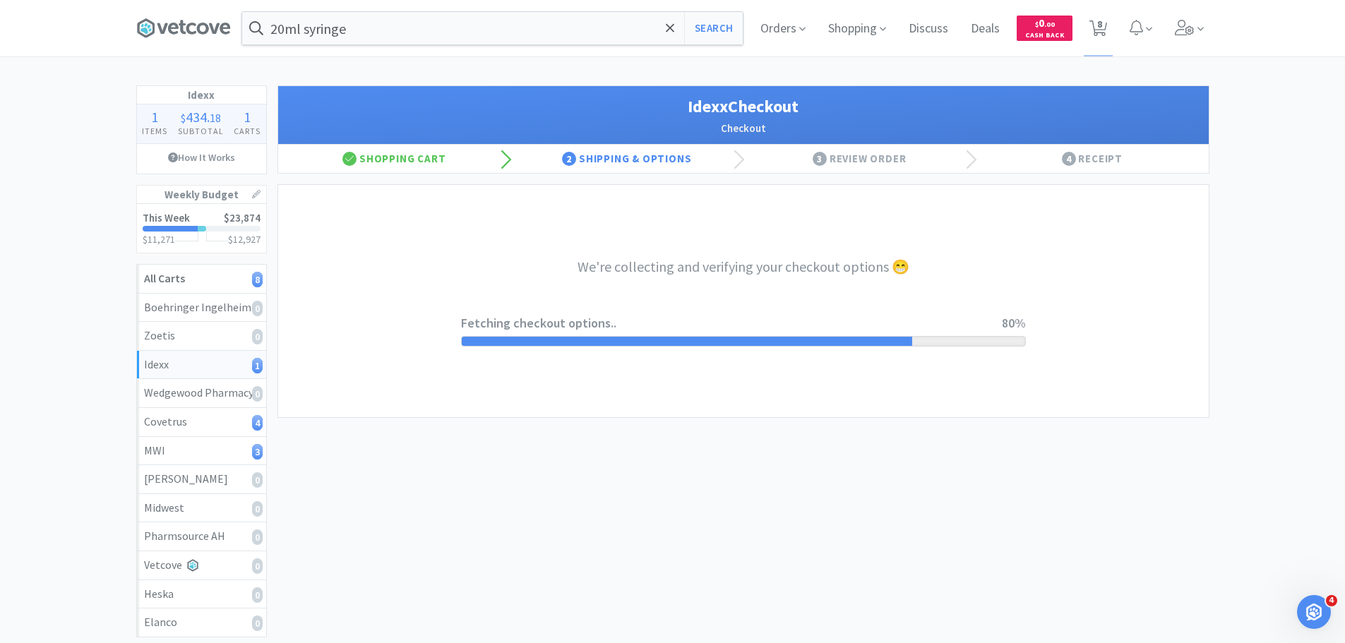
select select "904"
select select "003"
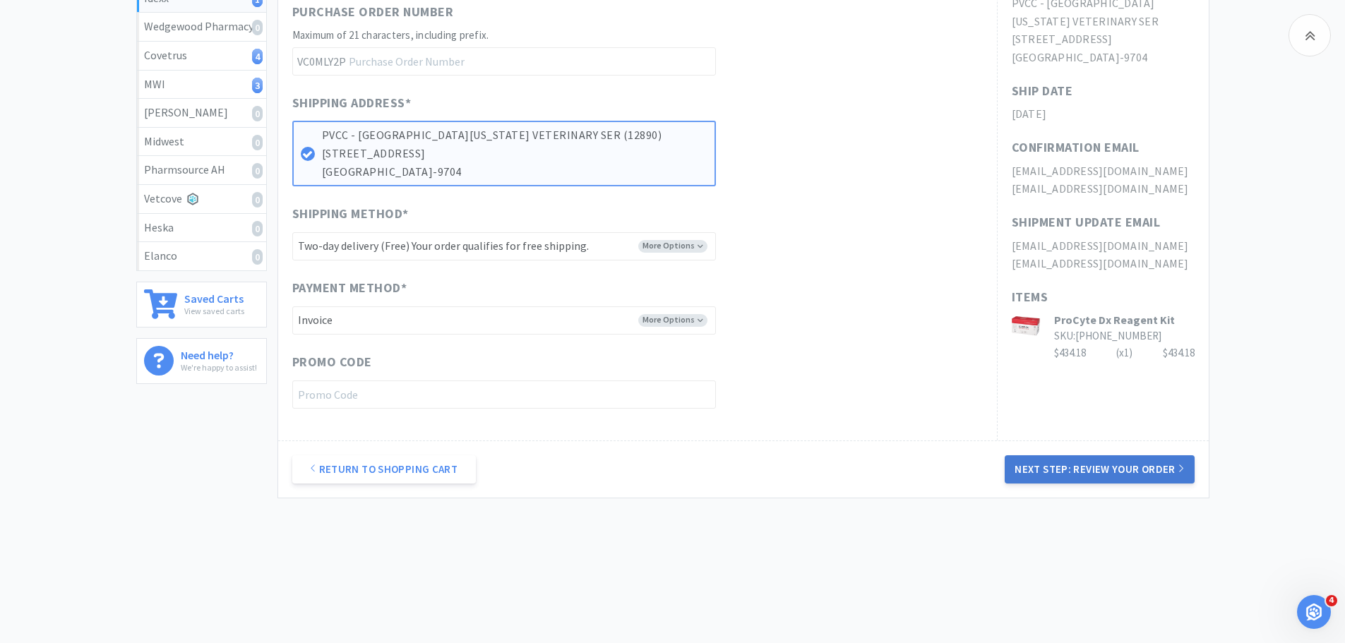
click at [1083, 469] on button "Next Step: Review Your Order" at bounding box center [1098, 469] width 189 height 28
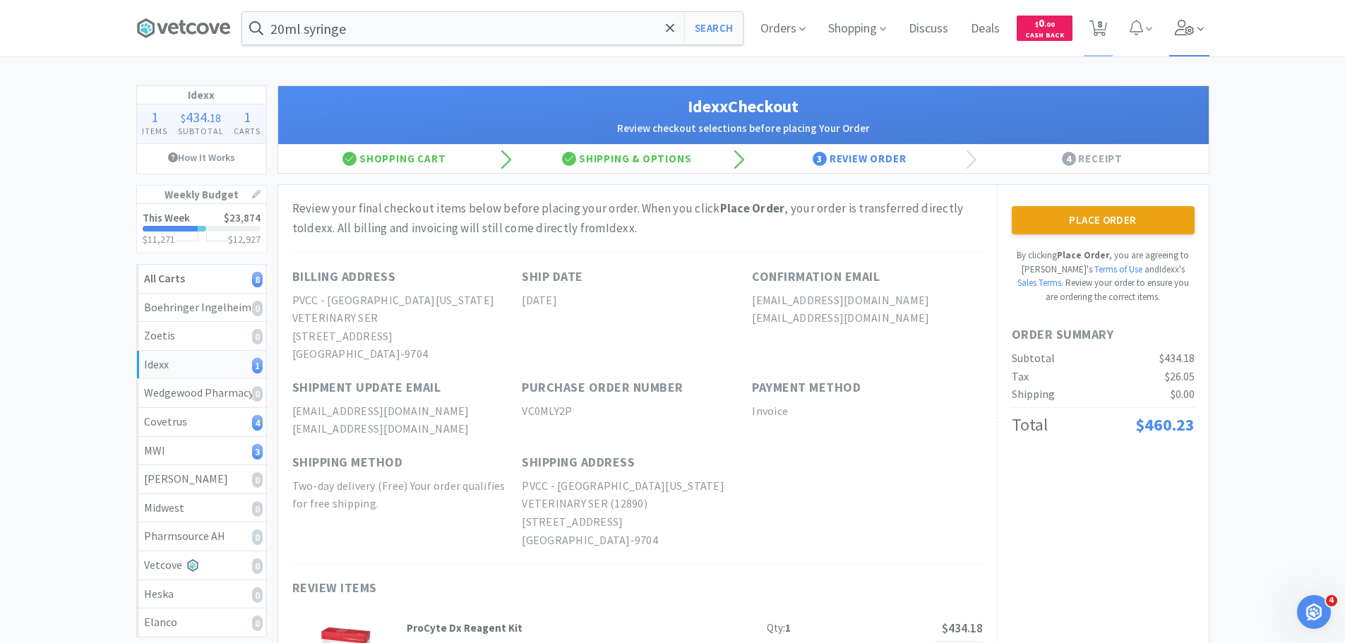
click at [1178, 19] on span at bounding box center [1189, 28] width 40 height 56
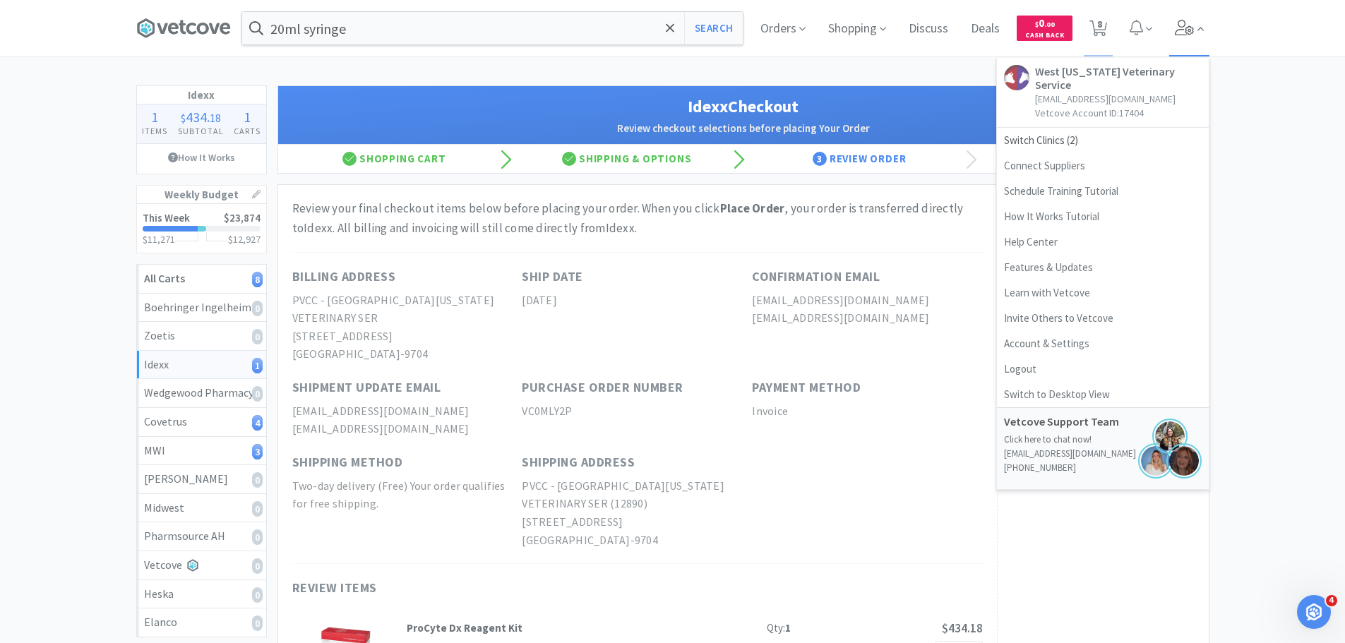
click at [1178, 19] on span at bounding box center [1189, 28] width 40 height 56
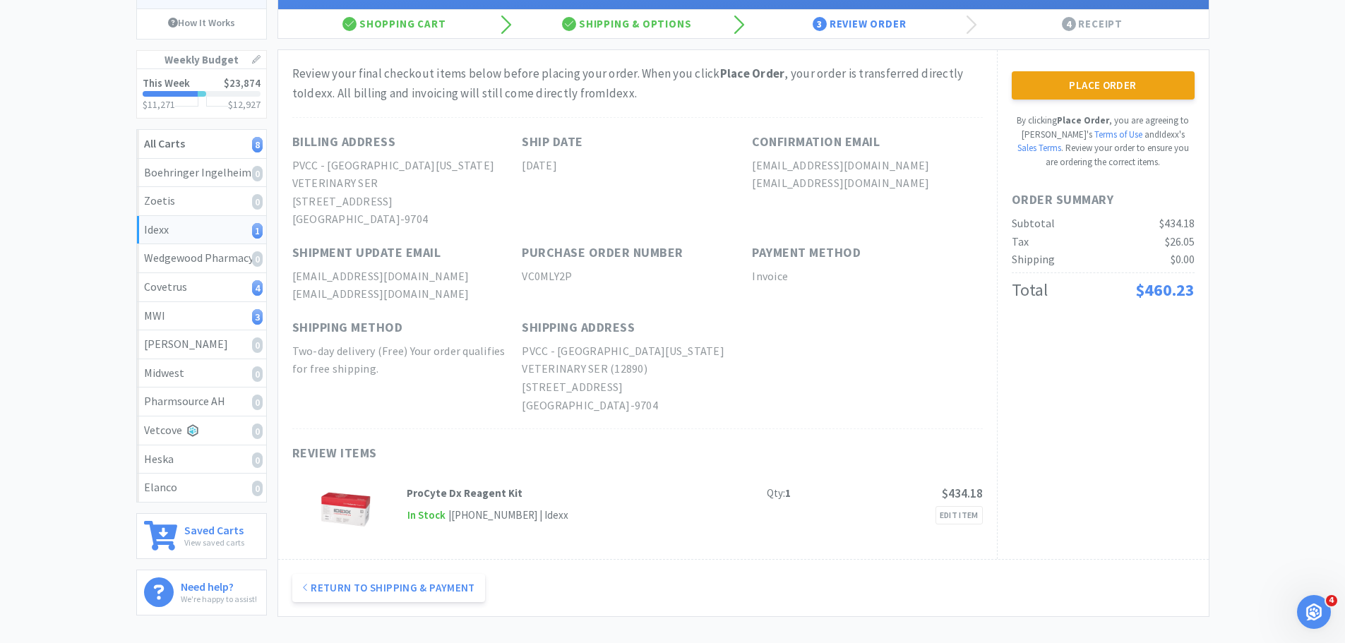
scroll to position [141, 0]
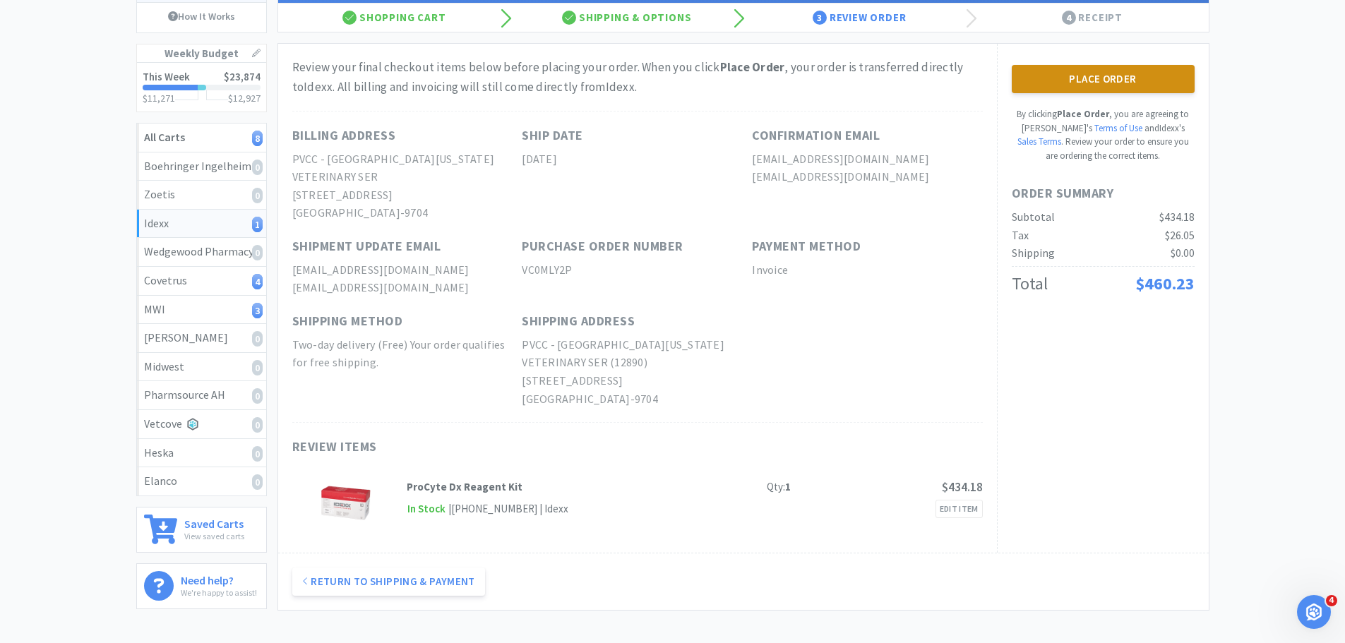
click at [1137, 78] on button "Place Order" at bounding box center [1102, 79] width 183 height 28
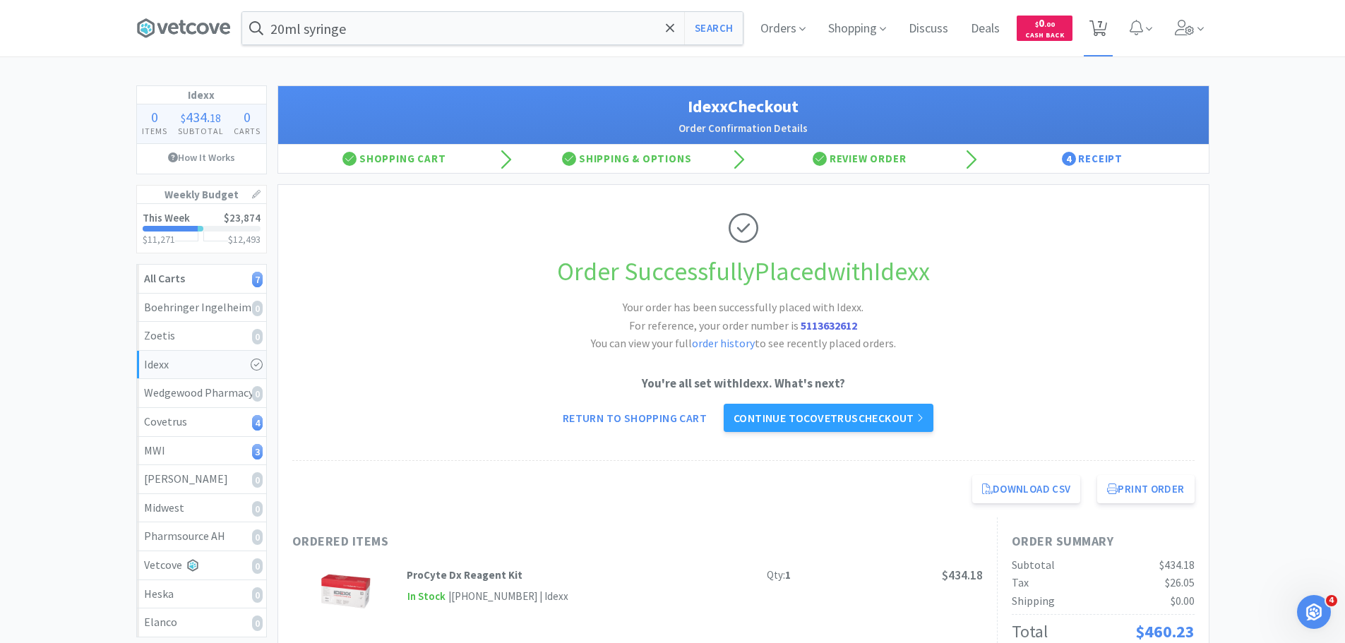
click at [1095, 30] on icon at bounding box center [1098, 28] width 18 height 16
select select "1"
select select "4"
select select "1"
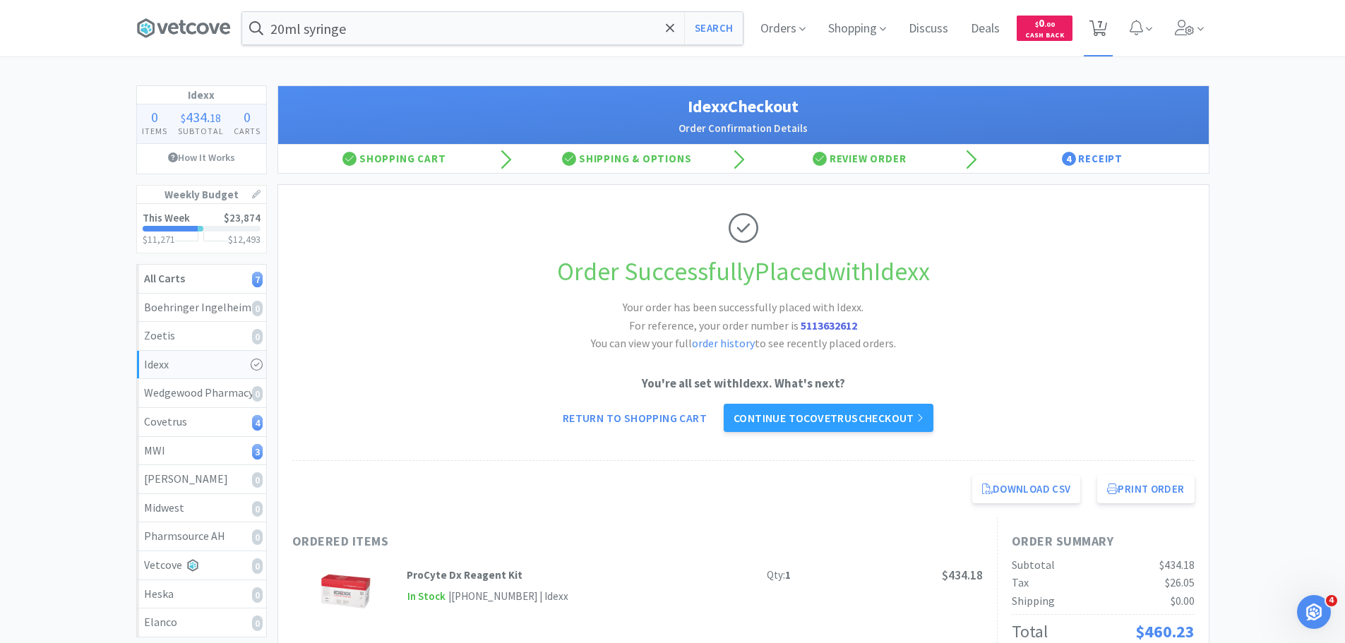
select select "1"
select select "3"
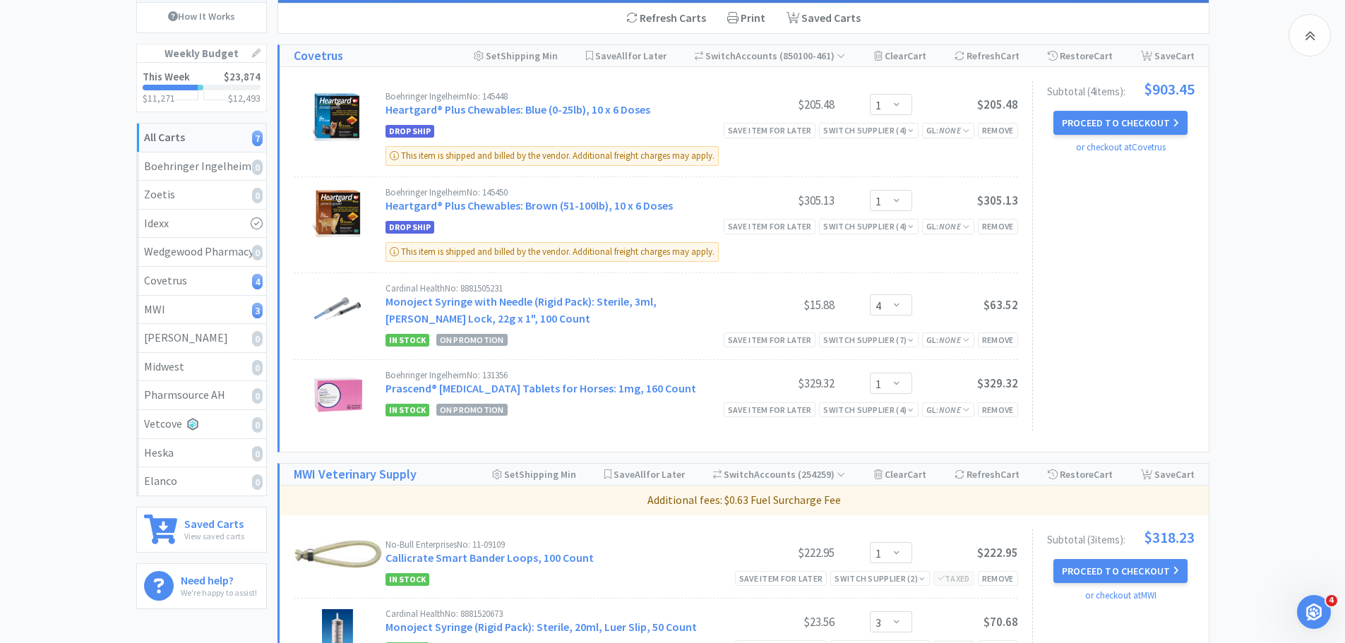
scroll to position [353, 0]
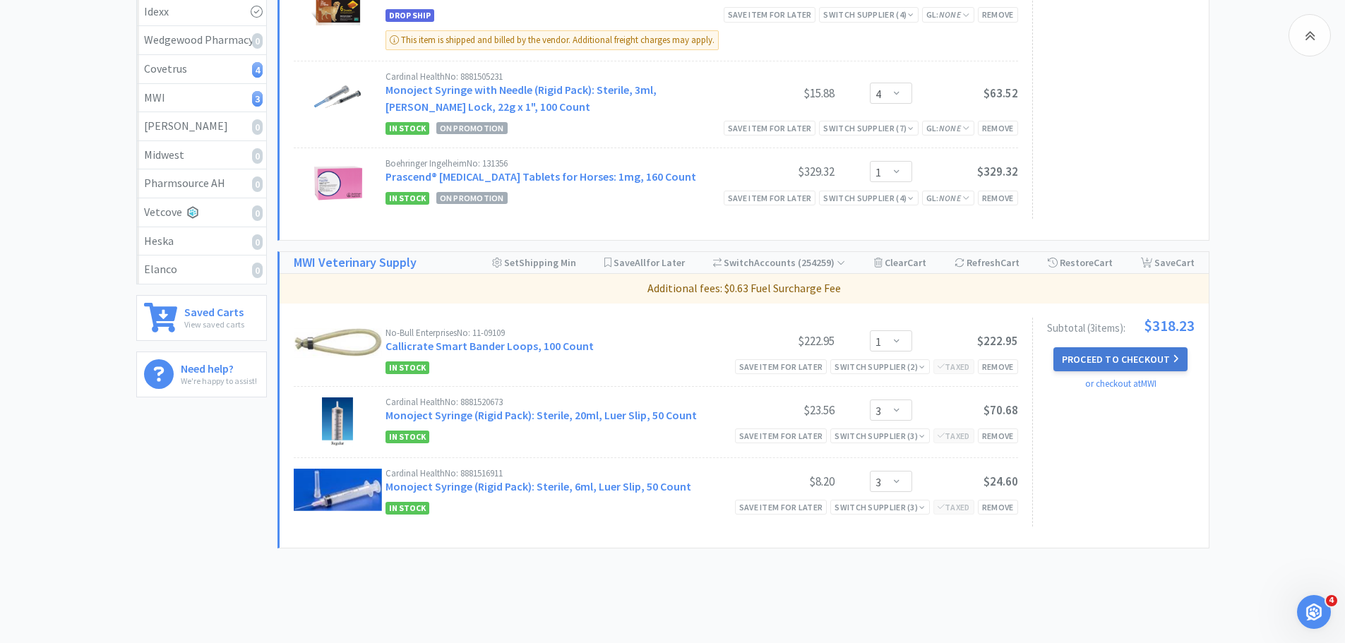
click at [1100, 366] on button "Proceed to Checkout" at bounding box center [1120, 359] width 134 height 24
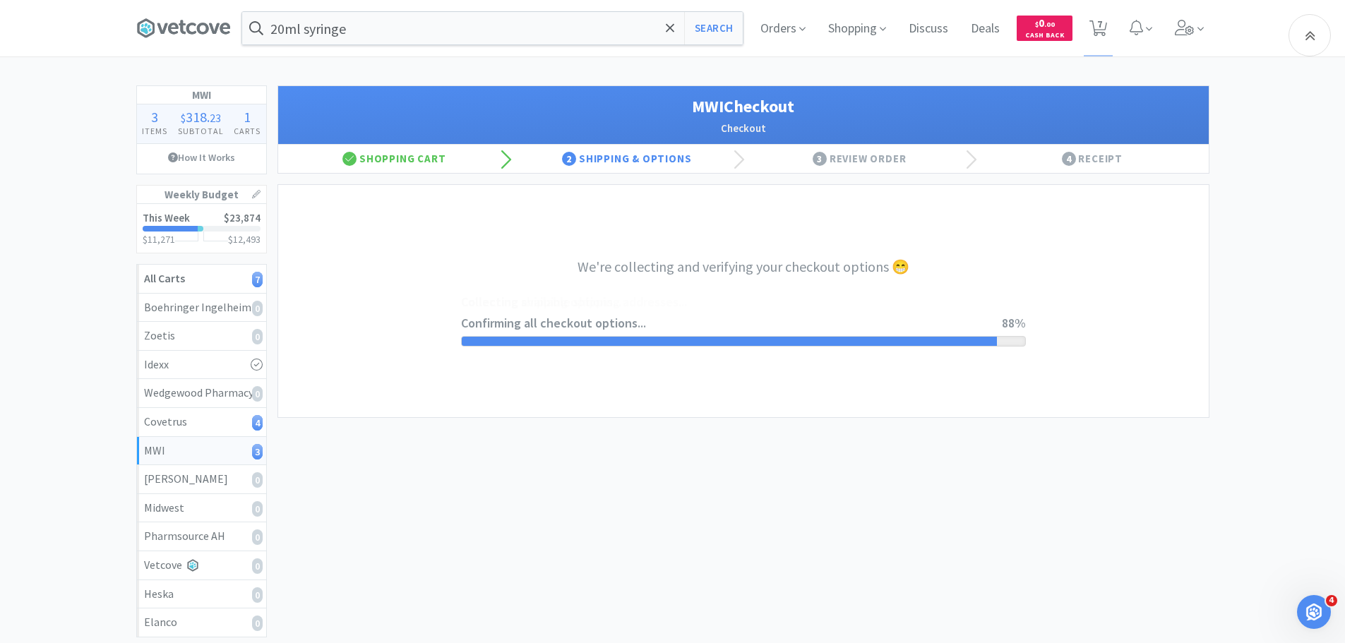
select select "STD_"
select select "FMI"
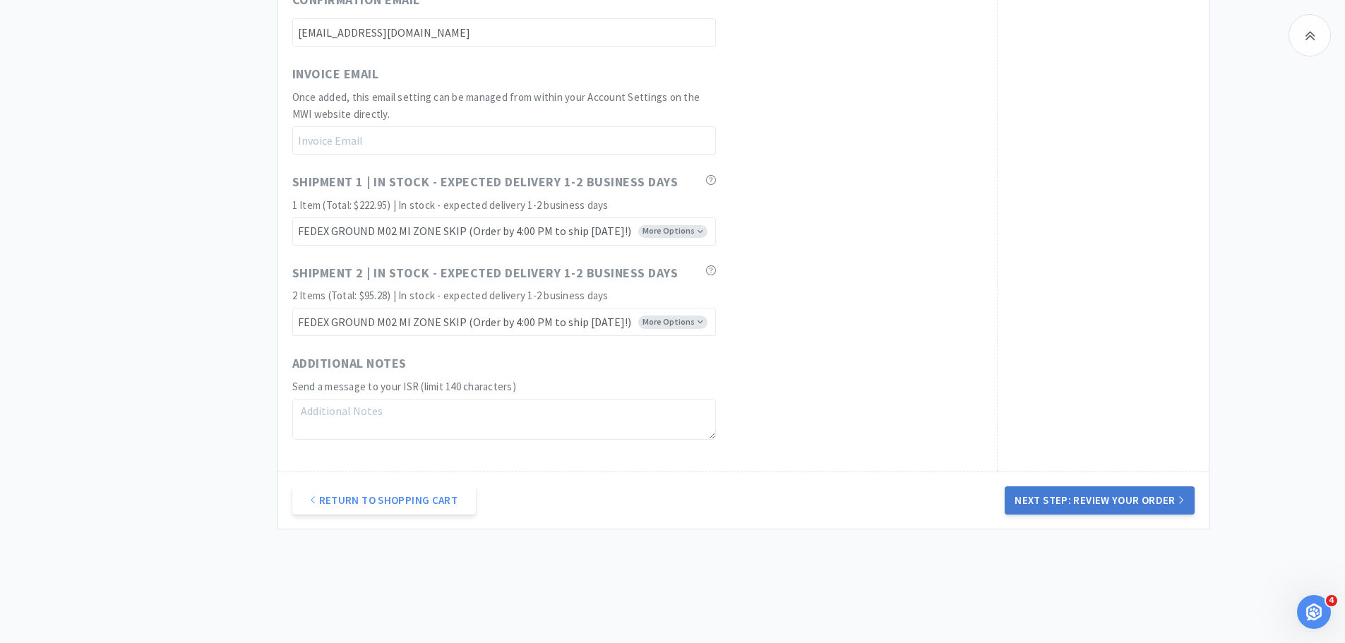
click at [1127, 515] on button "Next Step: Review Your Order" at bounding box center [1098, 500] width 189 height 28
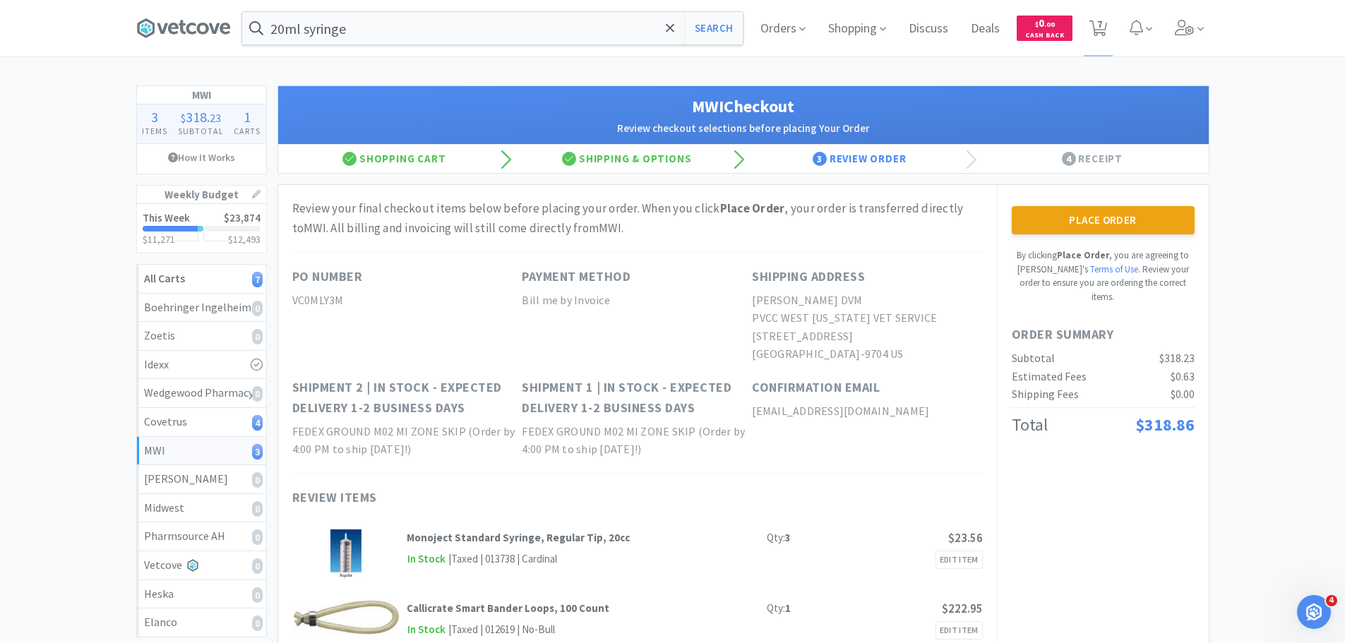
scroll to position [212, 0]
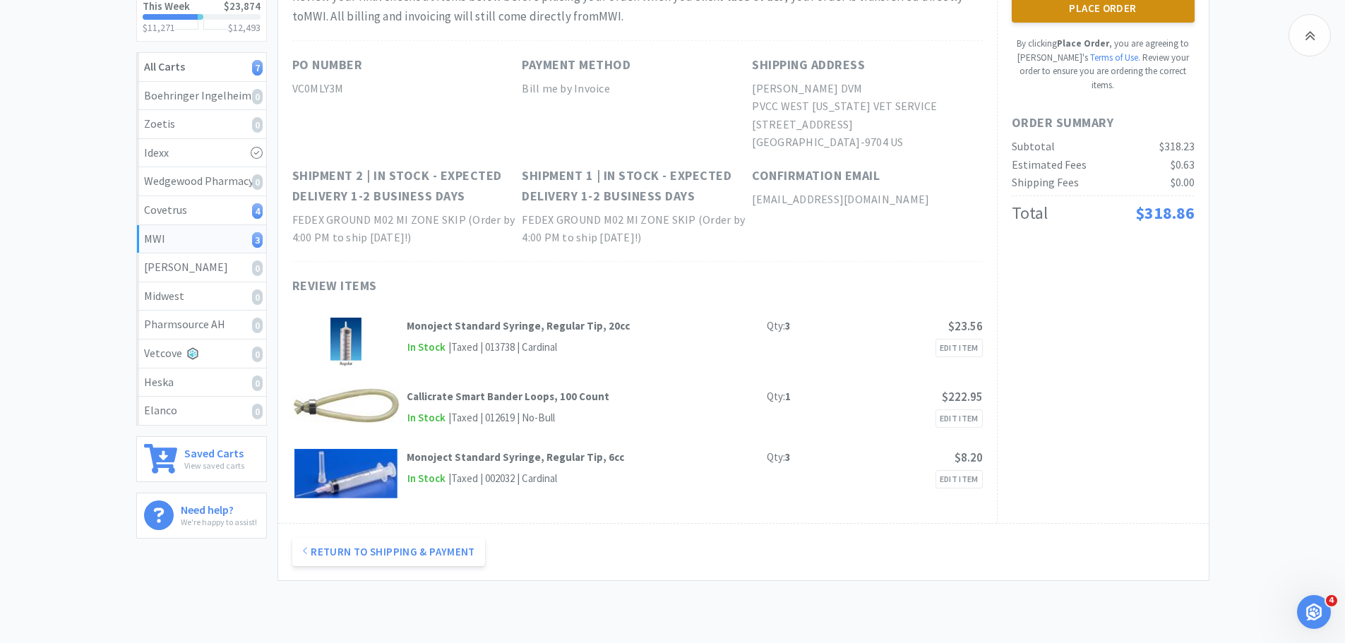
click at [1157, 15] on button "Place Order" at bounding box center [1102, 8] width 183 height 28
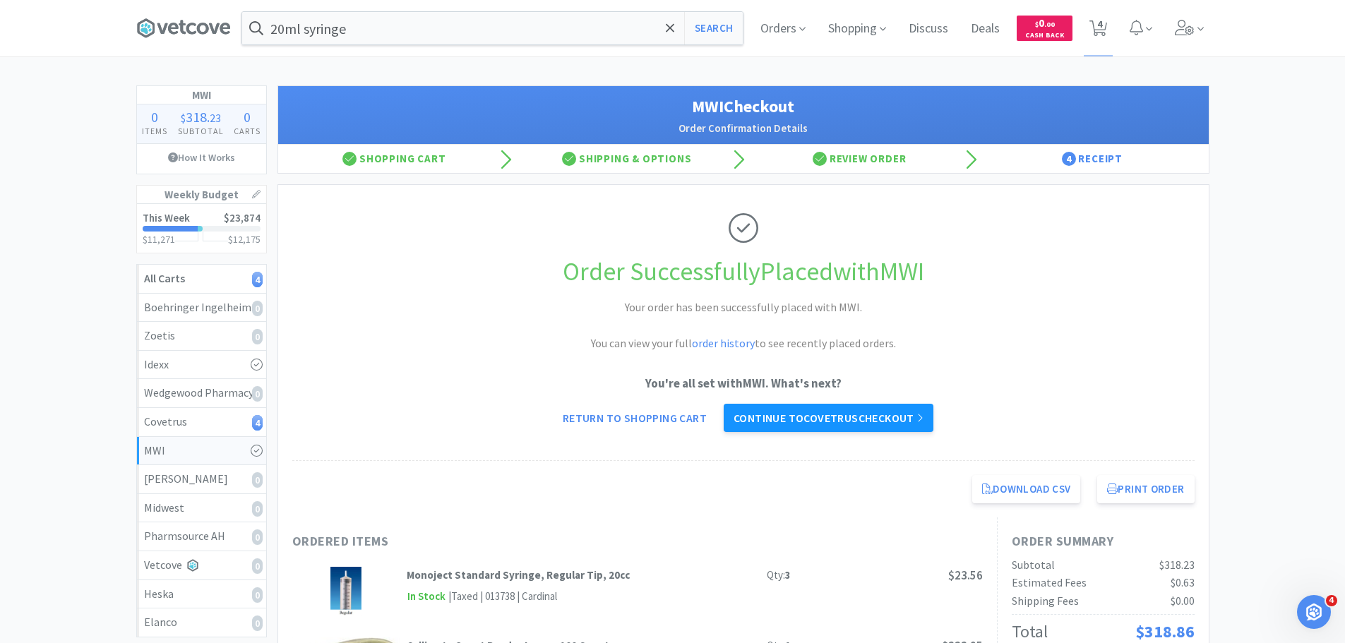
click at [882, 415] on link "Continue to Covetrus checkout" at bounding box center [828, 418] width 210 height 28
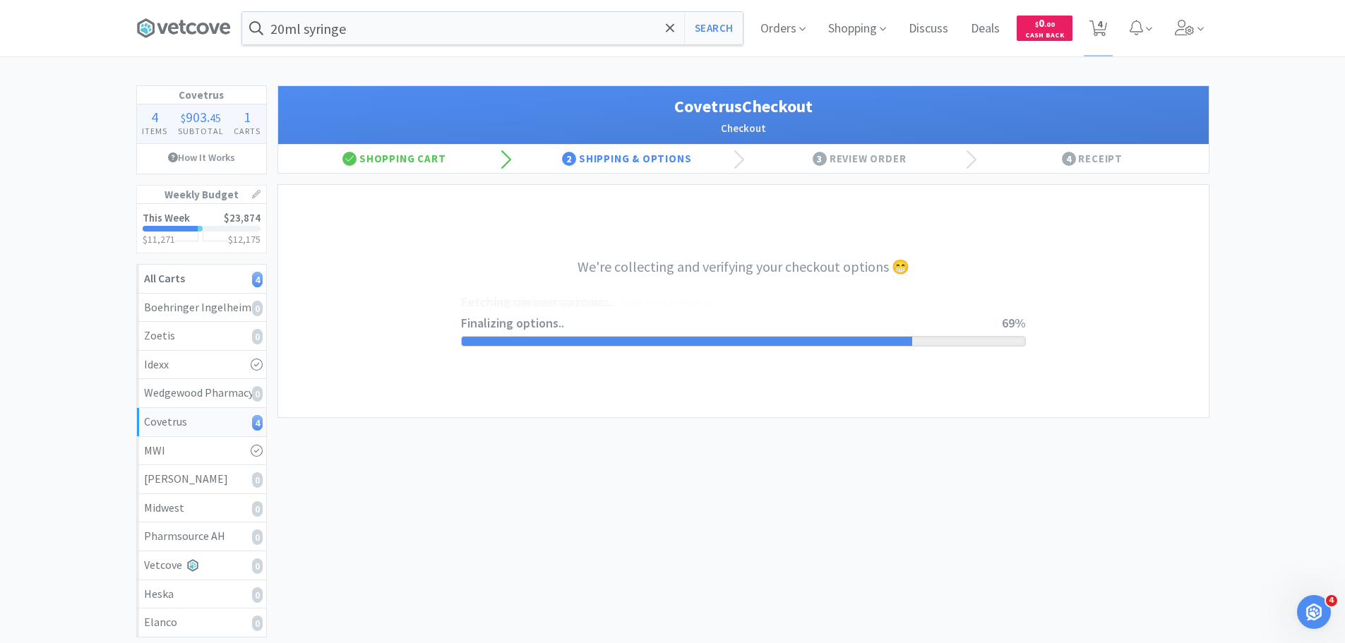
select select "ACCOUNT"
select select "cvt-standard-net"
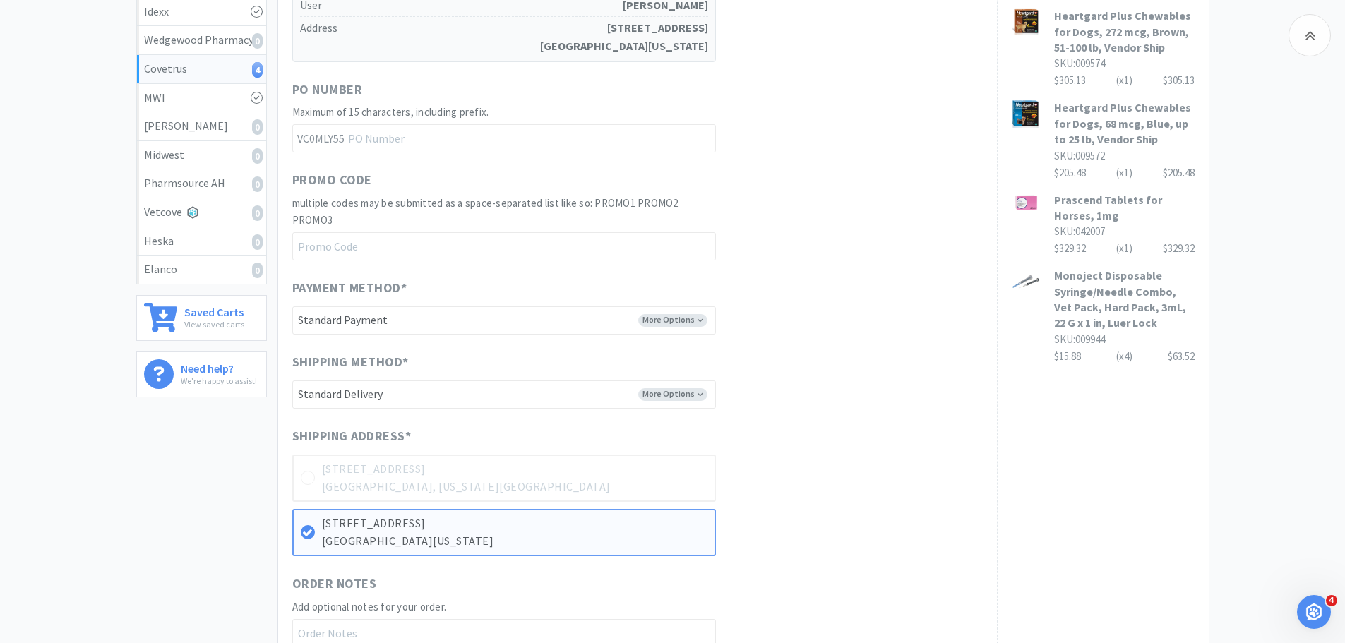
scroll to position [494, 0]
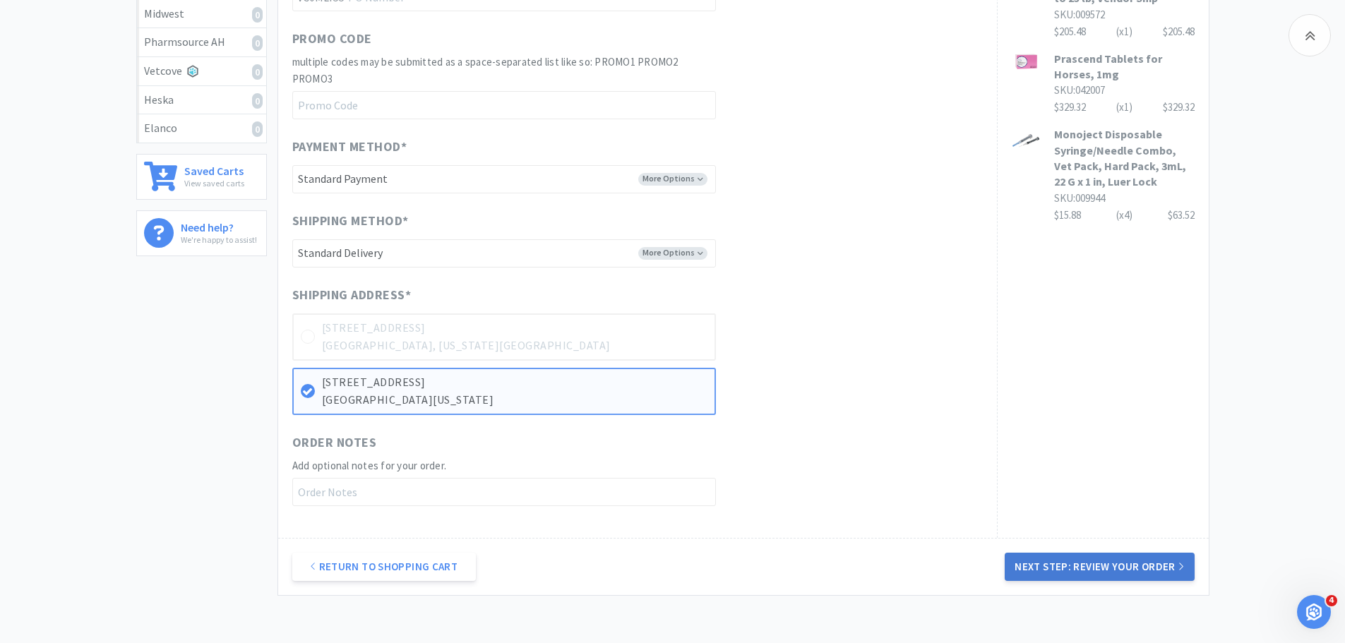
click at [1045, 562] on button "Next Step: Review Your Order" at bounding box center [1098, 567] width 189 height 28
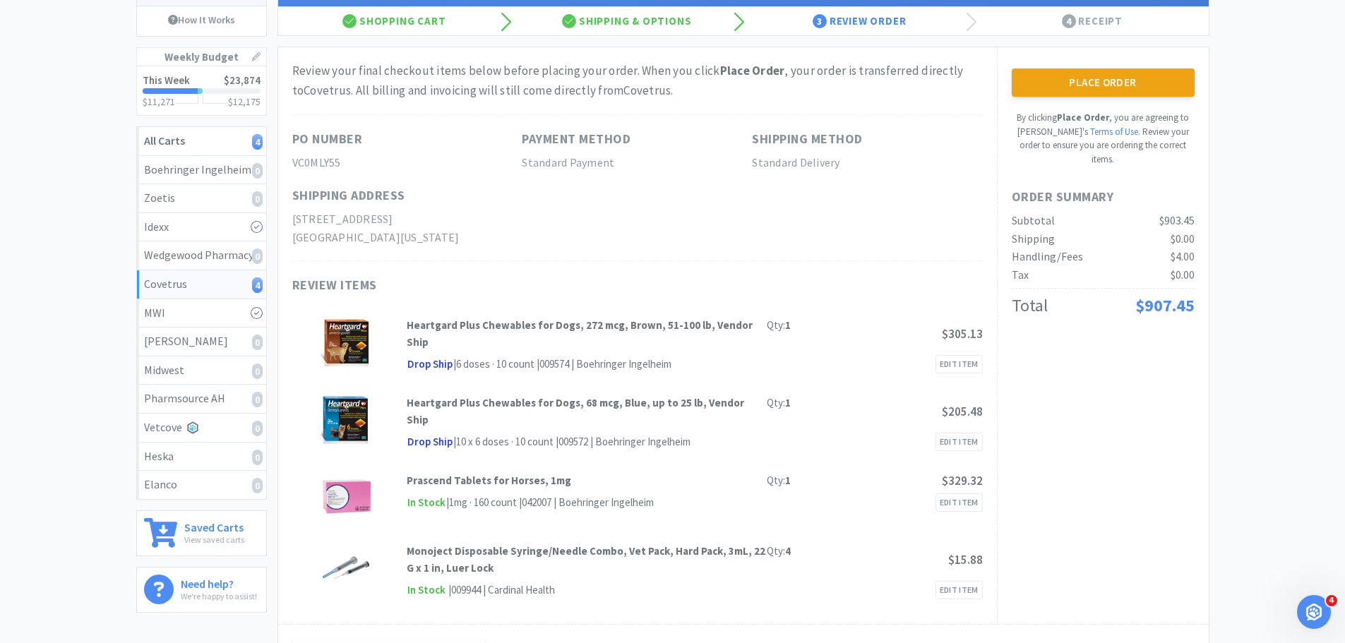
scroll to position [141, 0]
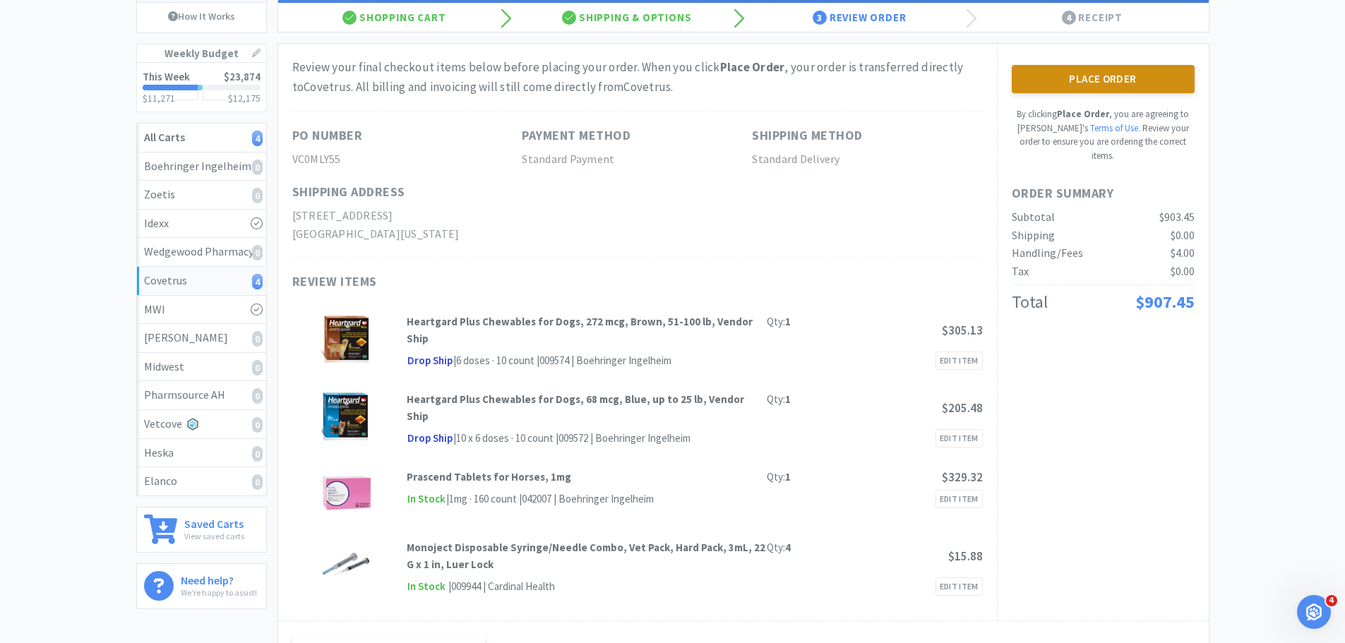
click at [1122, 76] on button "Place Order" at bounding box center [1102, 79] width 183 height 28
